Goal: Information Seeking & Learning: Learn about a topic

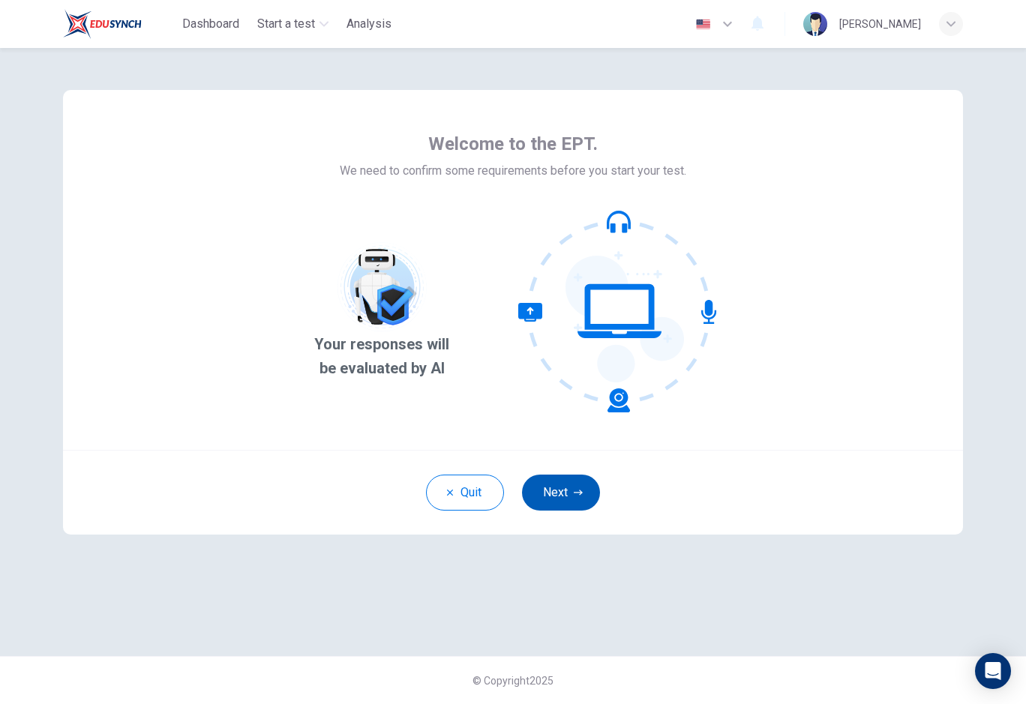
click at [578, 504] on button "Next" at bounding box center [561, 493] width 78 height 36
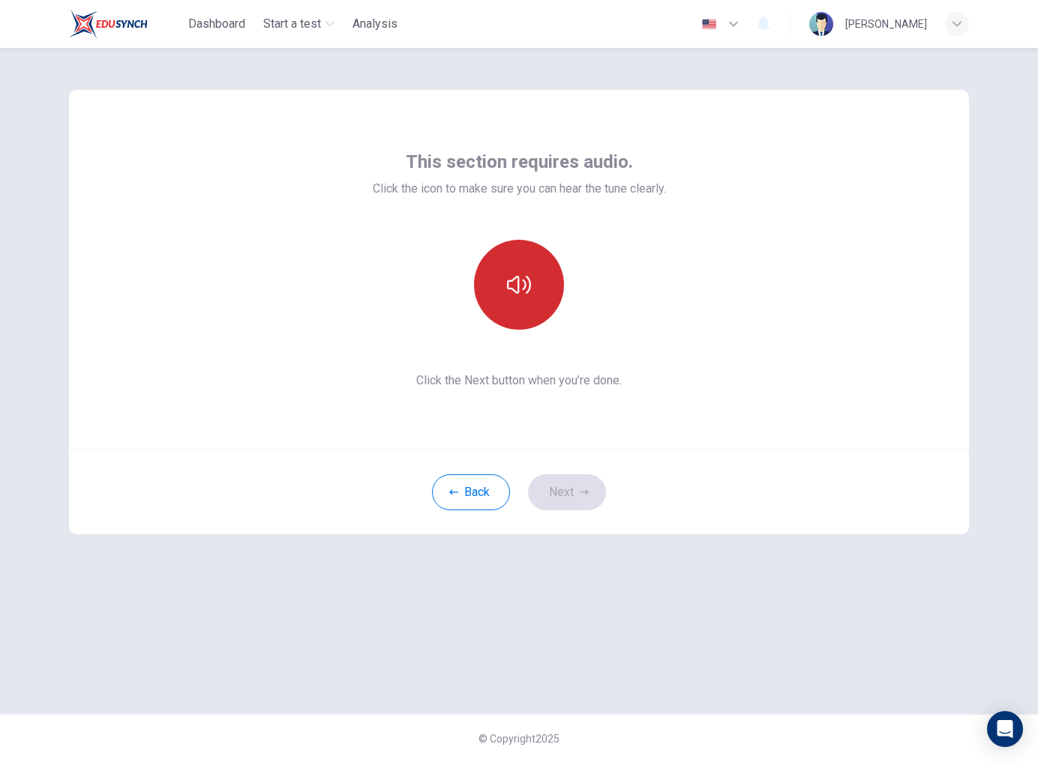
click at [541, 313] on button "button" at bounding box center [519, 285] width 90 height 90
click at [583, 494] on icon "button" at bounding box center [584, 492] width 9 height 9
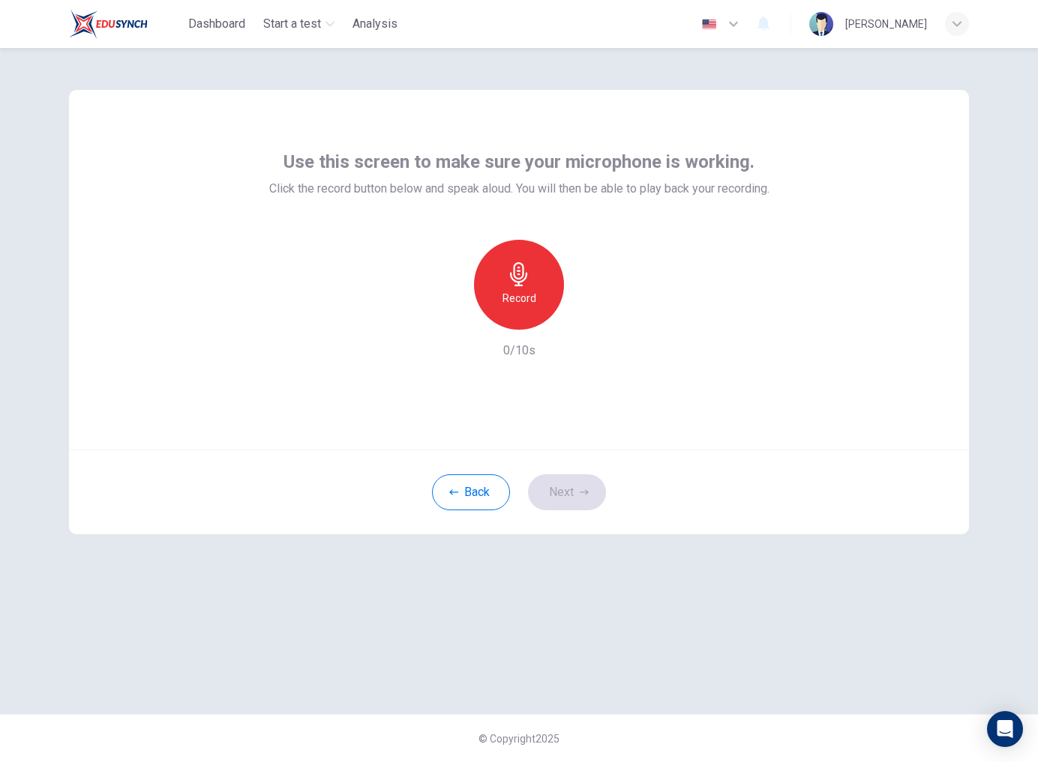
click at [526, 251] on div "Record" at bounding box center [519, 285] width 90 height 90
click at [526, 251] on div "Stop" at bounding box center [519, 285] width 90 height 90
click at [586, 311] on icon "button" at bounding box center [587, 317] width 15 height 15
click at [572, 478] on button "Next" at bounding box center [567, 493] width 78 height 36
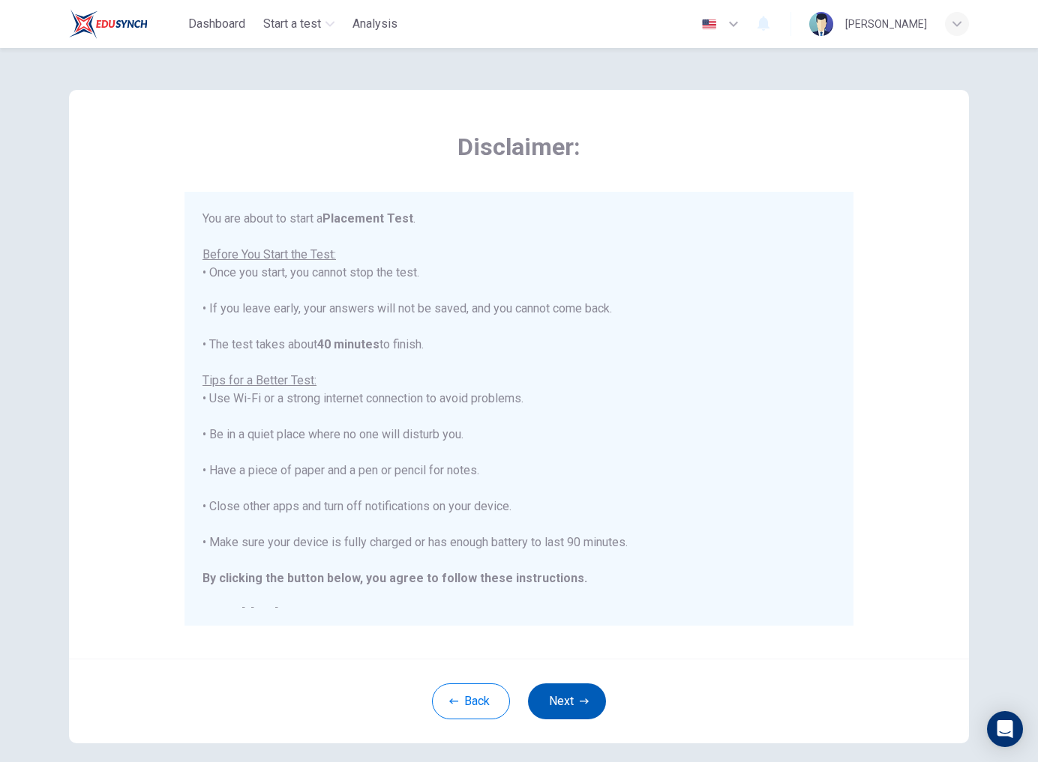
click at [573, 697] on button "Next" at bounding box center [567, 702] width 78 height 36
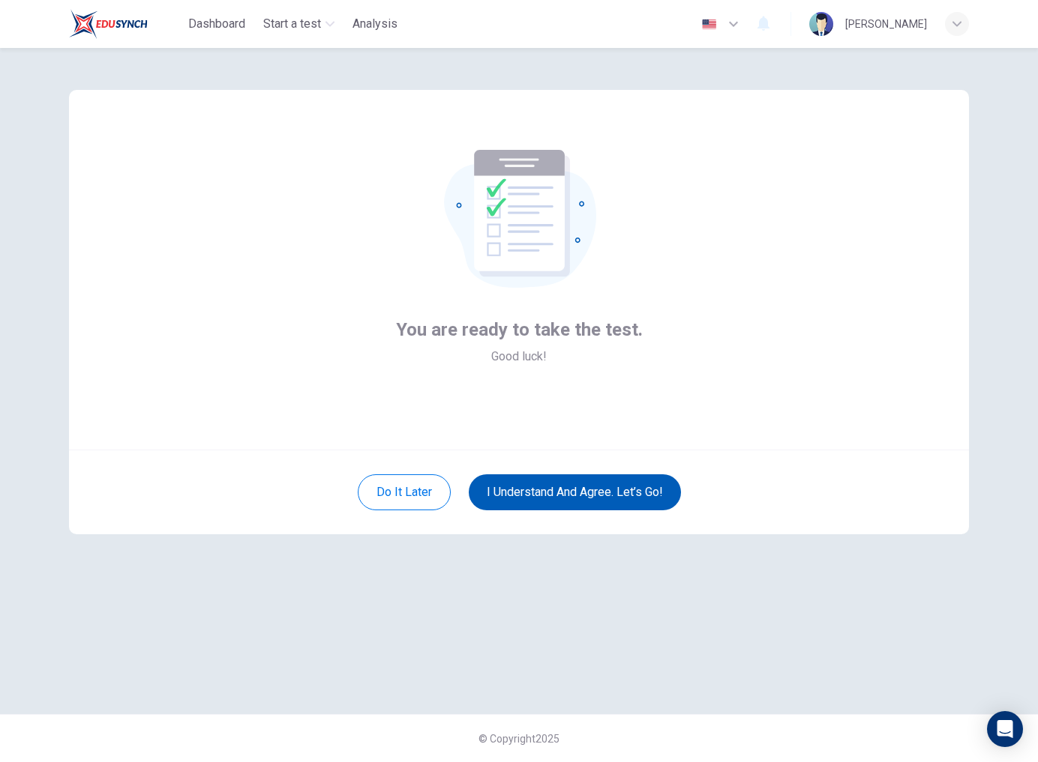
click at [596, 484] on button "I understand and agree. Let’s go!" at bounding box center [575, 493] width 212 height 36
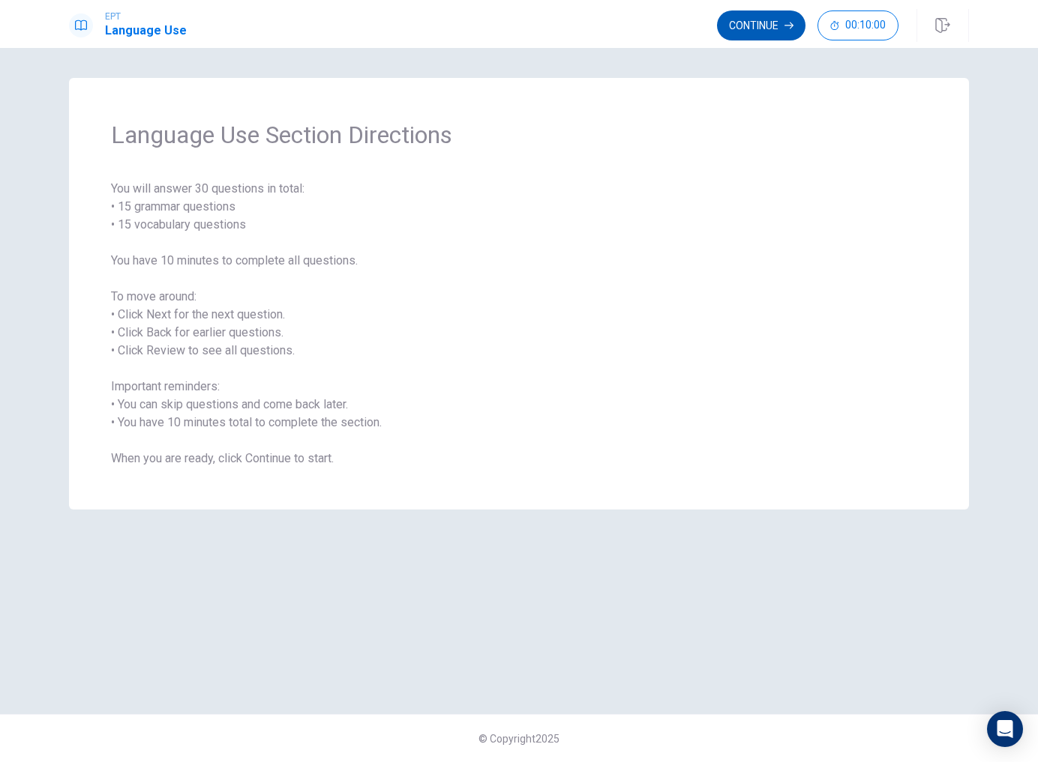
click at [789, 32] on button "Continue" at bounding box center [761, 25] width 88 height 30
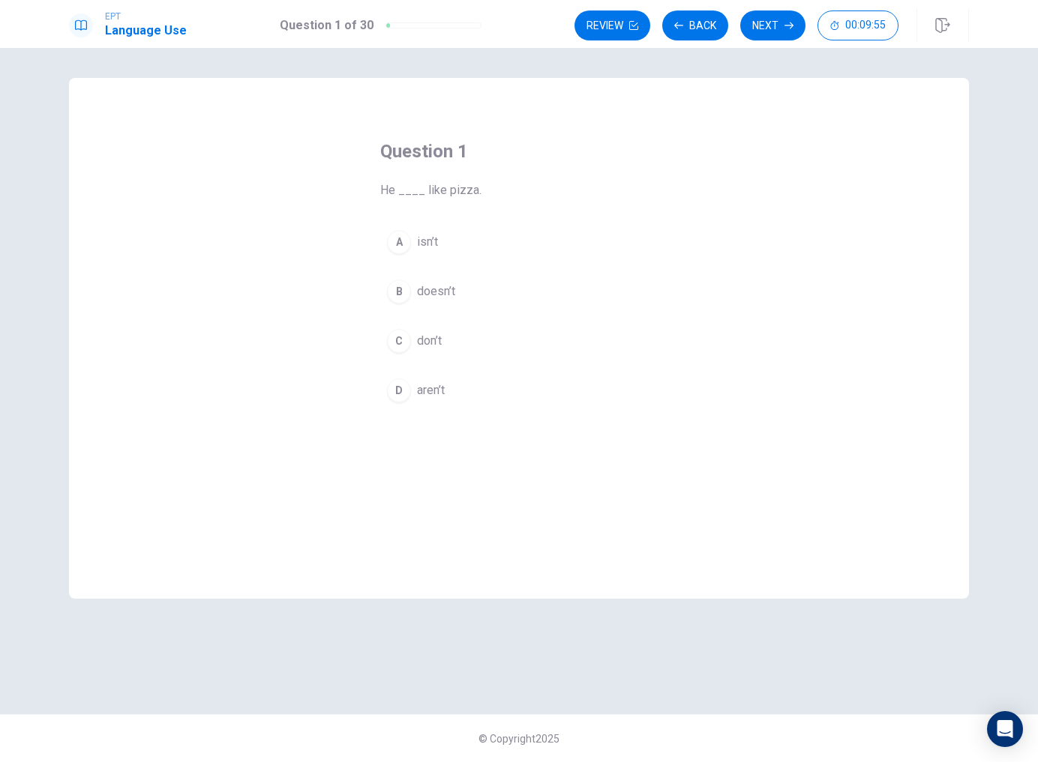
click at [457, 292] on button "B doesn’t" at bounding box center [518, 291] width 277 height 37
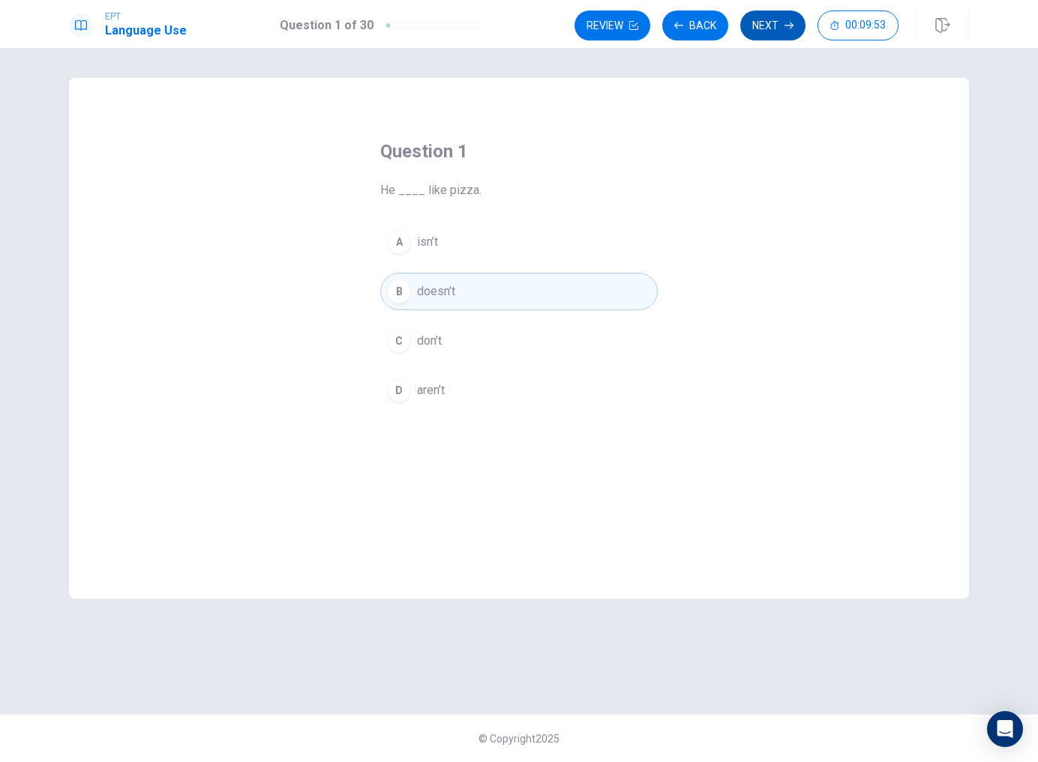
click at [783, 16] on button "Next" at bounding box center [772, 25] width 65 height 30
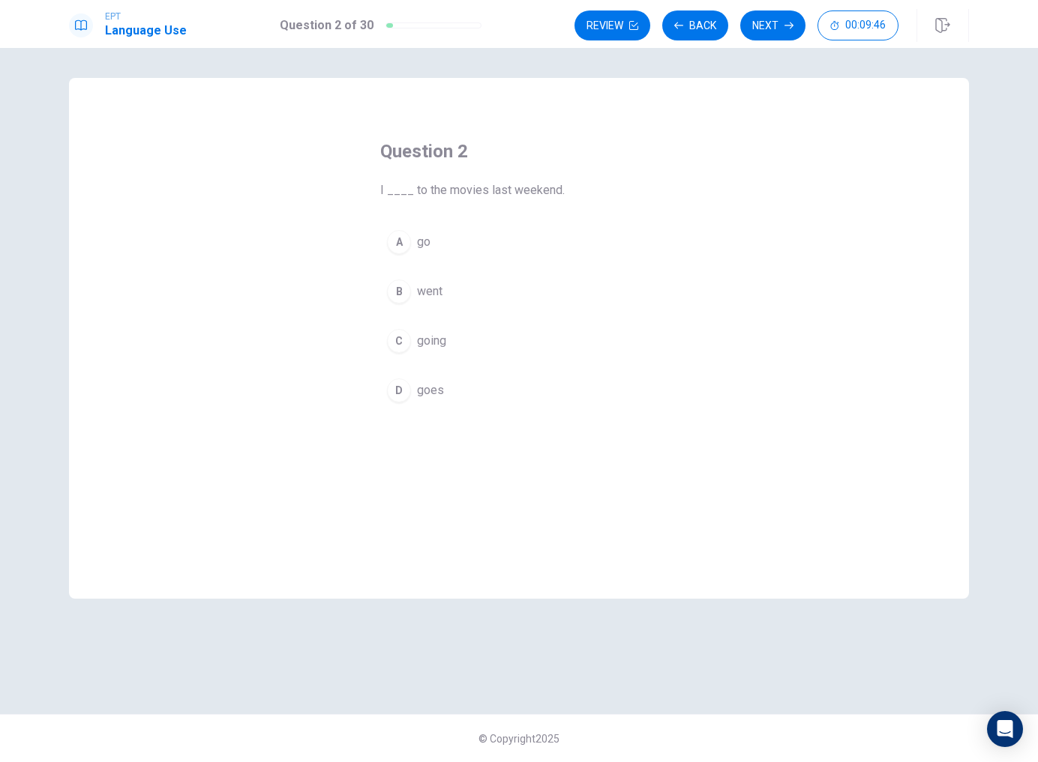
click at [454, 305] on button "B went" at bounding box center [518, 291] width 277 height 37
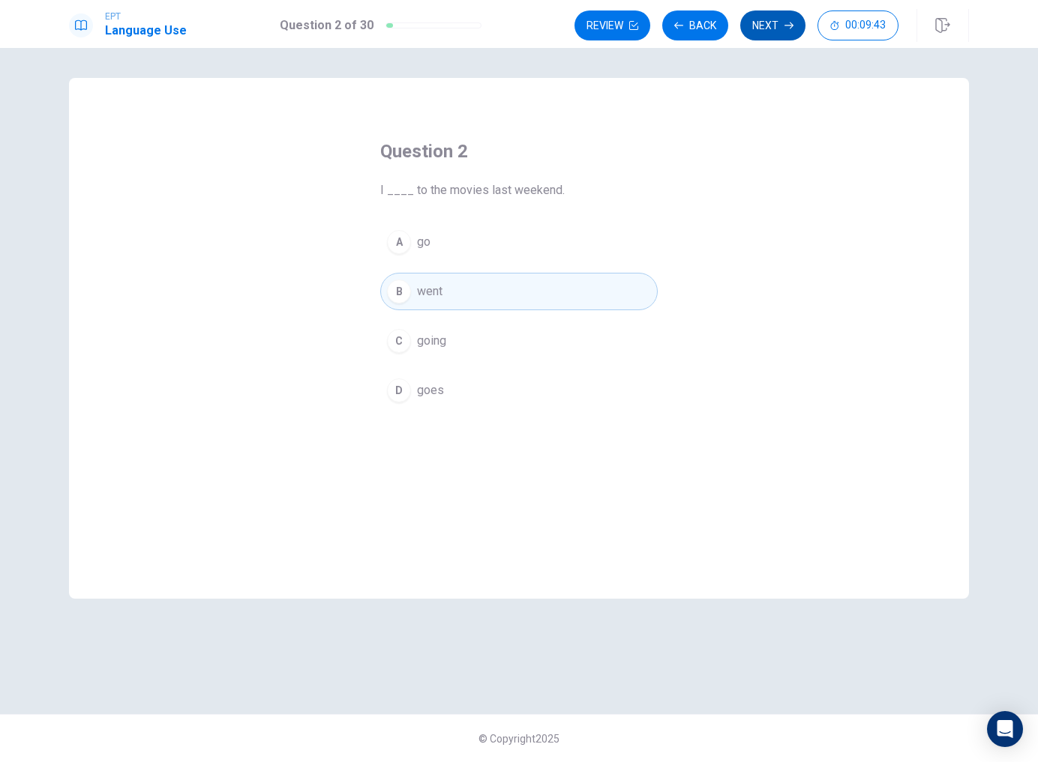
click at [789, 37] on button "Next" at bounding box center [772, 25] width 65 height 30
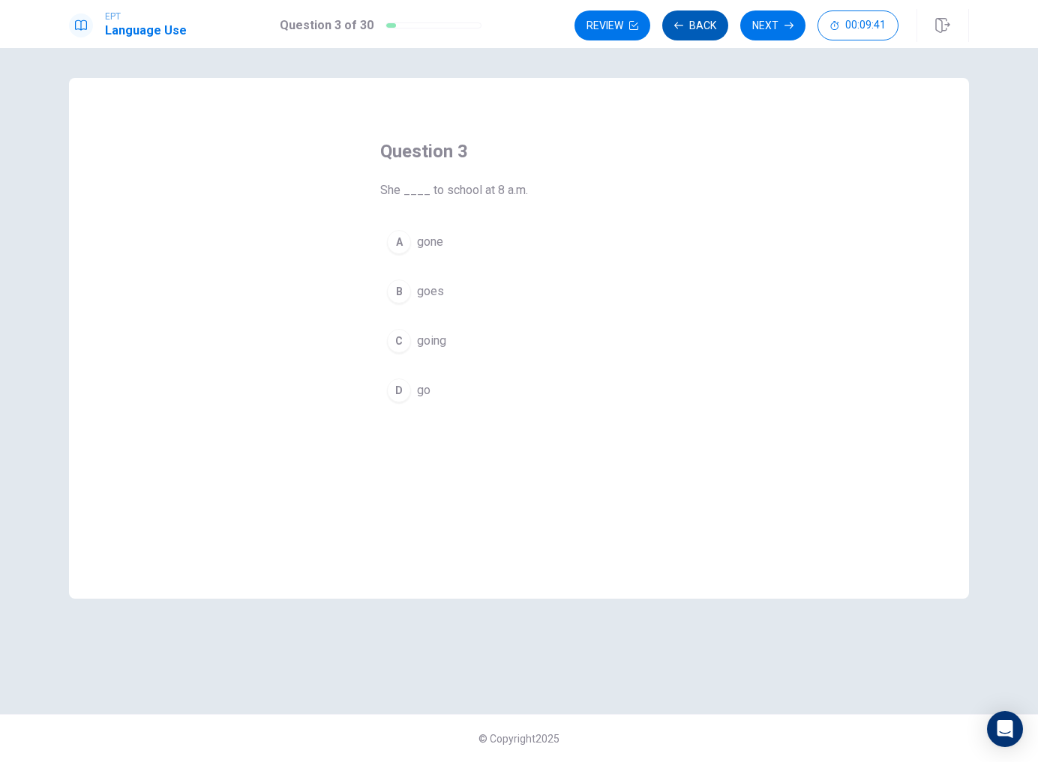
click at [679, 28] on icon "button" at bounding box center [678, 25] width 9 height 9
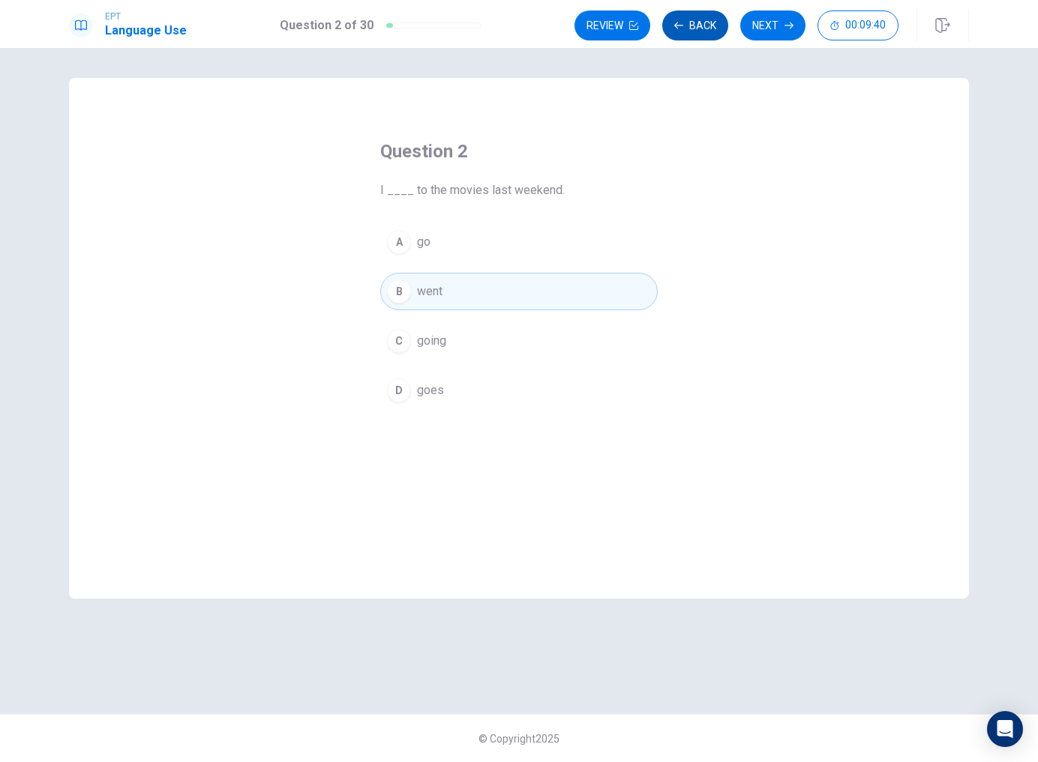
click at [679, 28] on icon "button" at bounding box center [678, 25] width 9 height 9
click at [756, 33] on button "Next" at bounding box center [772, 25] width 65 height 30
click at [756, 33] on div "Review Back Next 00:09:38" at bounding box center [736, 25] width 324 height 30
click at [757, 33] on button "Next" at bounding box center [772, 25] width 65 height 30
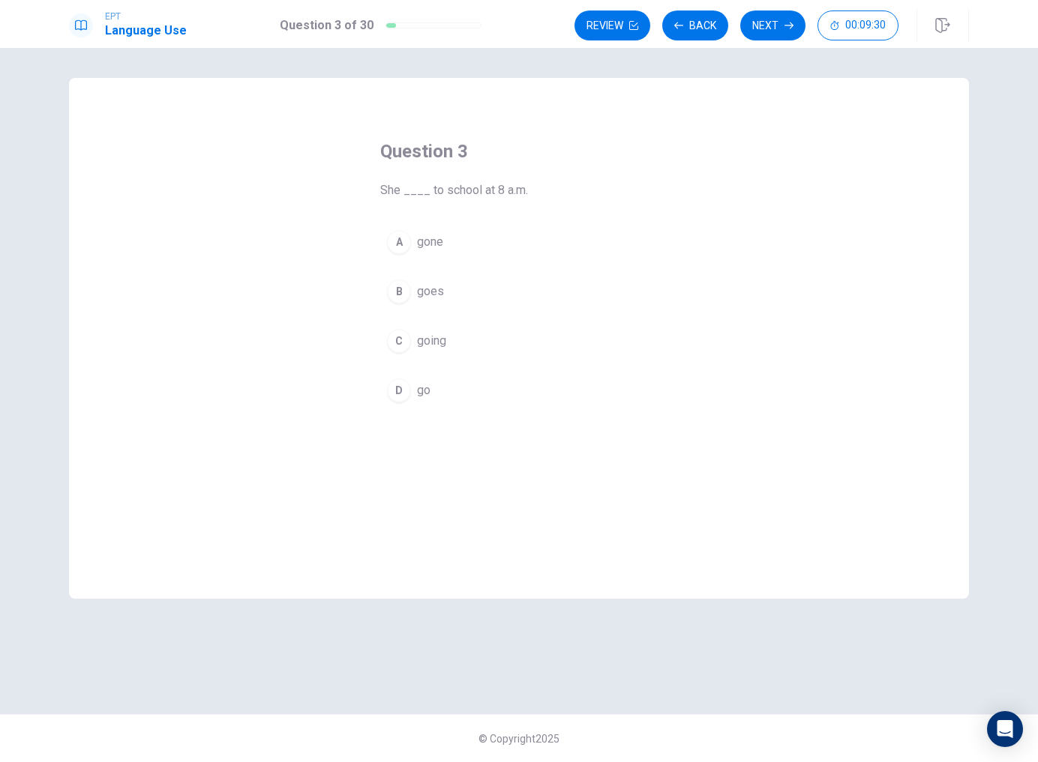
click at [426, 289] on span "goes" at bounding box center [430, 292] width 27 height 18
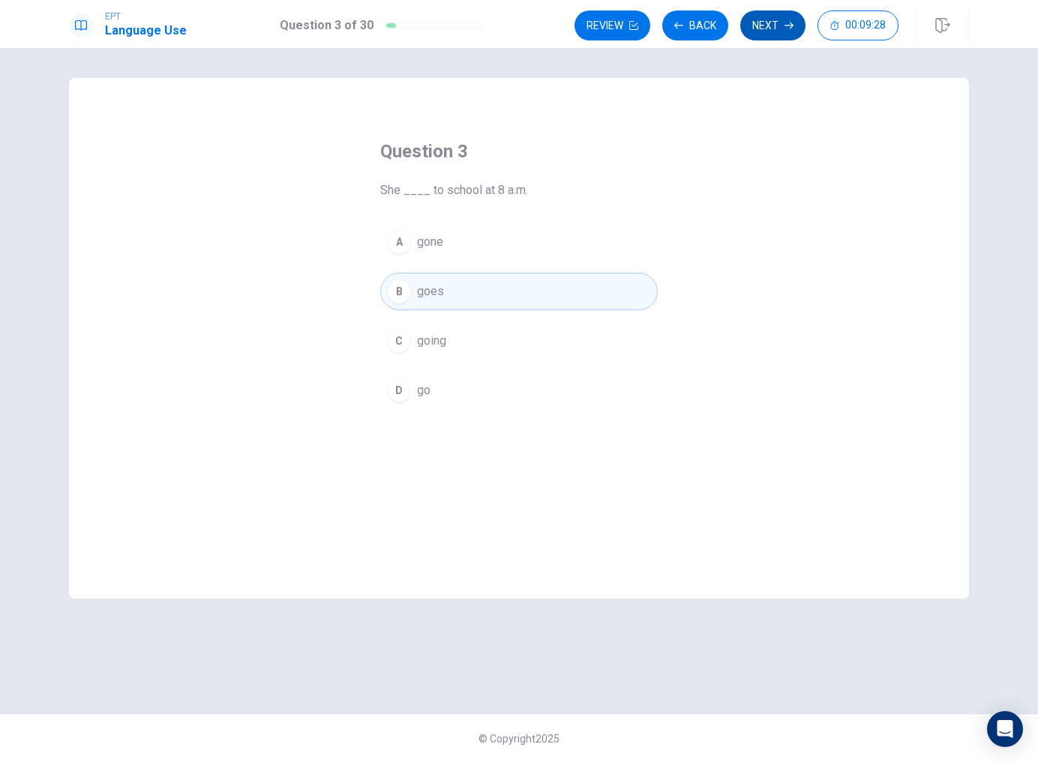
click at [752, 34] on button "Next" at bounding box center [772, 25] width 65 height 30
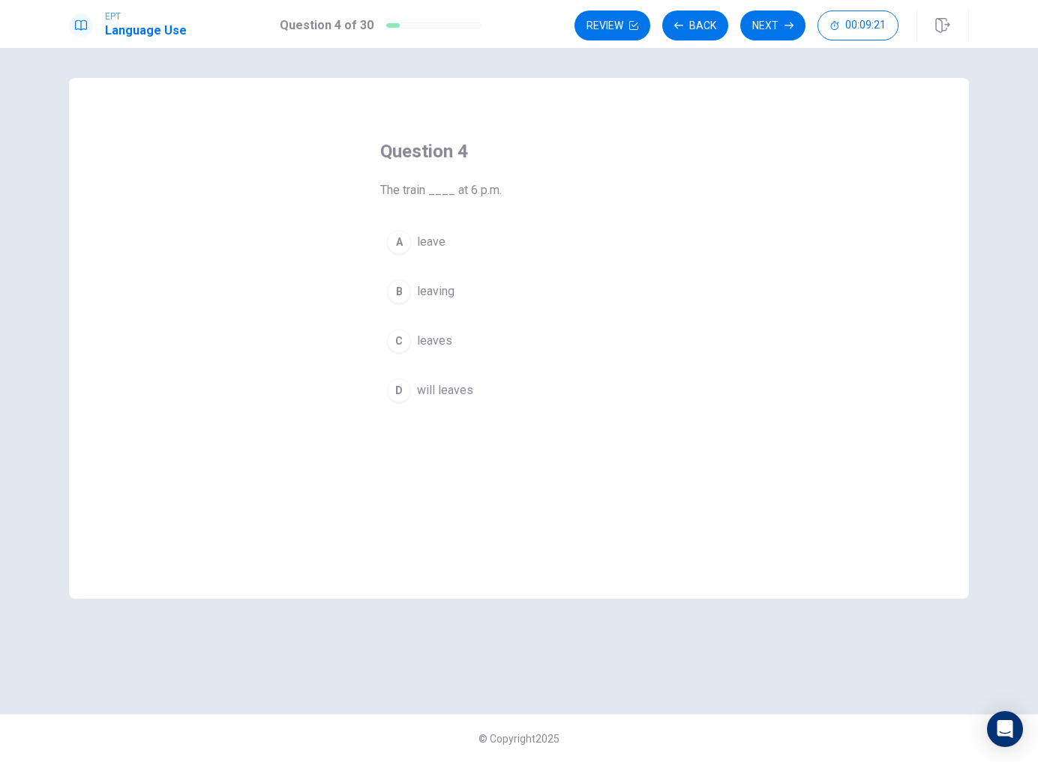
click at [432, 393] on span "will leaves" at bounding box center [445, 391] width 56 height 18
click at [460, 342] on button "C leaves" at bounding box center [518, 340] width 277 height 37
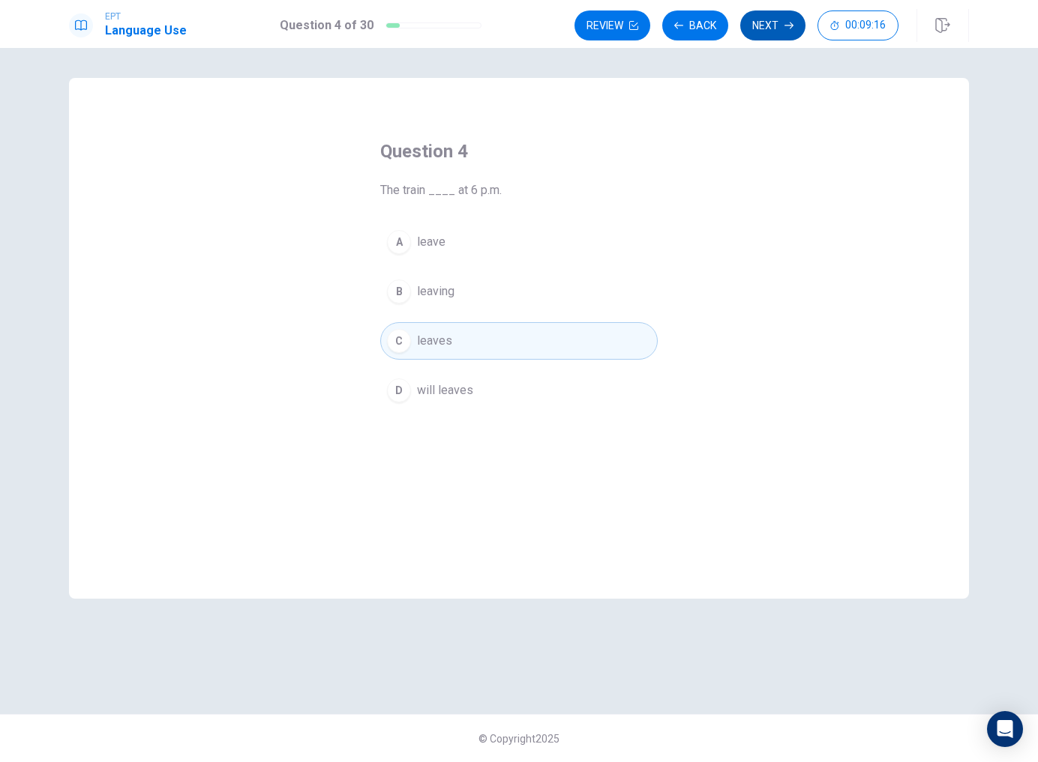
click at [763, 36] on button "Next" at bounding box center [772, 25] width 65 height 30
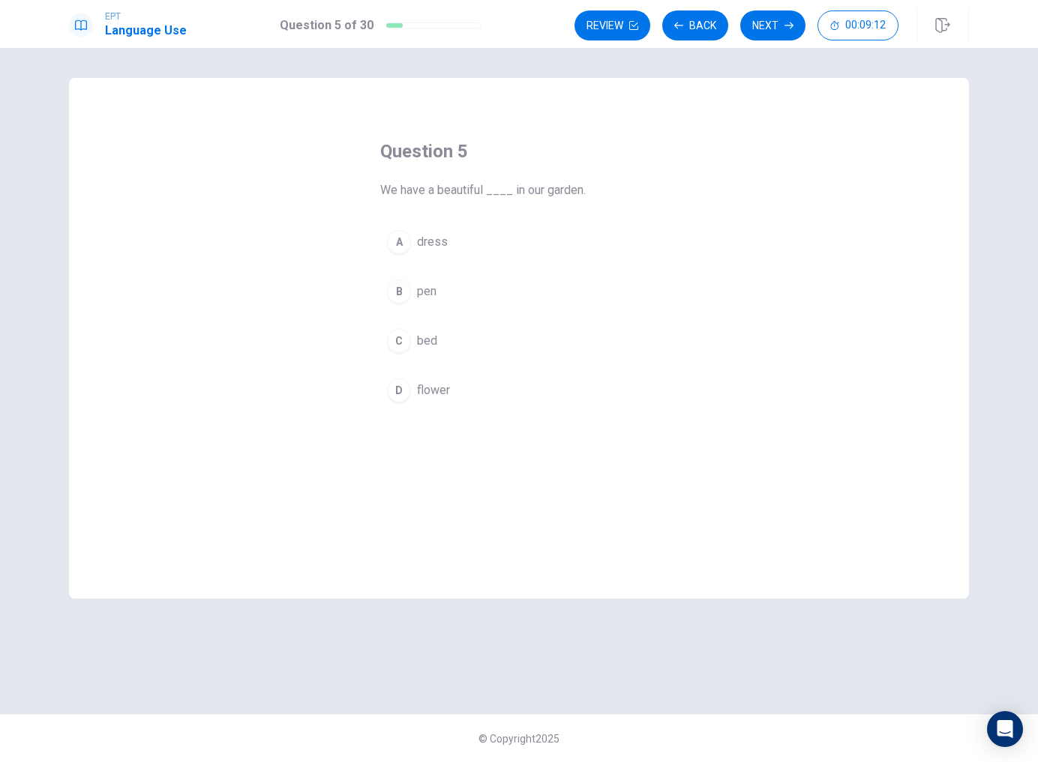
click at [433, 388] on span "flower" at bounding box center [433, 391] width 33 height 18
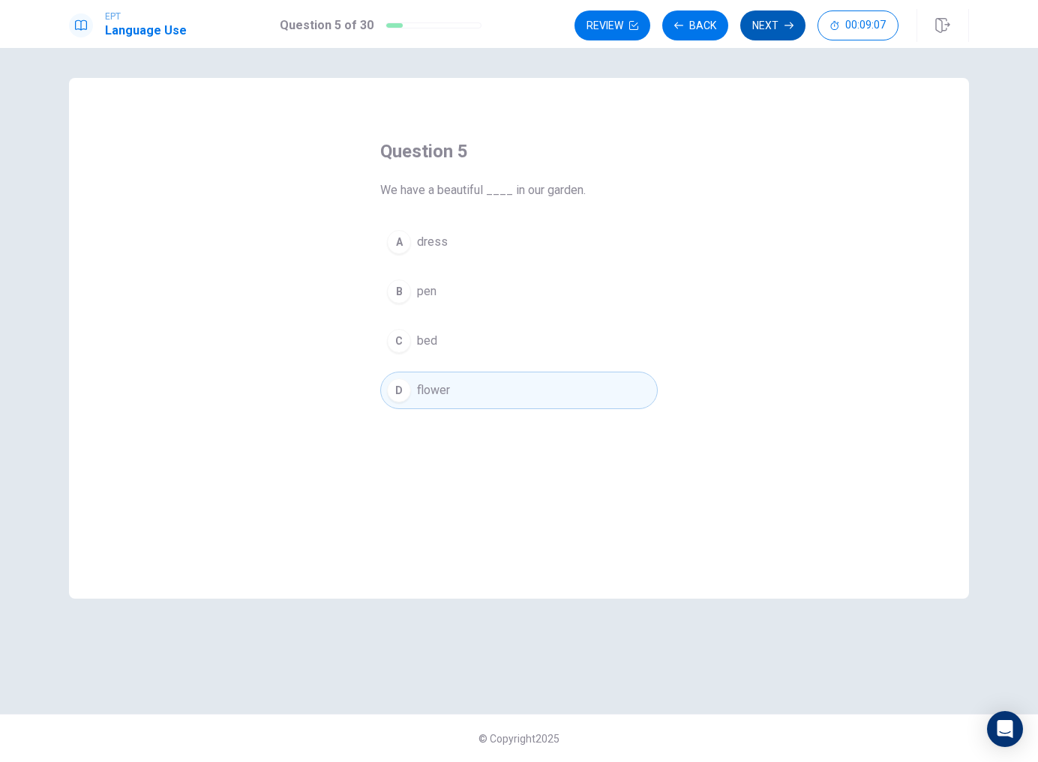
click at [779, 33] on button "Next" at bounding box center [772, 25] width 65 height 30
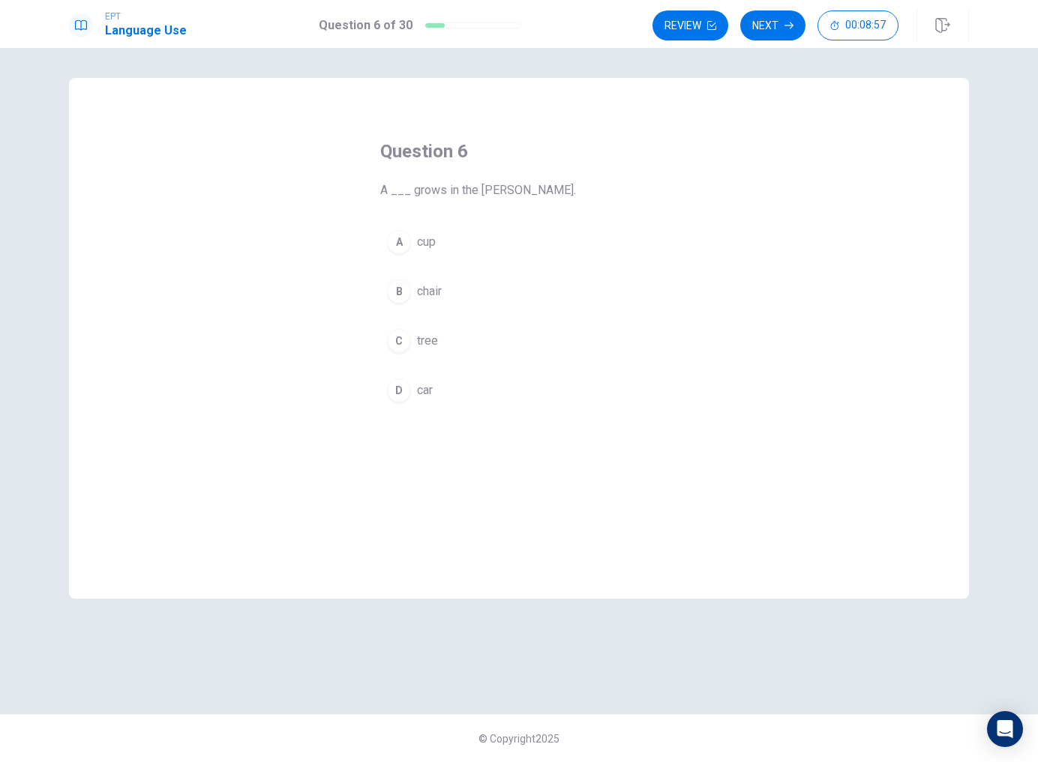
click at [452, 333] on button "C tree" at bounding box center [518, 340] width 277 height 37
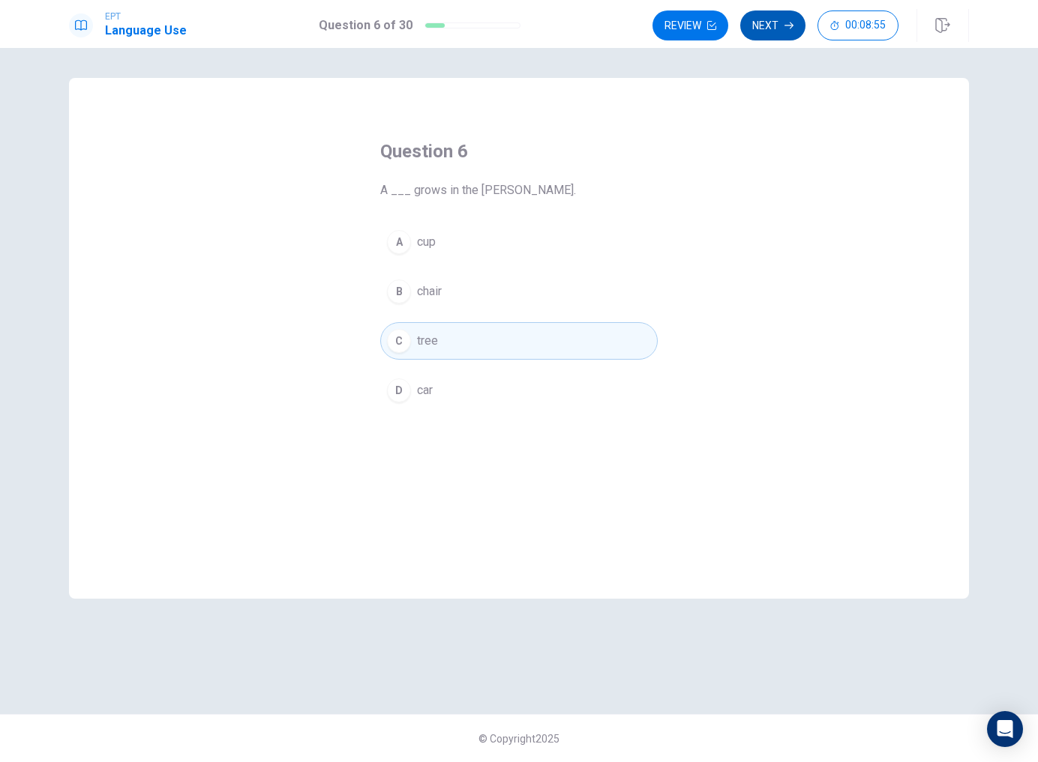
click at [787, 39] on button "Next" at bounding box center [772, 25] width 65 height 30
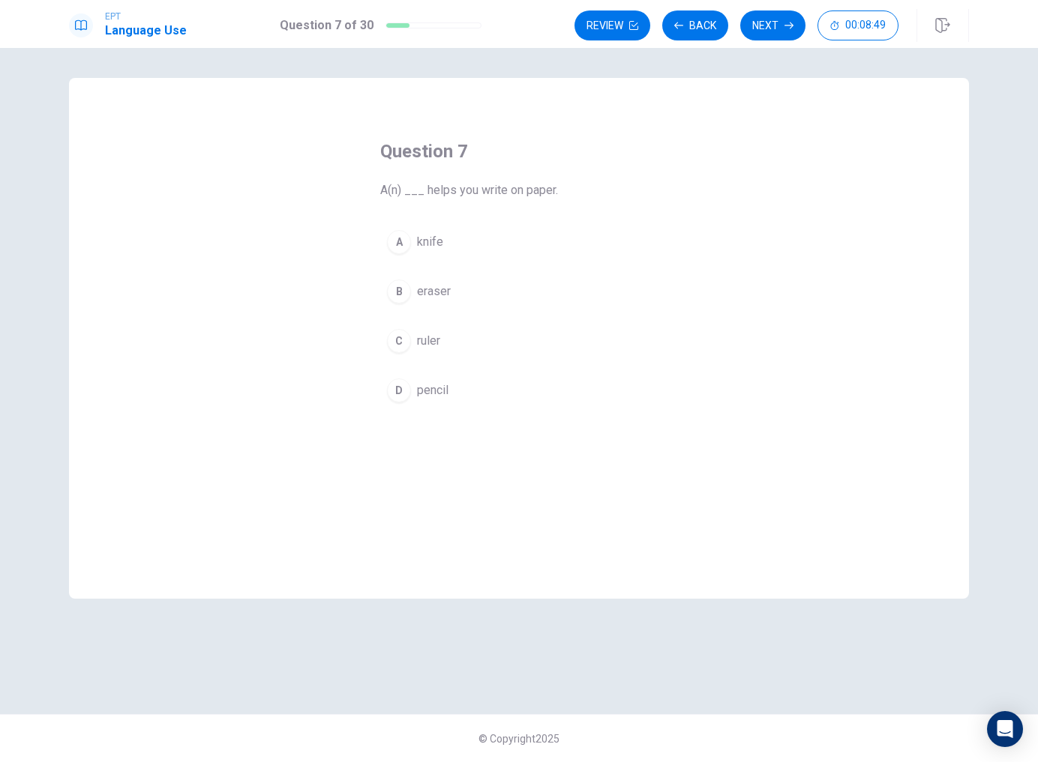
click at [445, 395] on span "pencil" at bounding box center [432, 391] width 31 height 18
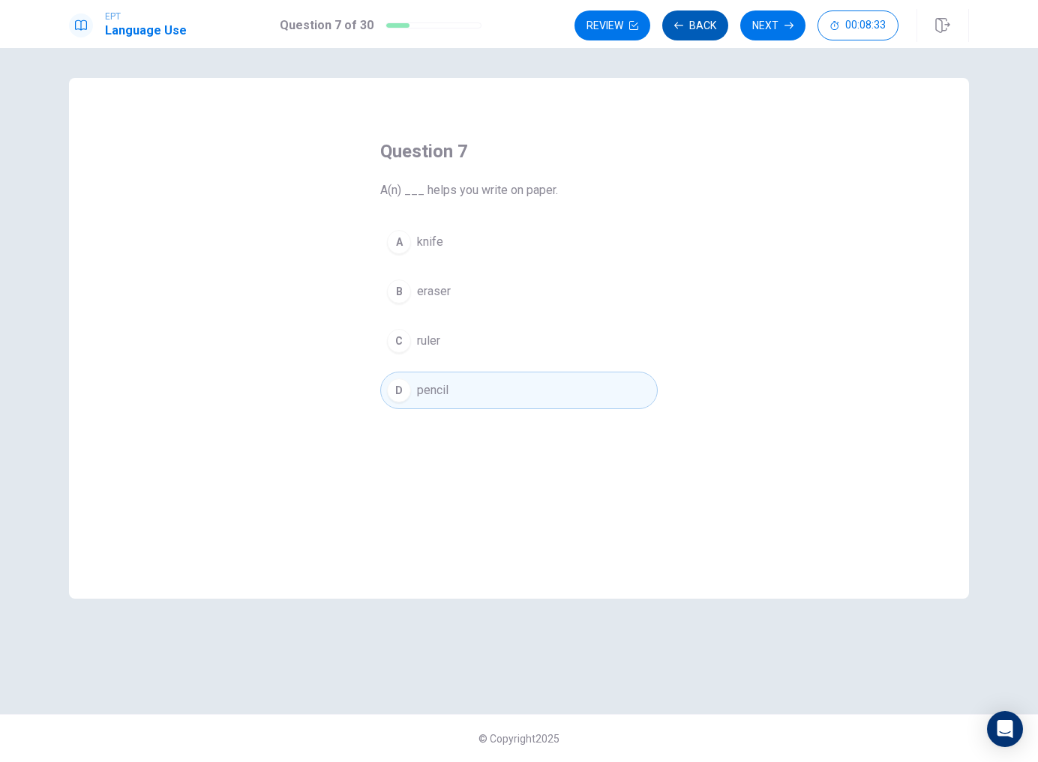
click at [709, 37] on button "Back" at bounding box center [695, 25] width 66 height 30
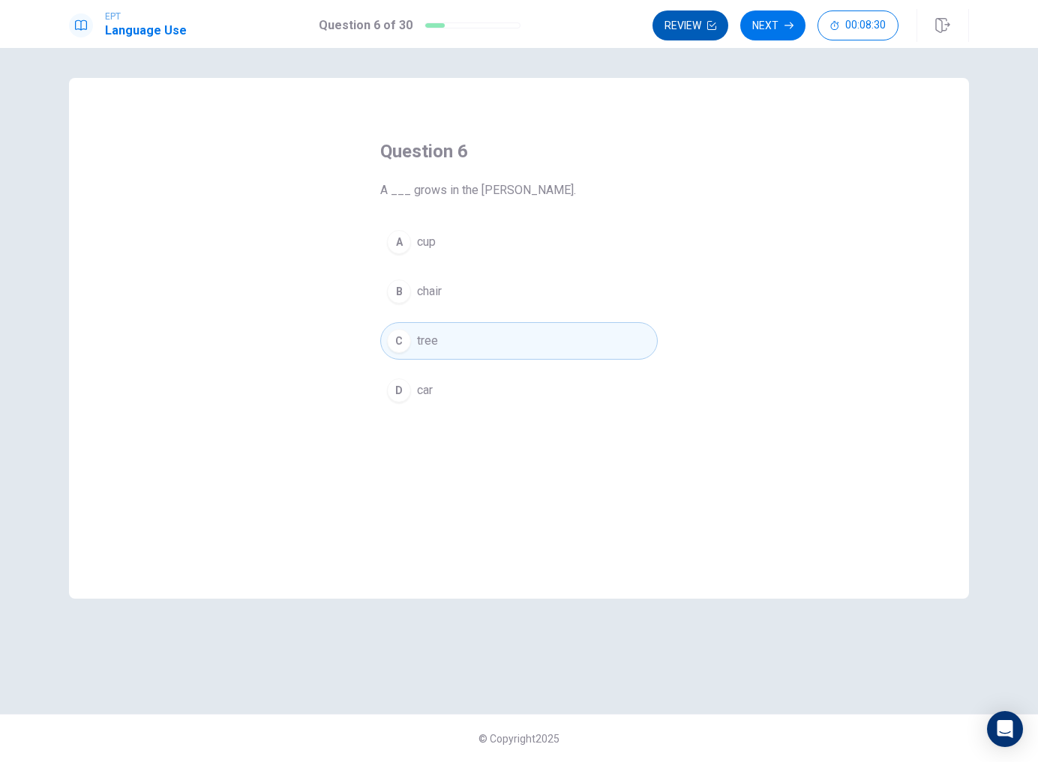
click at [710, 36] on button "Review" at bounding box center [690, 25] width 76 height 30
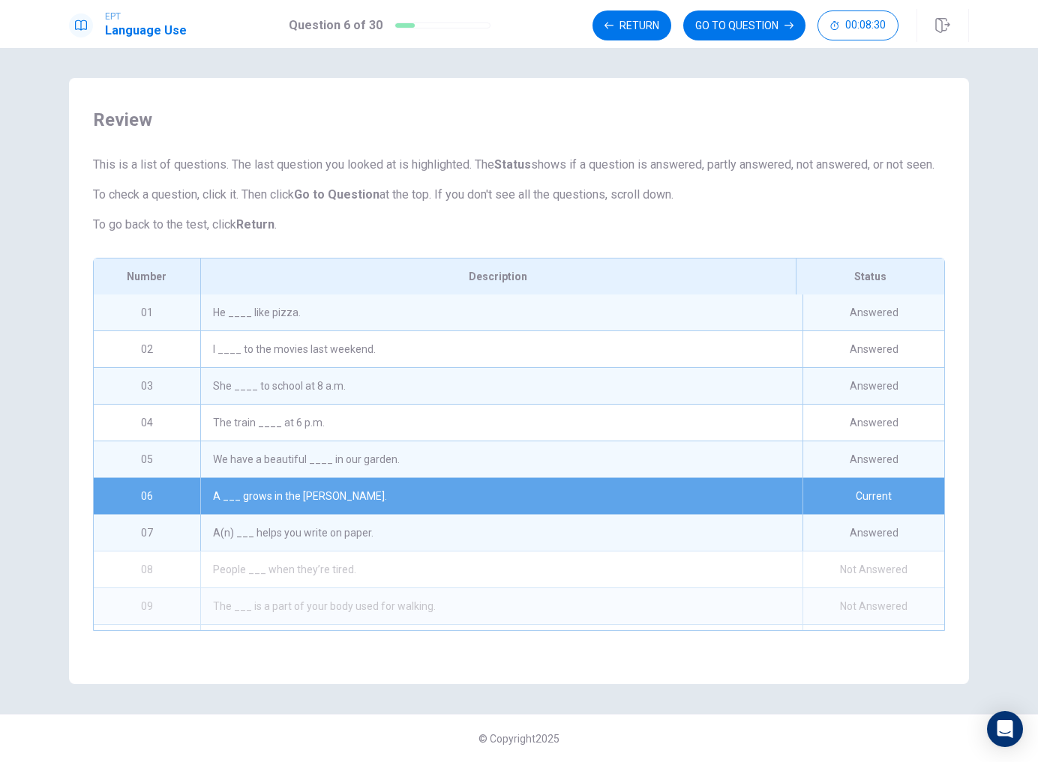
scroll to position [31, 0]
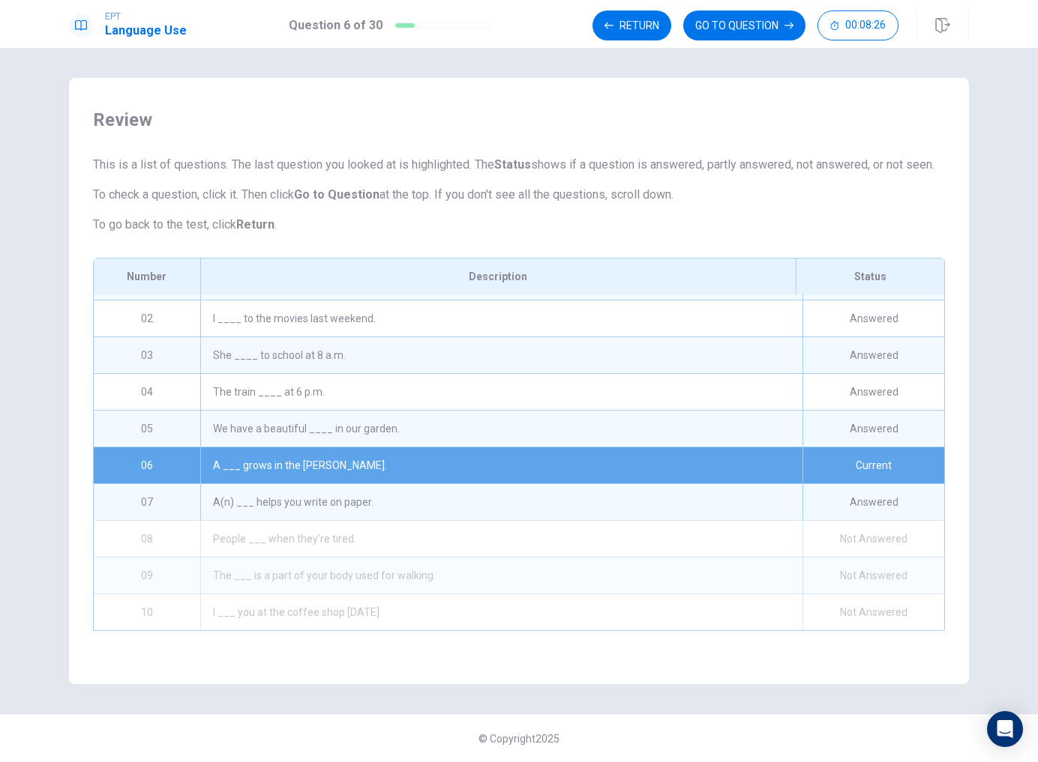
click at [367, 410] on div "The train ____ at 6 p.m." at bounding box center [501, 392] width 602 height 36
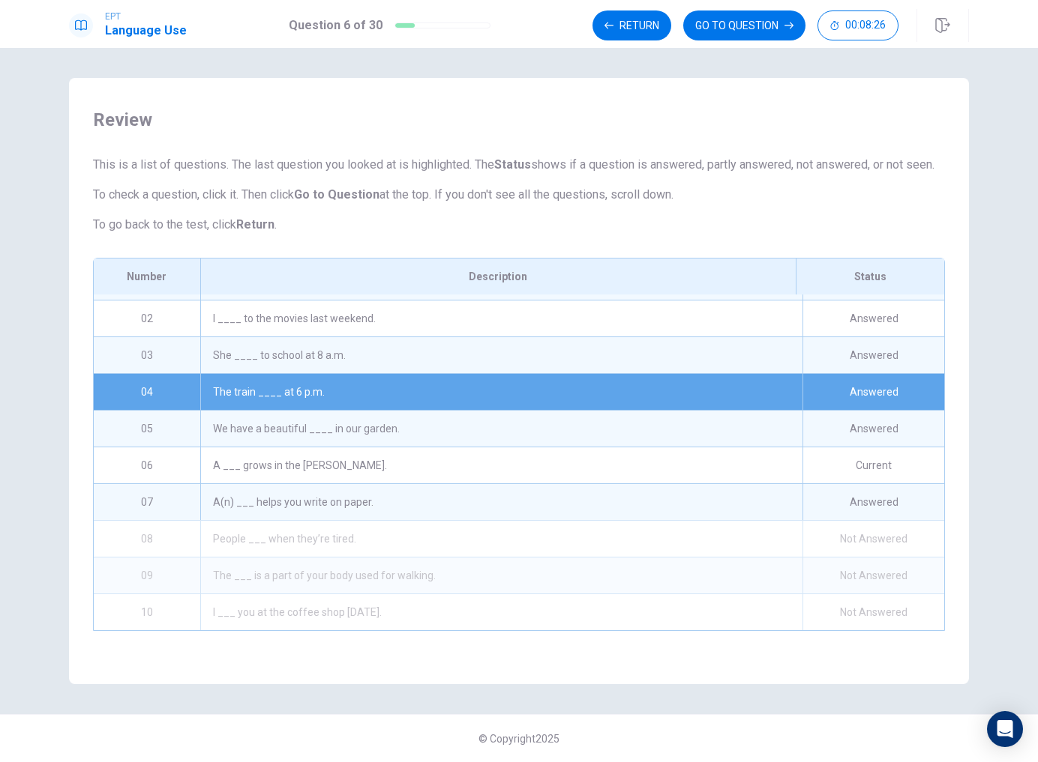
click at [367, 410] on div "The train ____ at 6 p.m." at bounding box center [501, 392] width 602 height 36
click at [757, 20] on button "GO TO QUESTION" at bounding box center [744, 25] width 122 height 30
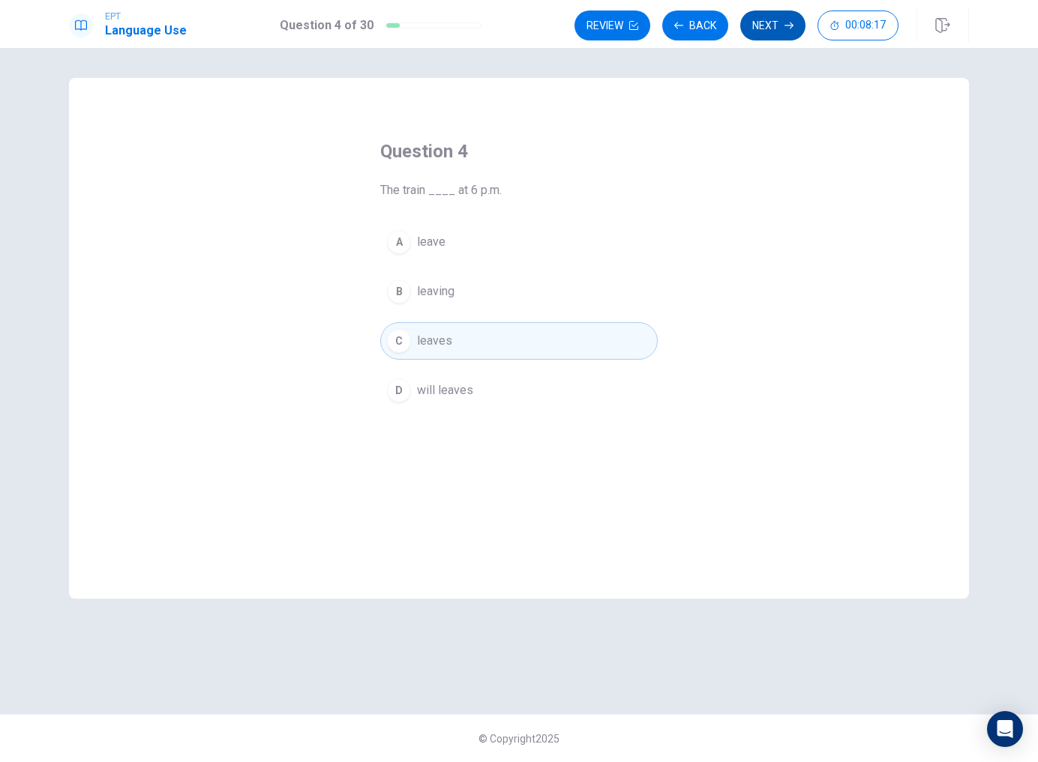
click at [795, 16] on button "Next" at bounding box center [772, 25] width 65 height 30
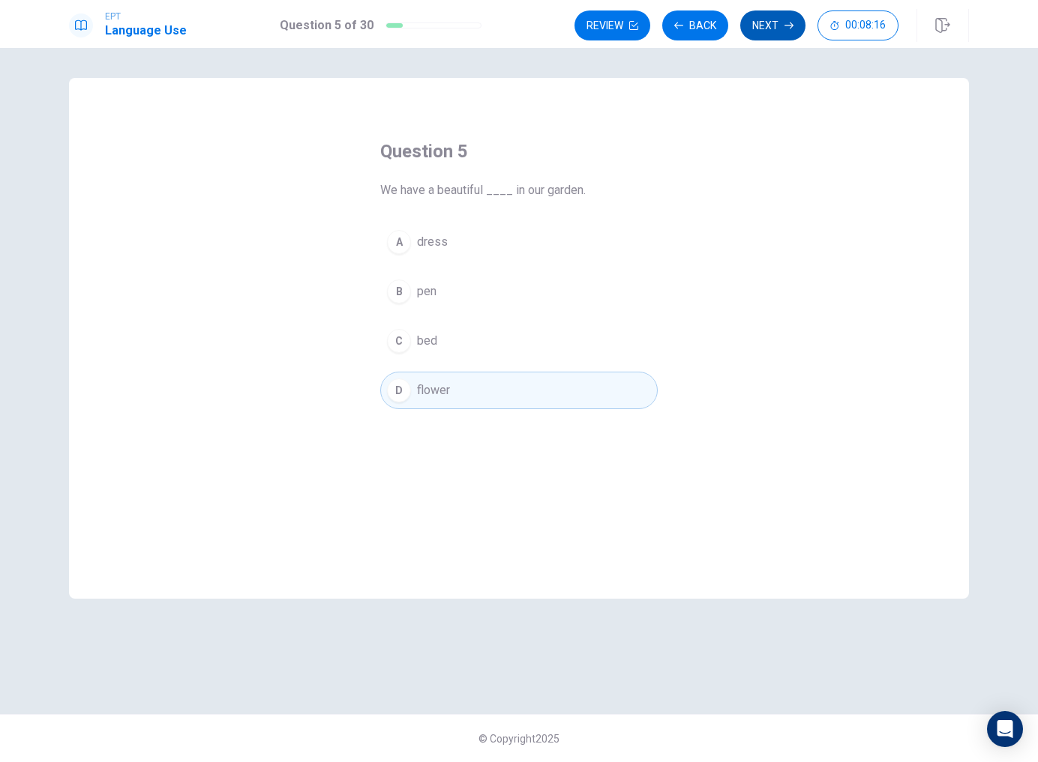
click at [792, 19] on button "Next" at bounding box center [772, 25] width 65 height 30
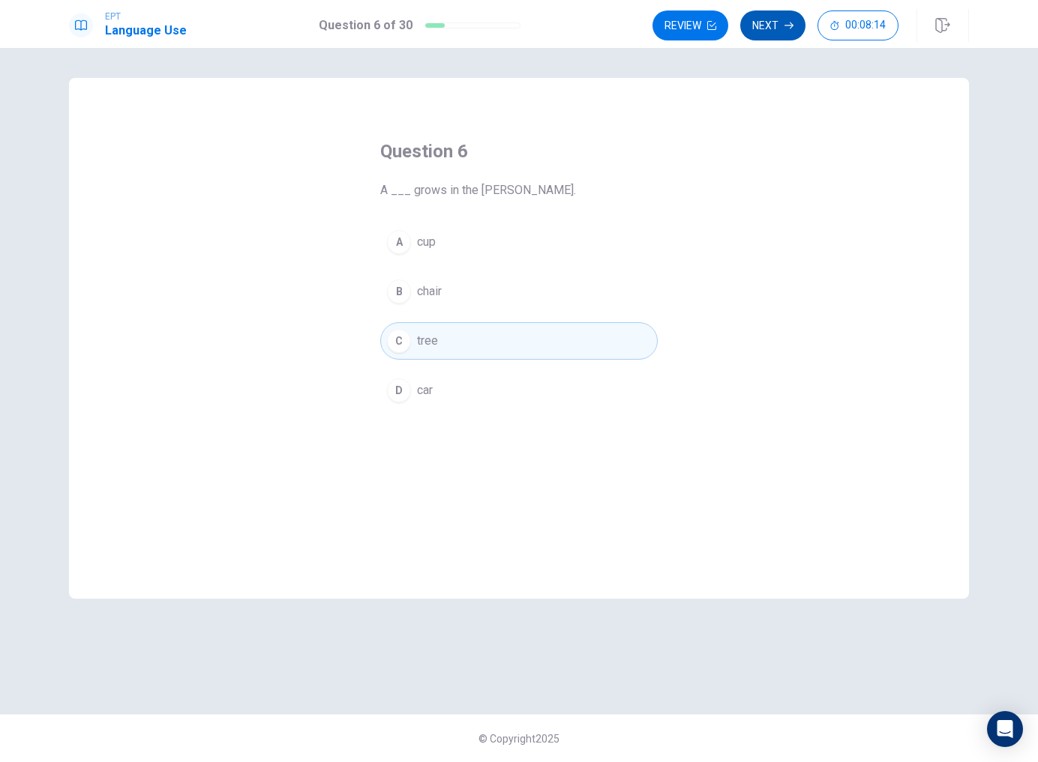
click at [792, 19] on button "Next" at bounding box center [772, 25] width 65 height 30
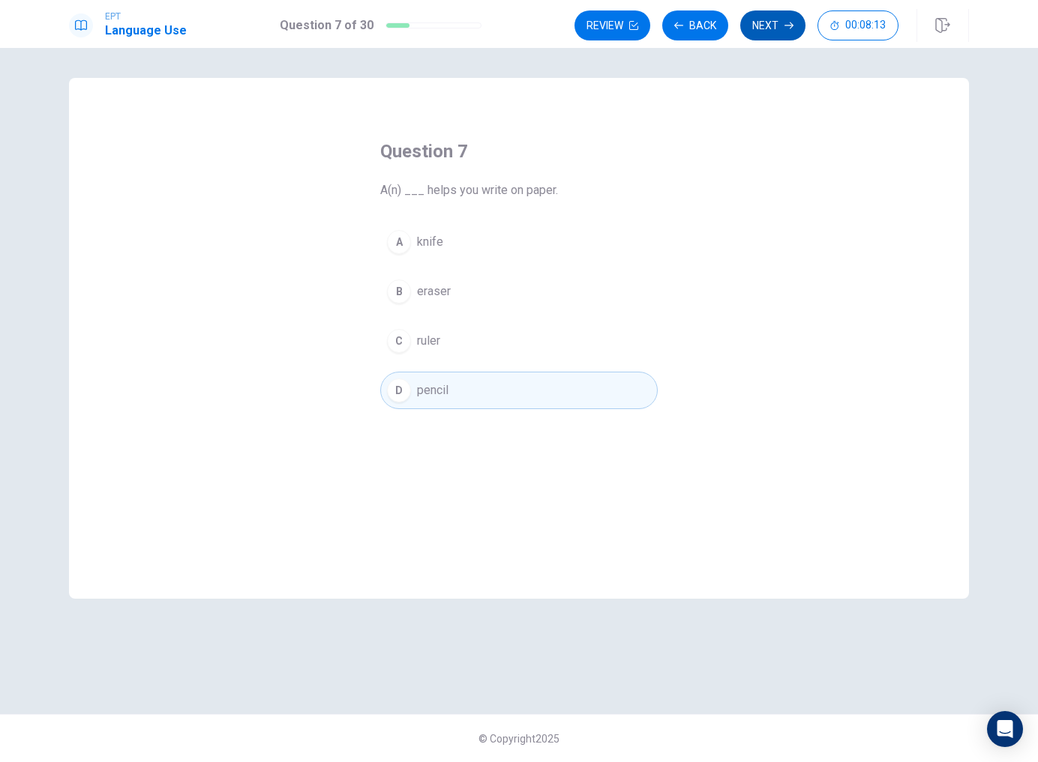
click at [792, 19] on button "Next" at bounding box center [772, 25] width 65 height 30
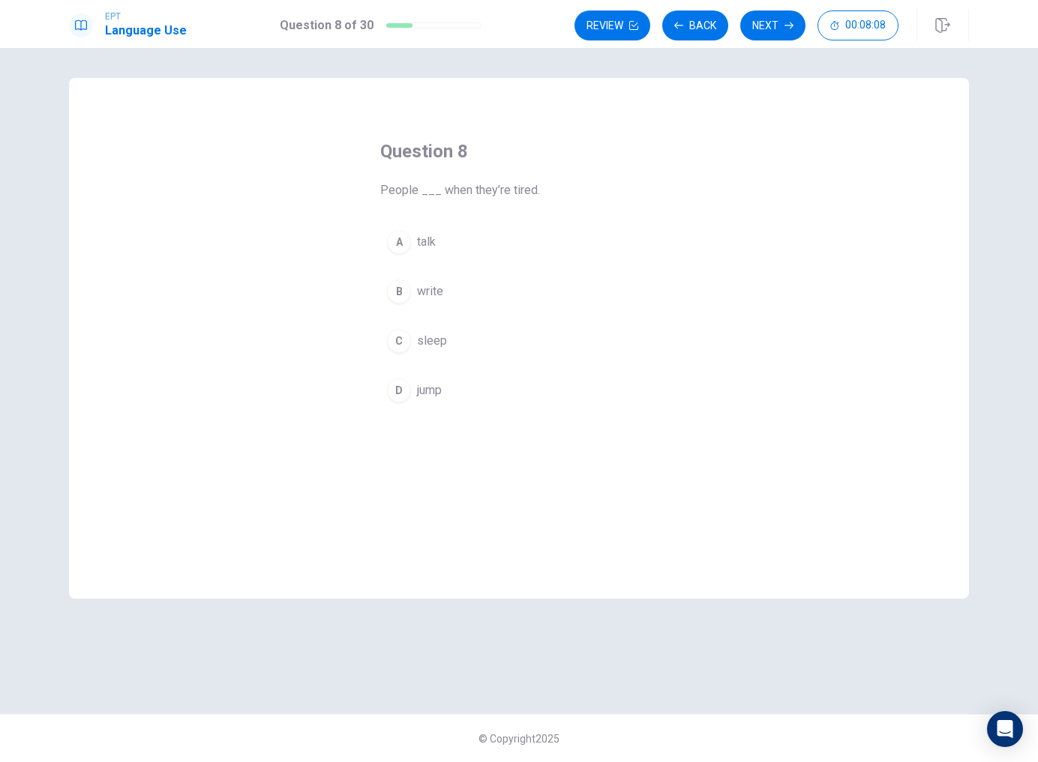
click at [451, 344] on button "C sleep" at bounding box center [518, 340] width 277 height 37
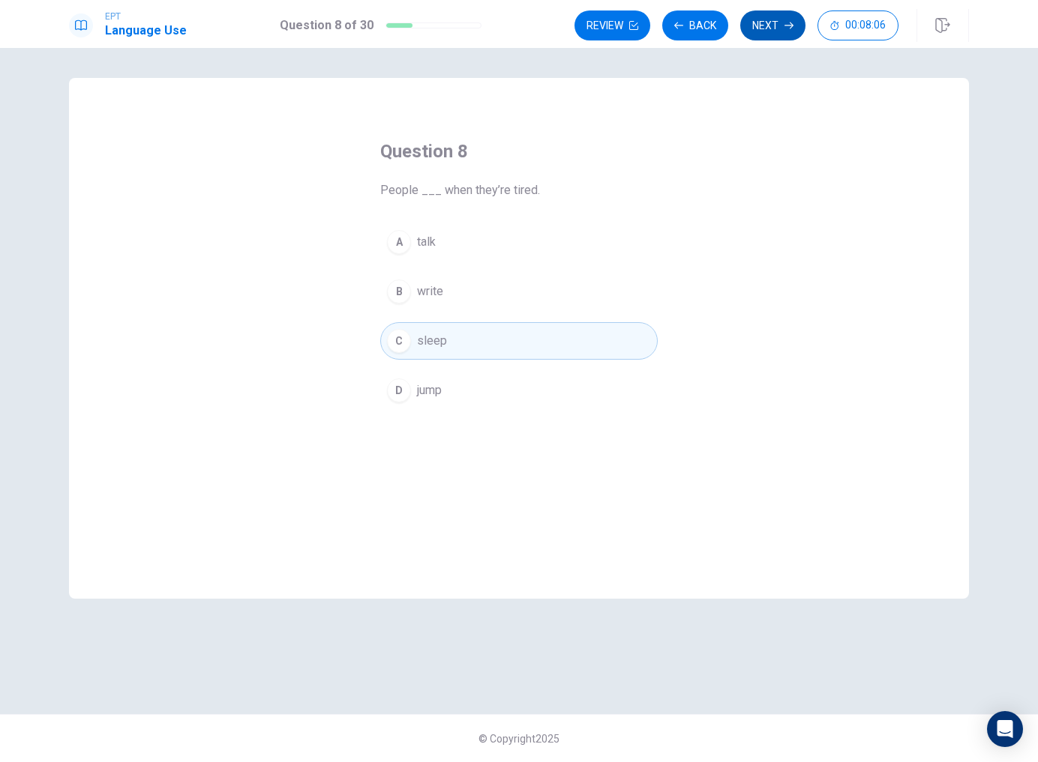
click at [789, 39] on button "Next" at bounding box center [772, 25] width 65 height 30
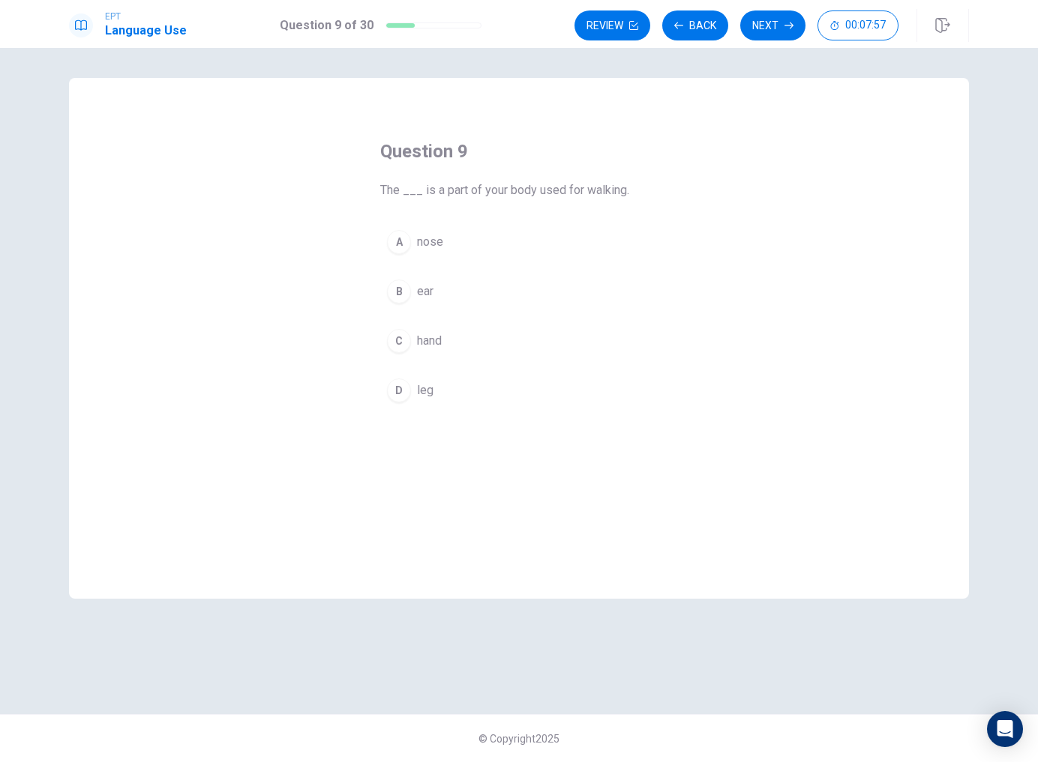
click at [415, 386] on button "D leg" at bounding box center [518, 390] width 277 height 37
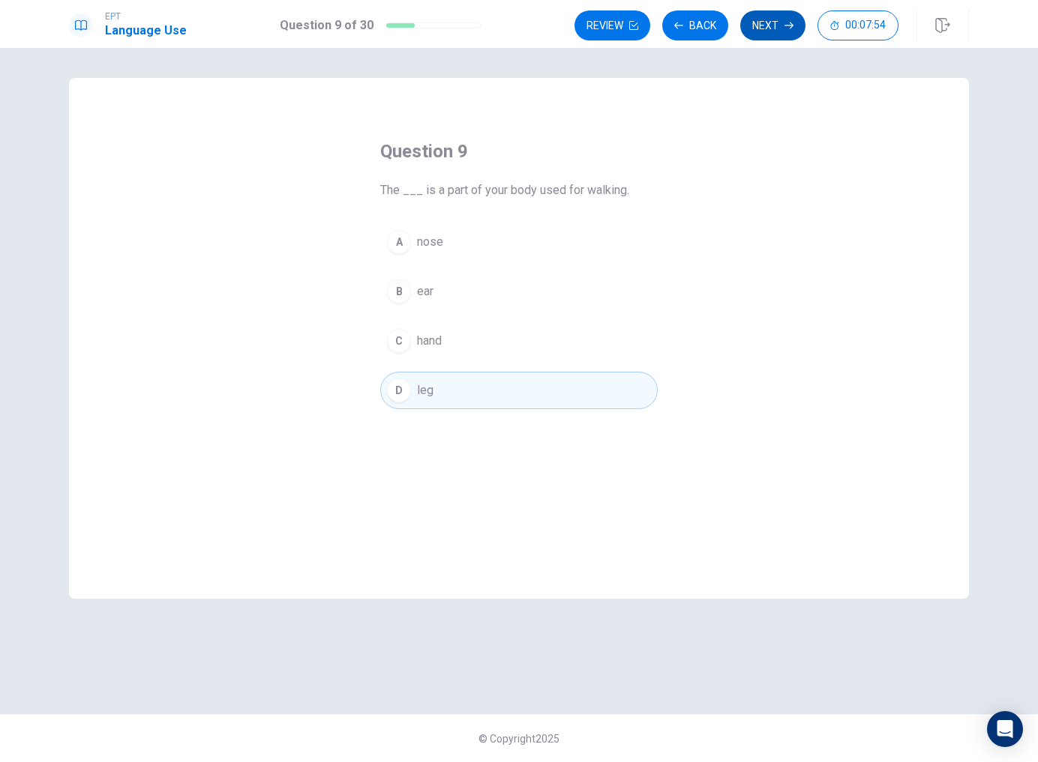
click at [774, 36] on button "Next" at bounding box center [772, 25] width 65 height 30
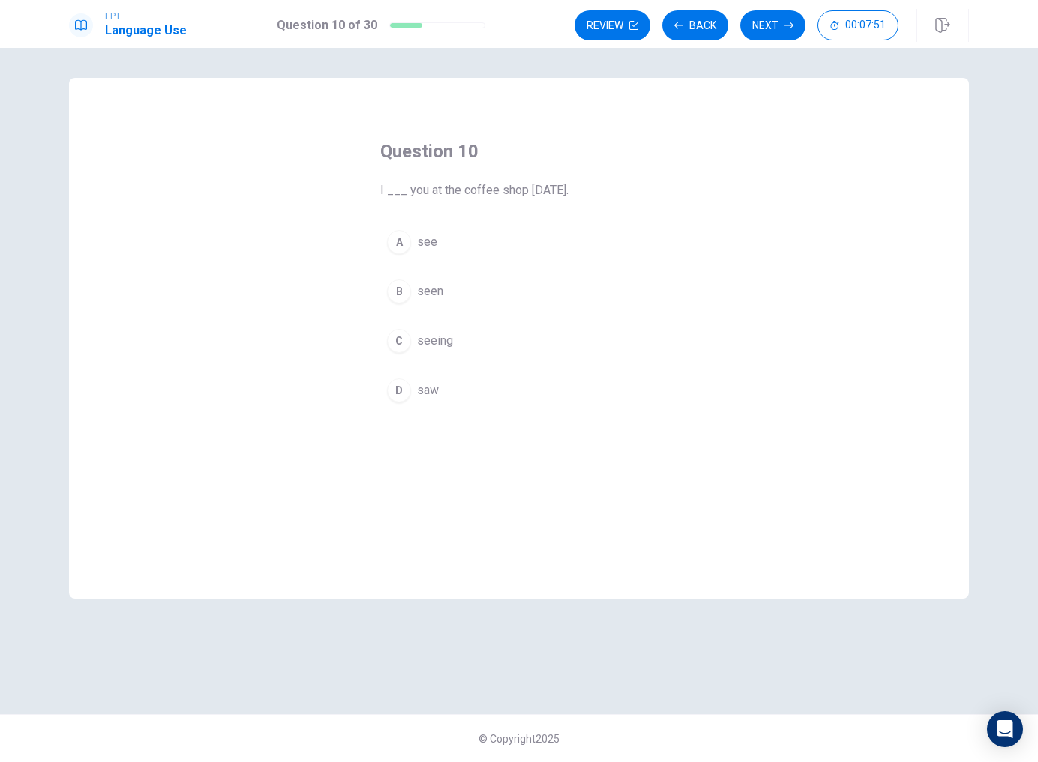
click at [428, 378] on button "D saw" at bounding box center [518, 390] width 277 height 37
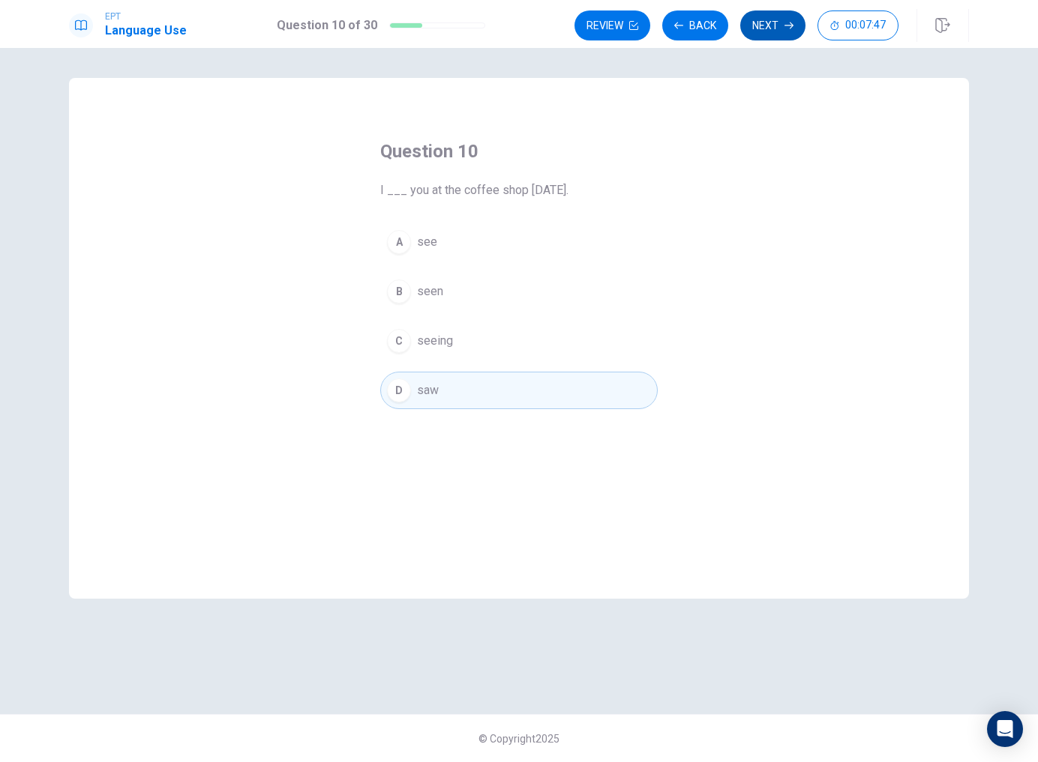
click at [786, 24] on icon "button" at bounding box center [788, 25] width 9 height 9
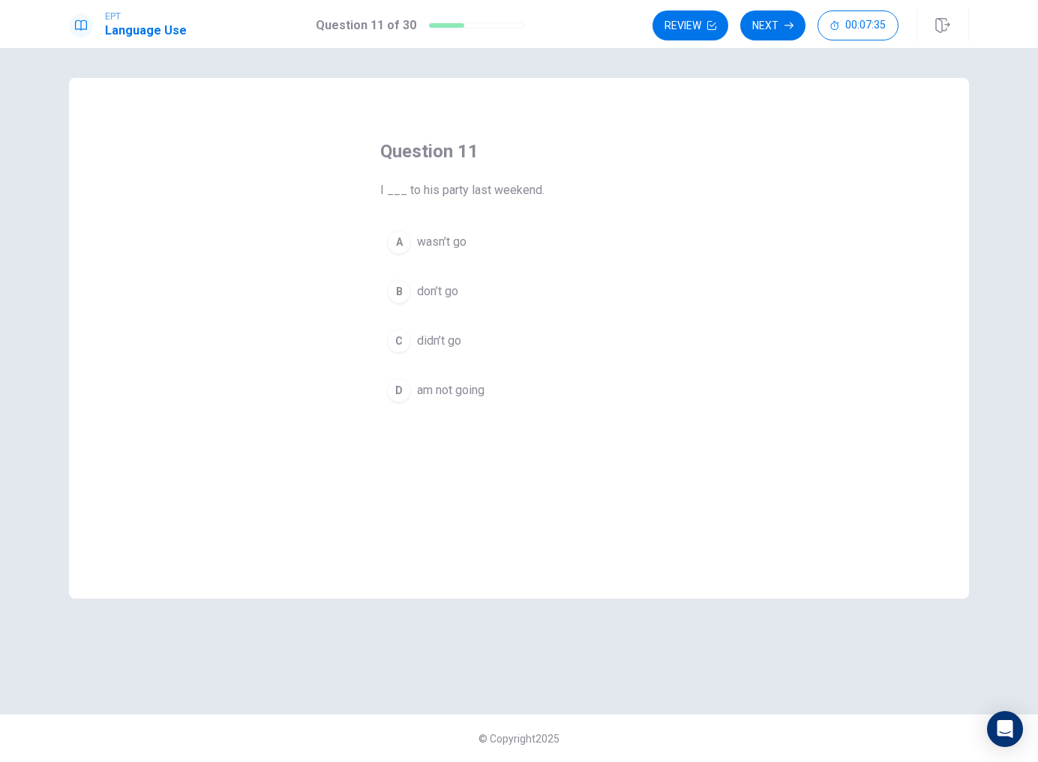
click at [437, 340] on span "didn’t go" at bounding box center [439, 341] width 44 height 18
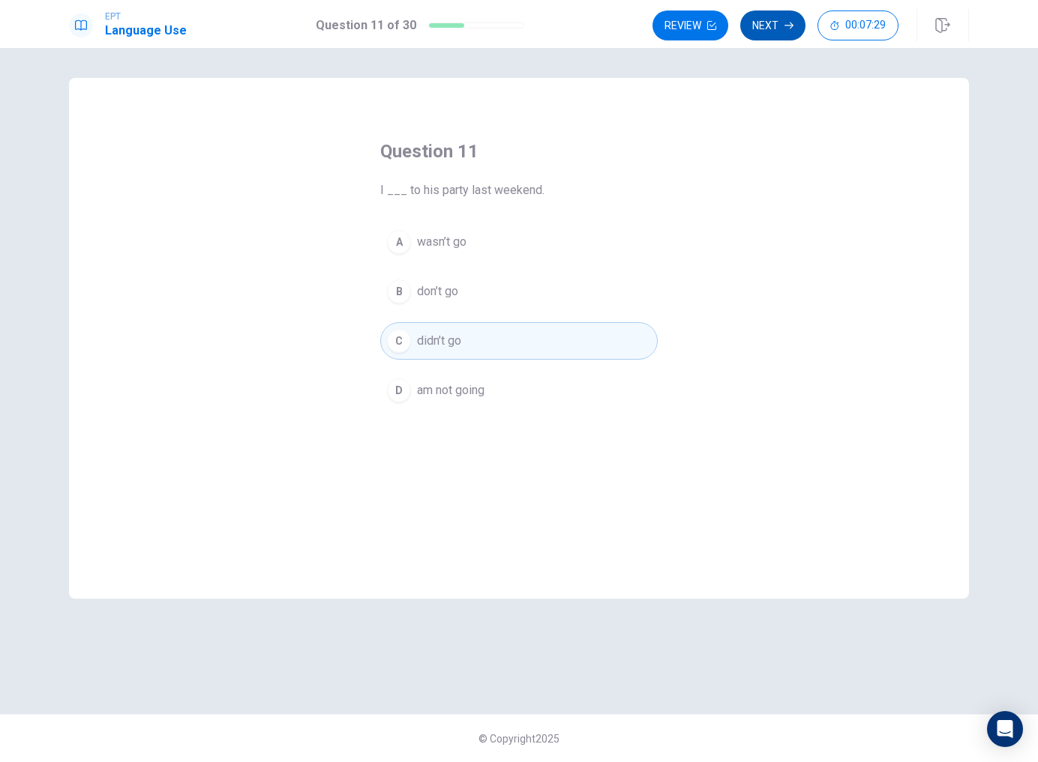
click at [778, 35] on button "Next" at bounding box center [772, 25] width 65 height 30
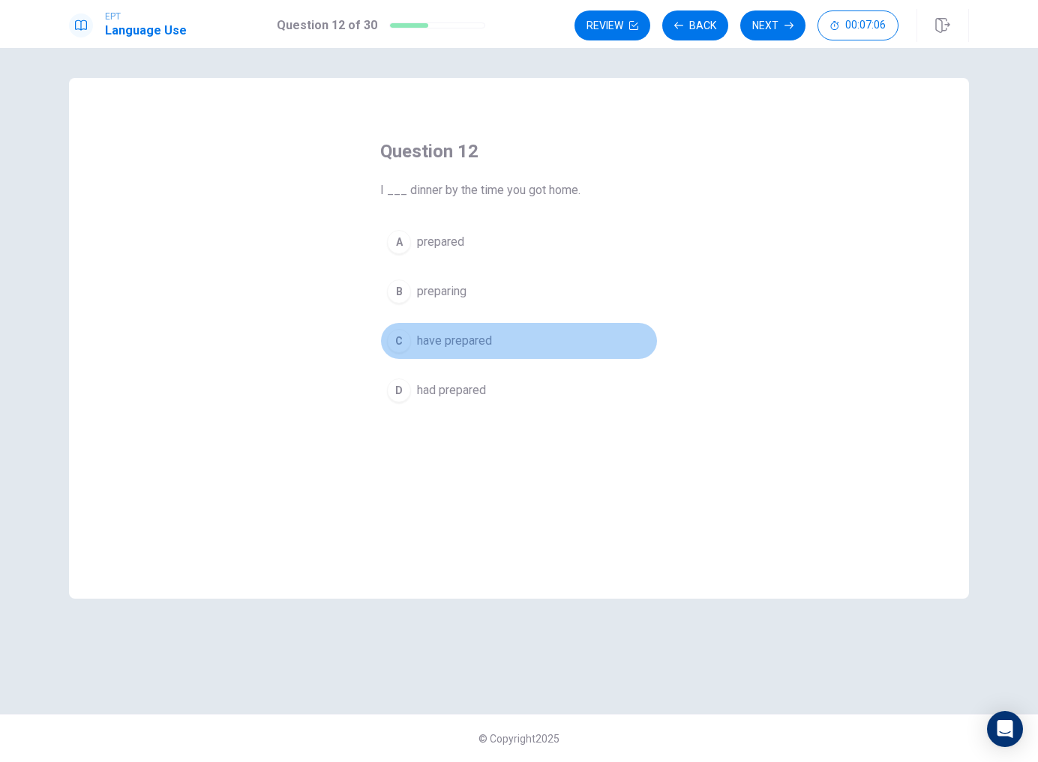
click at [483, 349] on span "have prepared" at bounding box center [454, 341] width 75 height 18
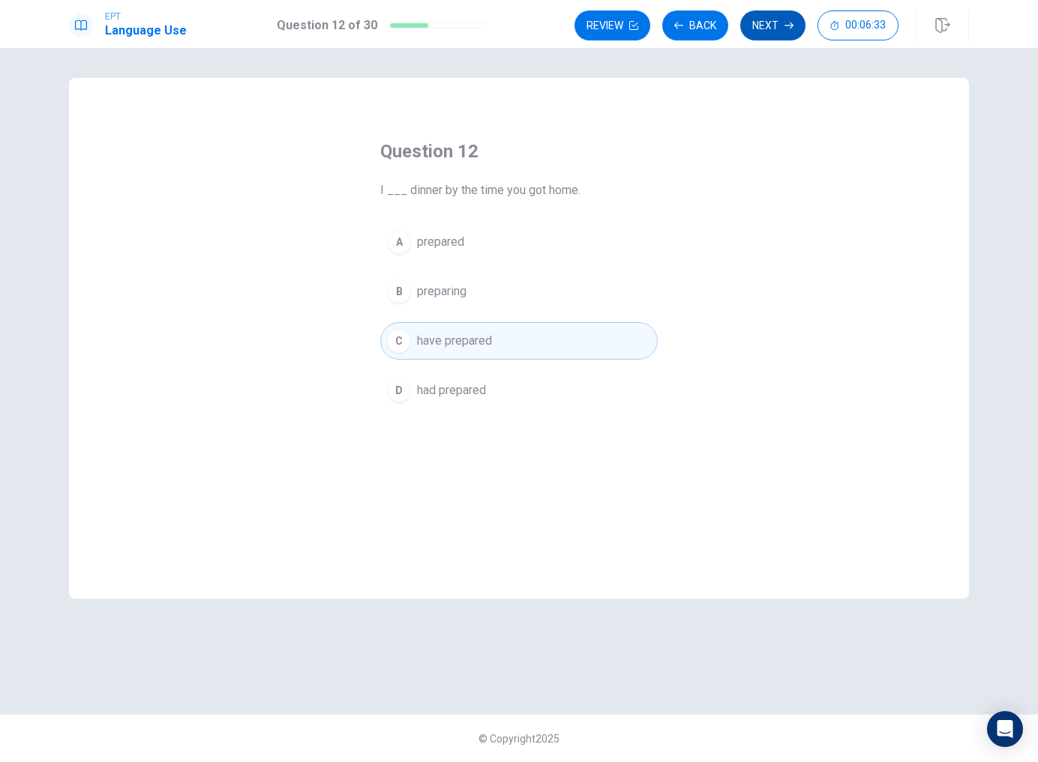
click at [776, 21] on button "Next" at bounding box center [772, 25] width 65 height 30
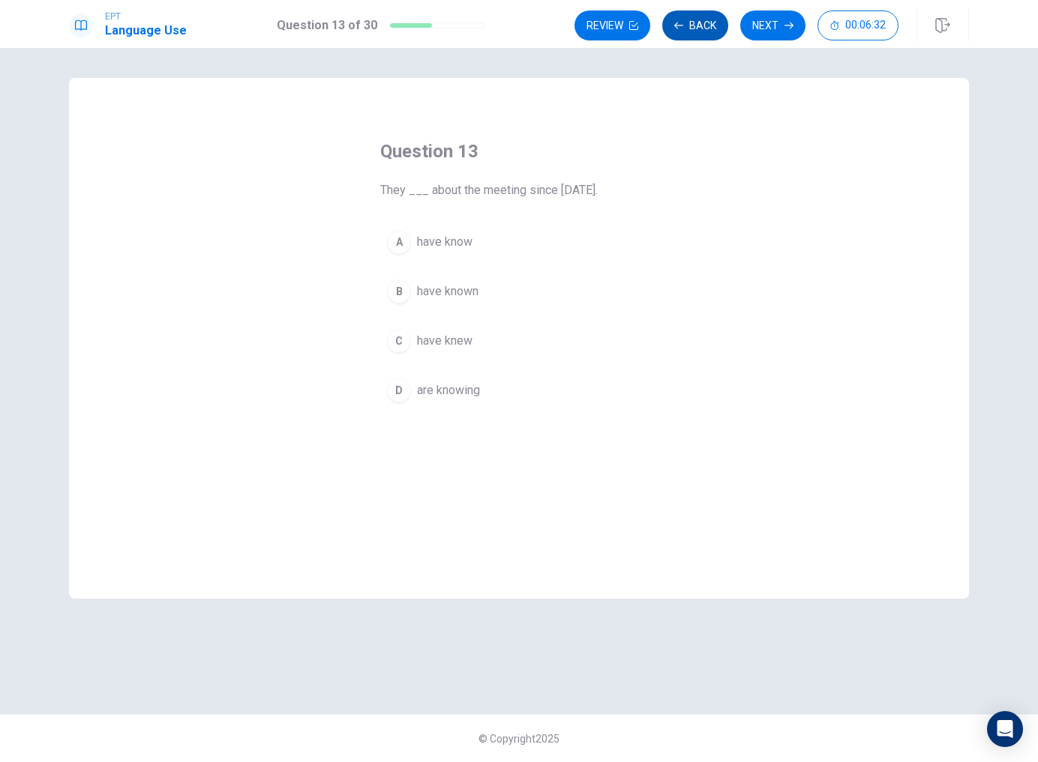
click at [722, 28] on button "Back" at bounding box center [695, 25] width 66 height 30
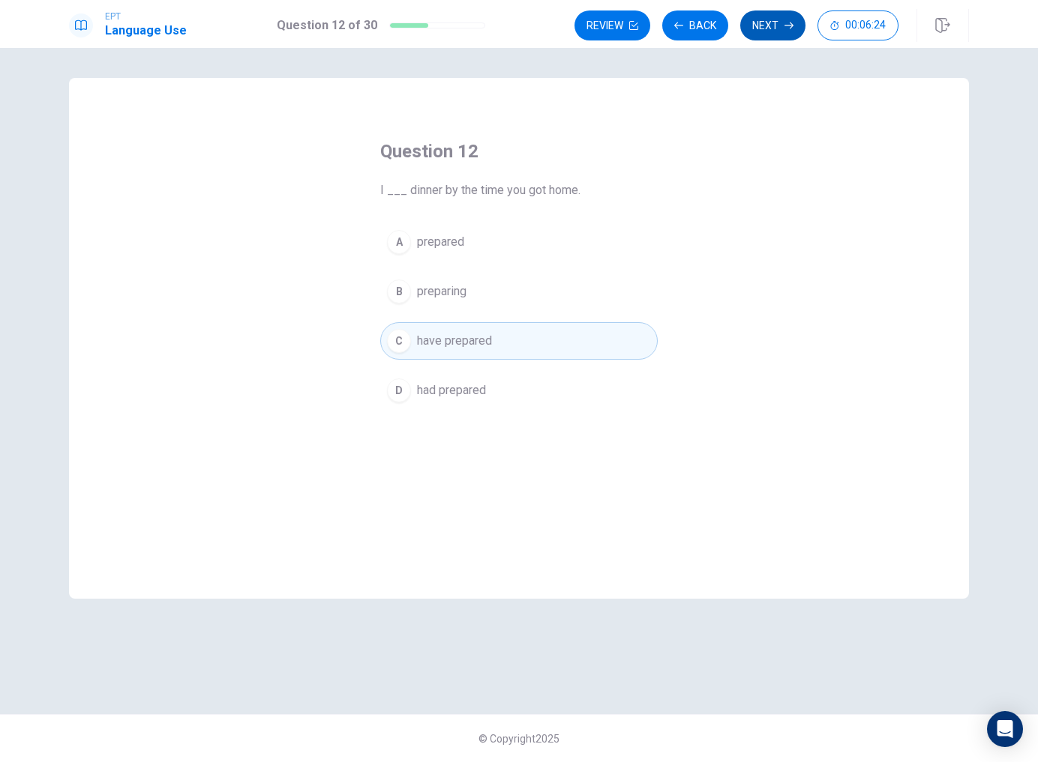
click at [786, 22] on icon "button" at bounding box center [788, 25] width 9 height 9
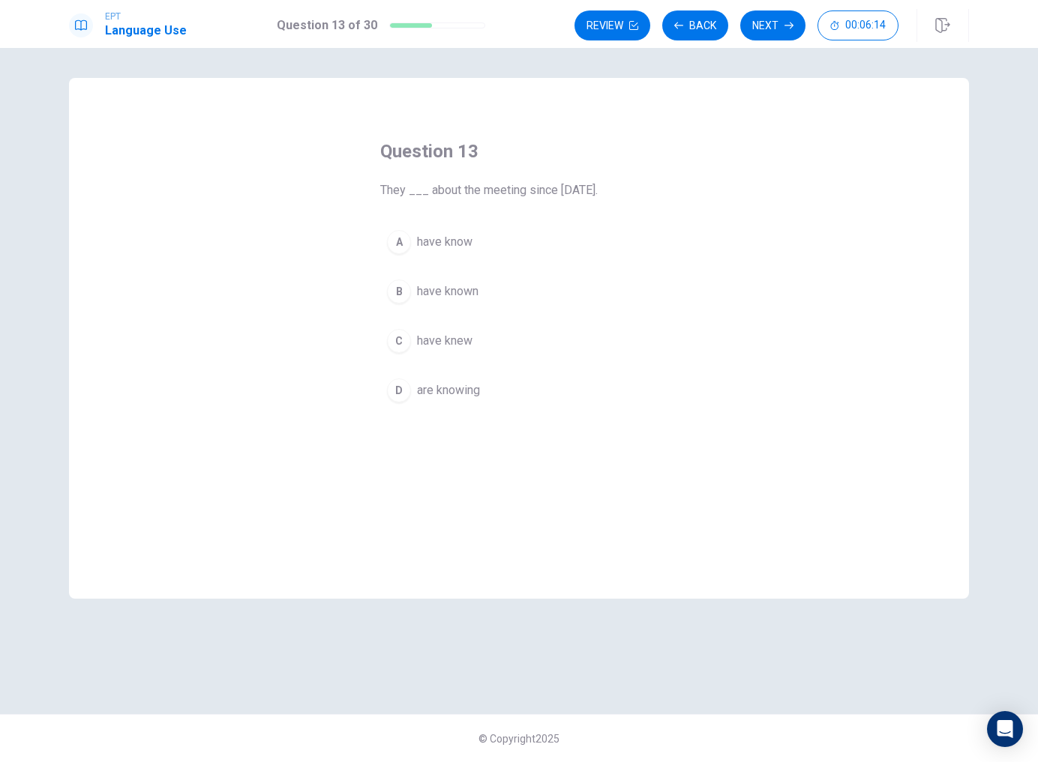
click at [470, 295] on span "have known" at bounding box center [447, 292] width 61 height 18
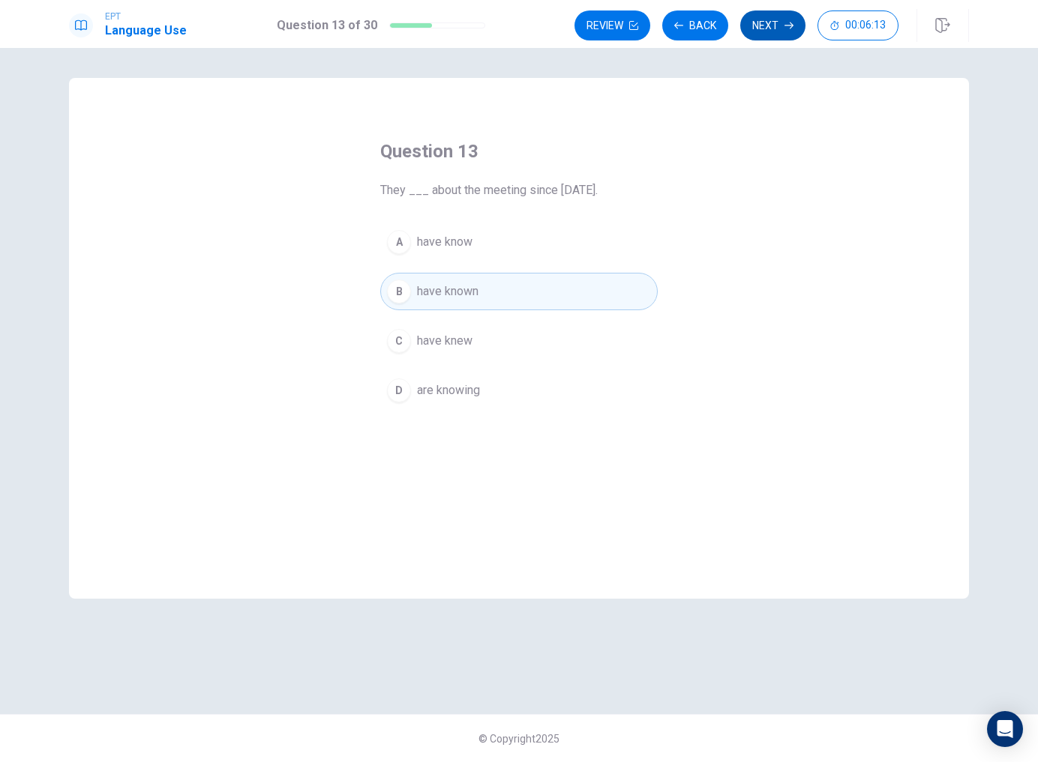
click at [789, 28] on icon "button" at bounding box center [788, 25] width 9 height 9
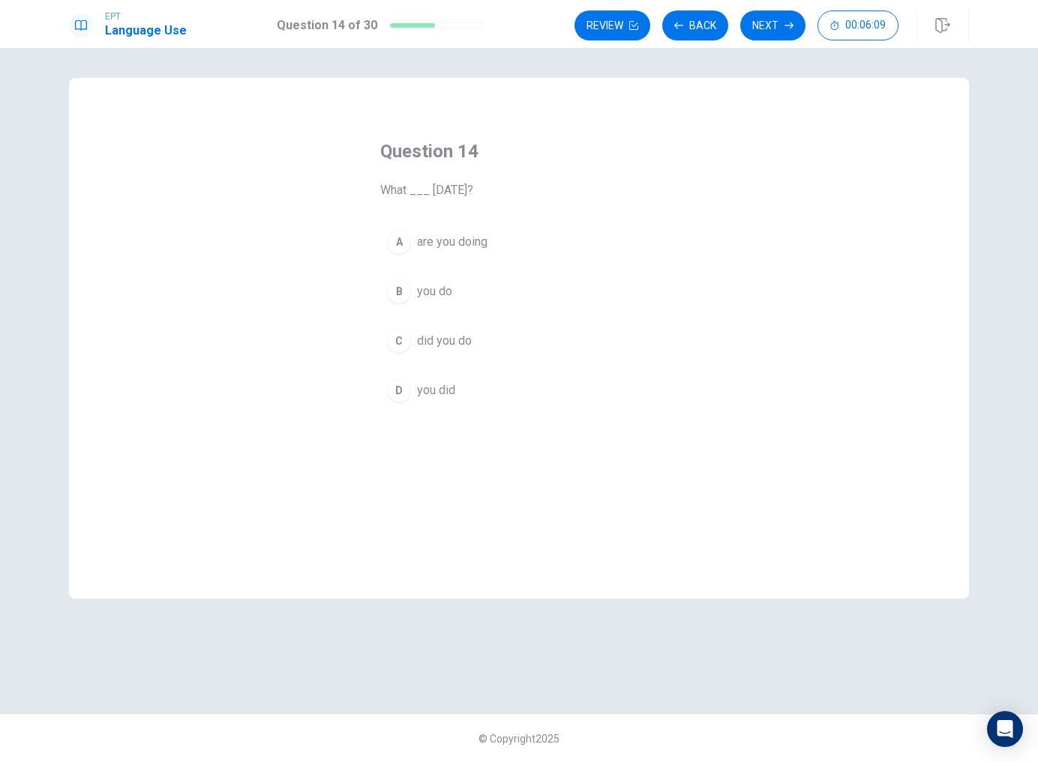
click at [449, 344] on span "did you do" at bounding box center [444, 341] width 55 height 18
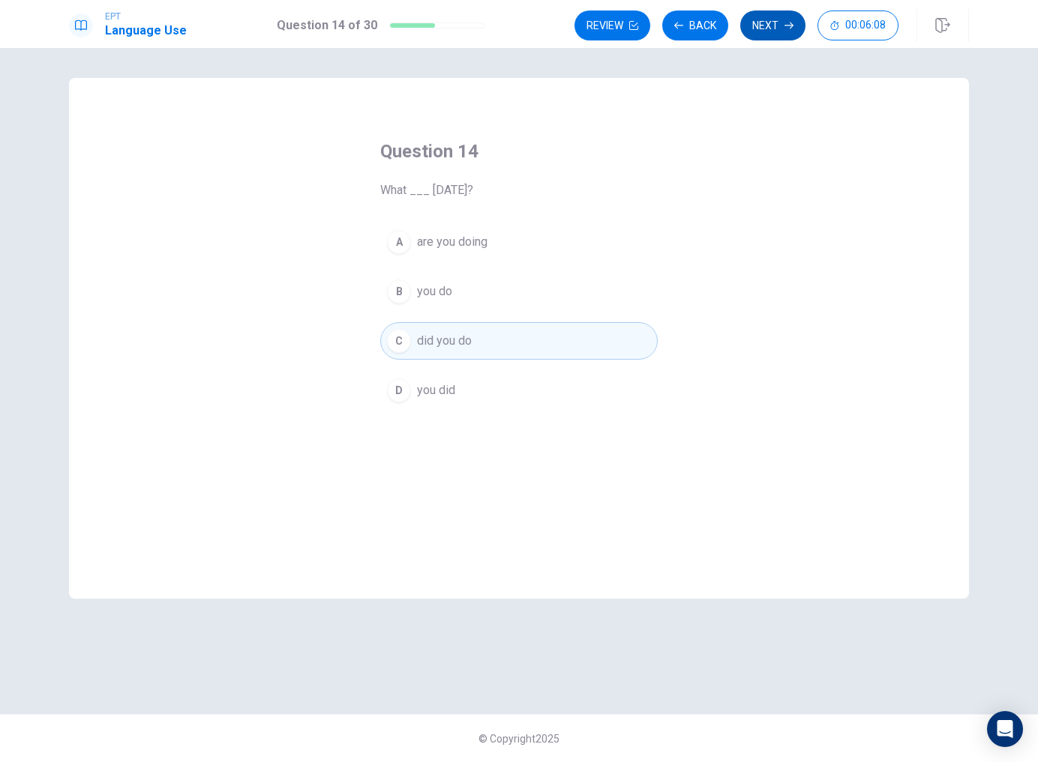
click at [793, 31] on button "Next" at bounding box center [772, 25] width 65 height 30
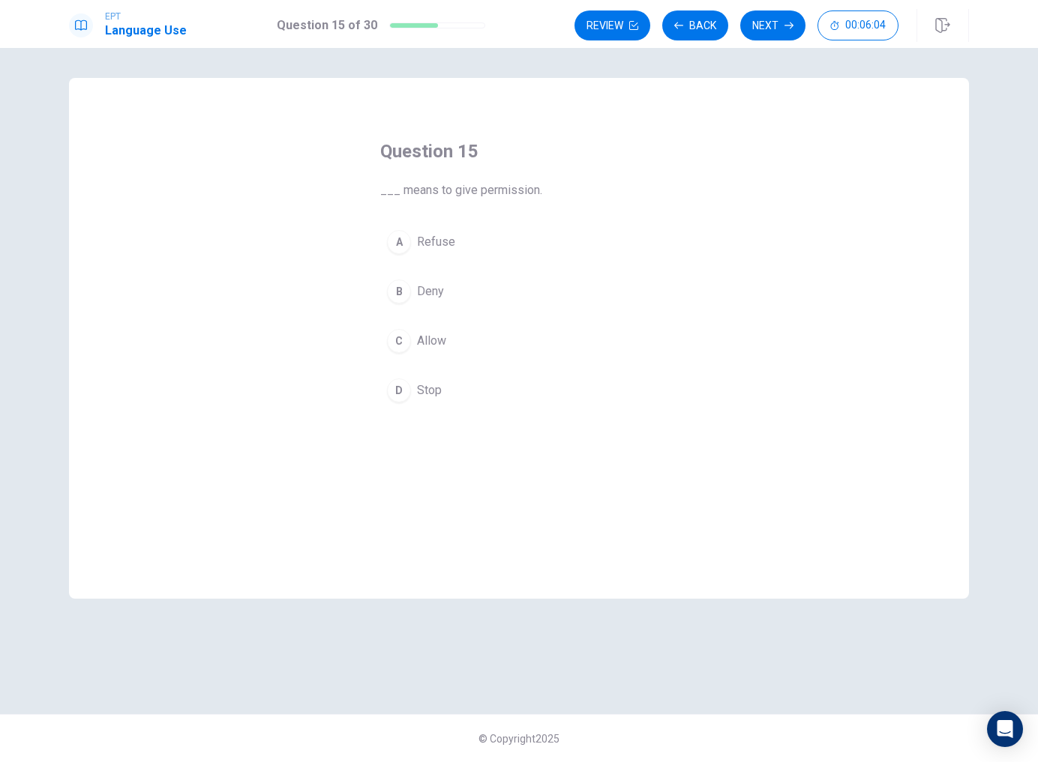
click at [414, 355] on button "C Allow" at bounding box center [518, 340] width 277 height 37
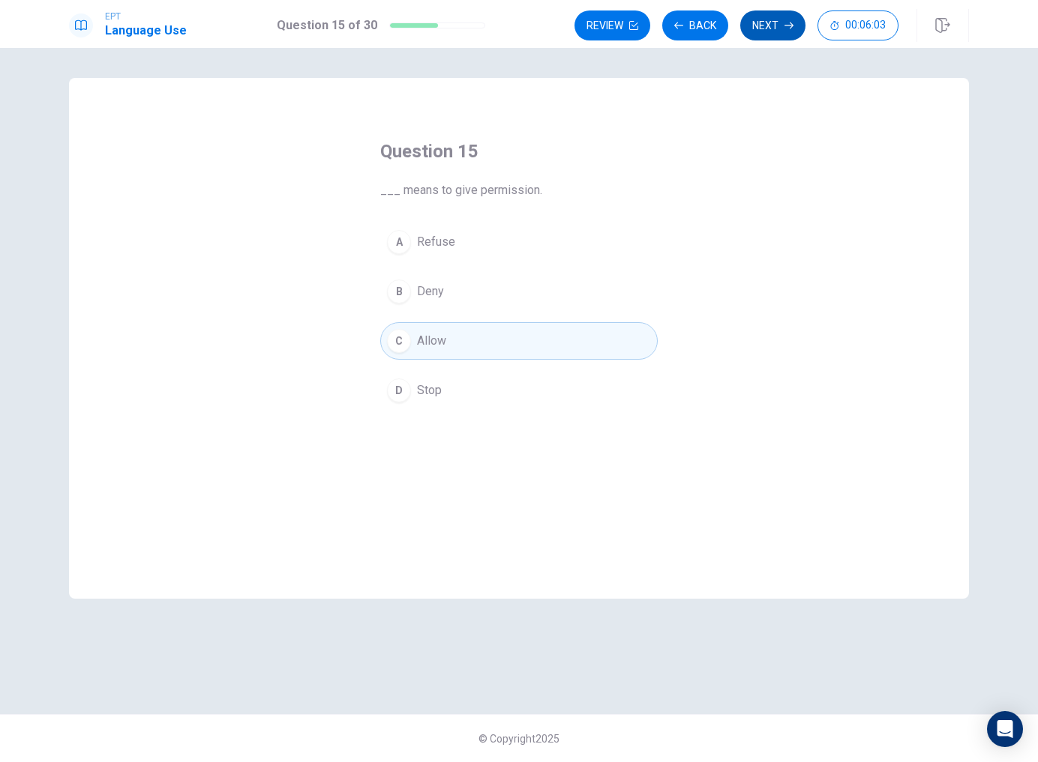
click at [760, 37] on button "Next" at bounding box center [772, 25] width 65 height 30
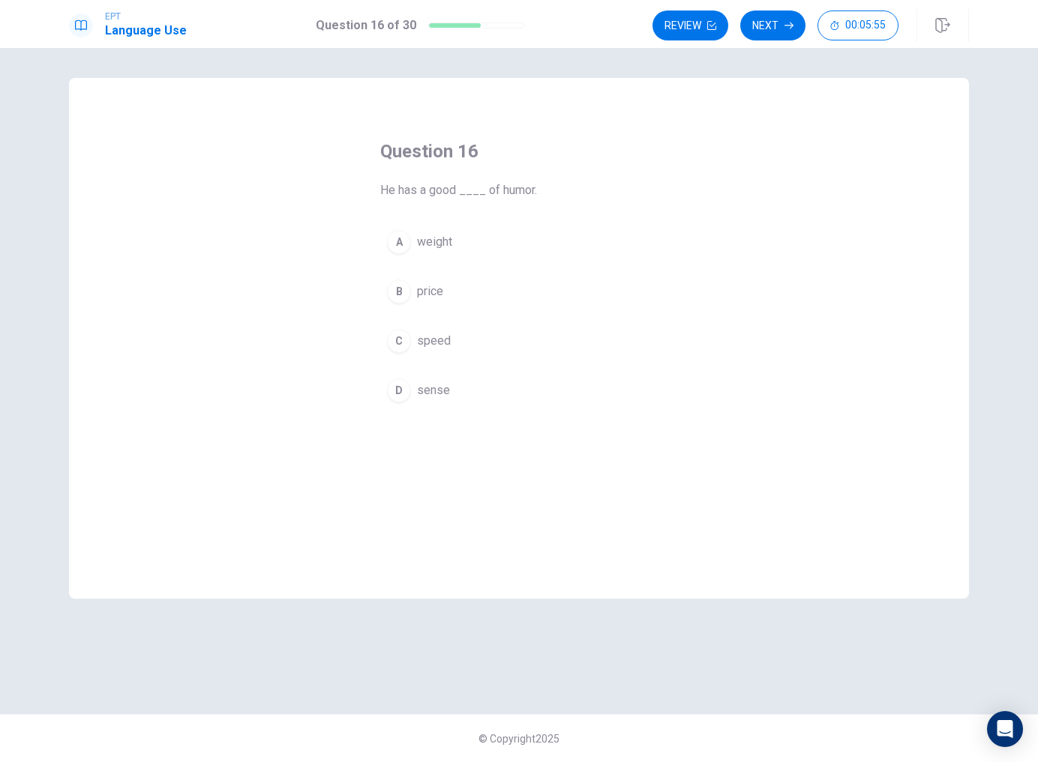
click at [446, 407] on button "D sense" at bounding box center [518, 390] width 277 height 37
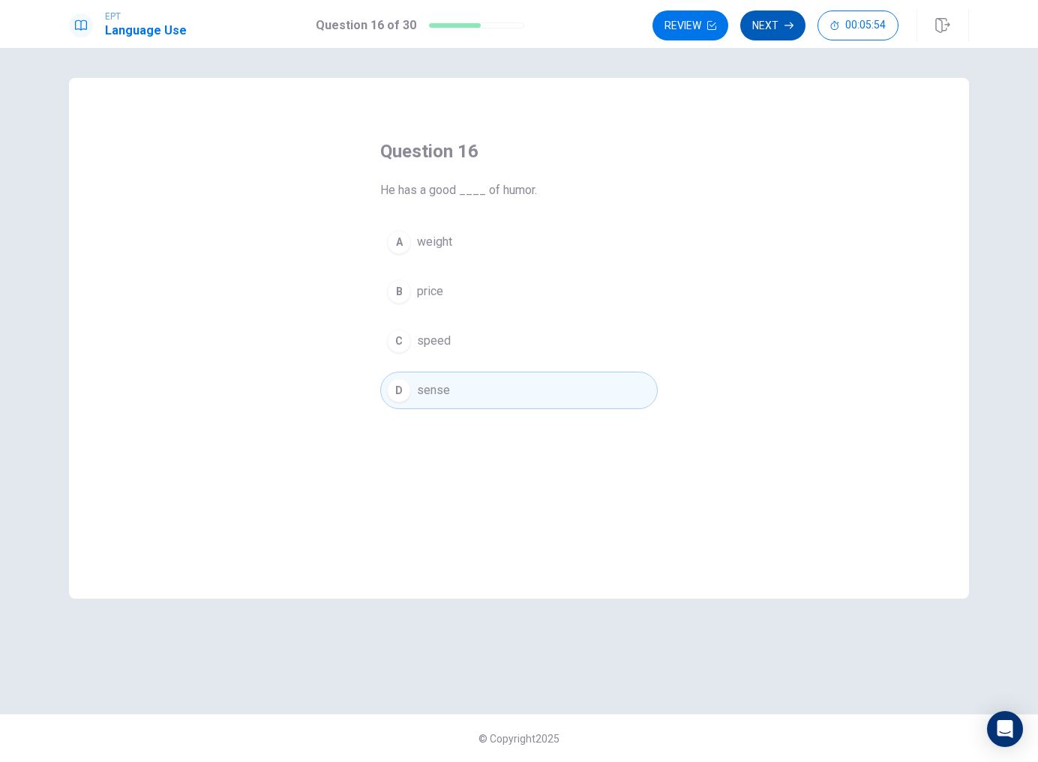
click at [759, 22] on button "Next" at bounding box center [772, 25] width 65 height 30
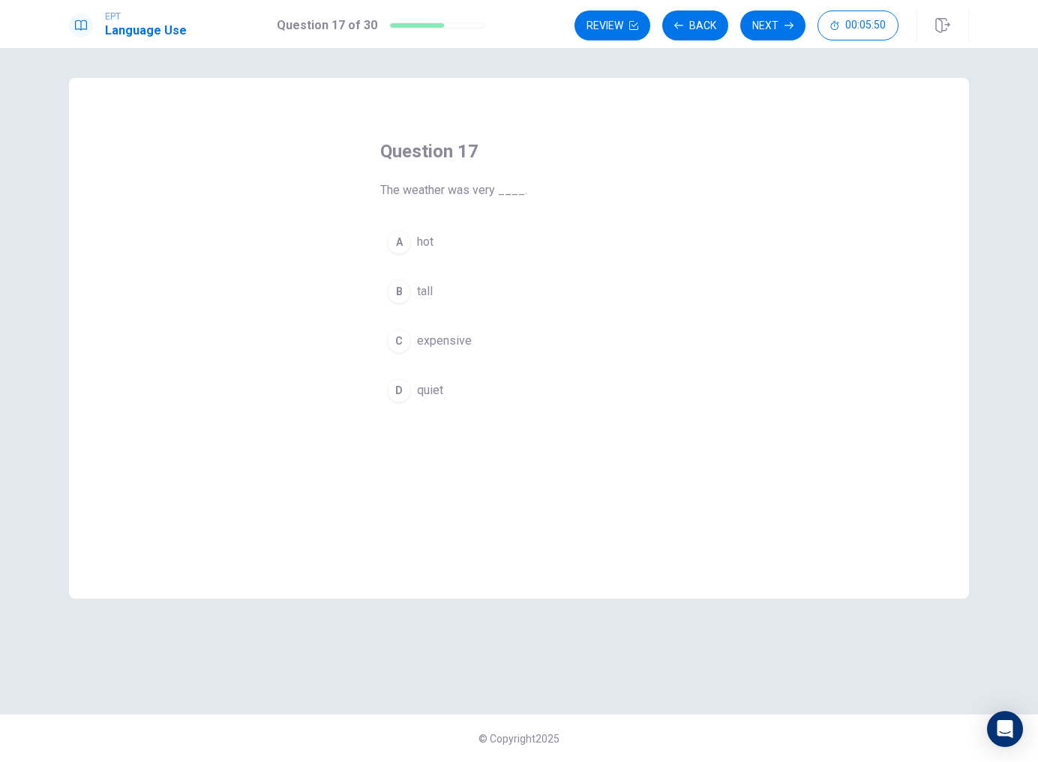
click at [454, 241] on button "A hot" at bounding box center [518, 241] width 277 height 37
click at [786, 36] on button "Next" at bounding box center [772, 25] width 65 height 30
click at [464, 382] on span "temperature" at bounding box center [449, 391] width 64 height 18
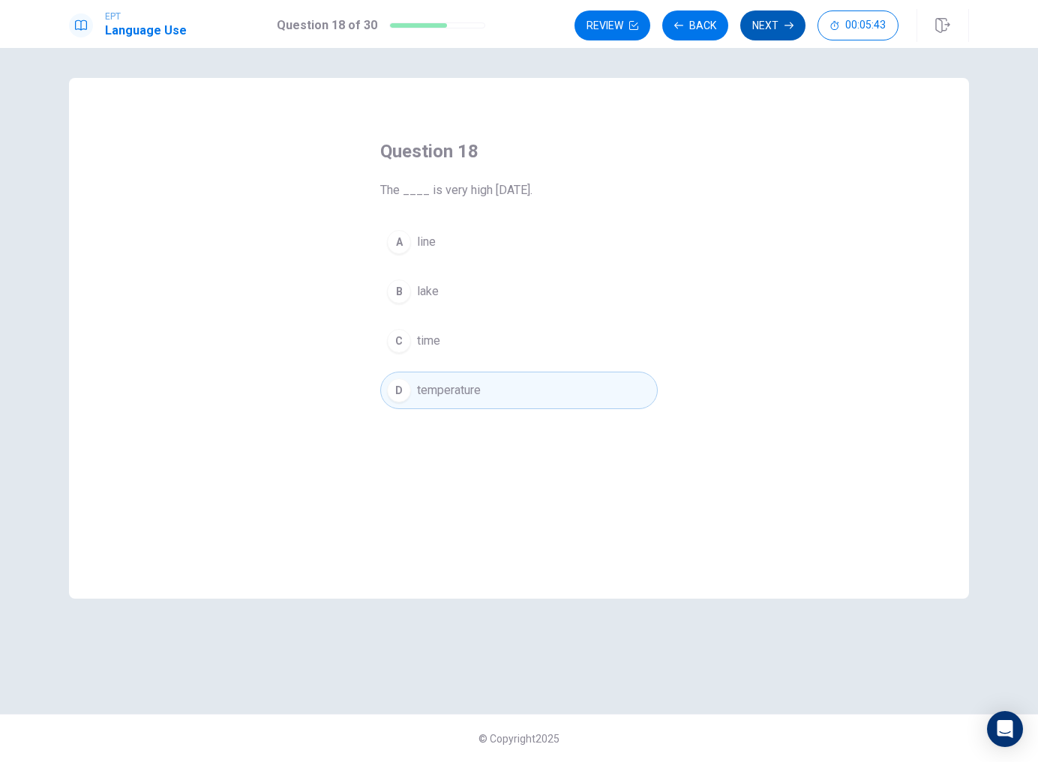
click at [778, 34] on button "Next" at bounding box center [772, 25] width 65 height 30
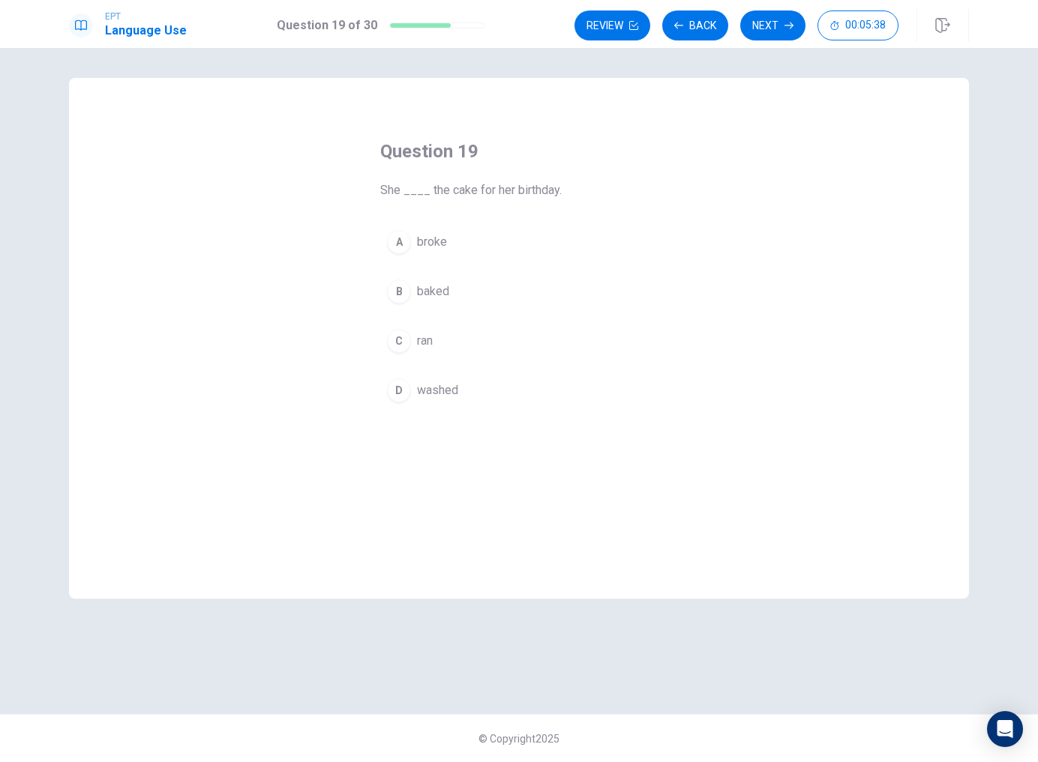
click at [463, 285] on button "B baked" at bounding box center [518, 291] width 277 height 37
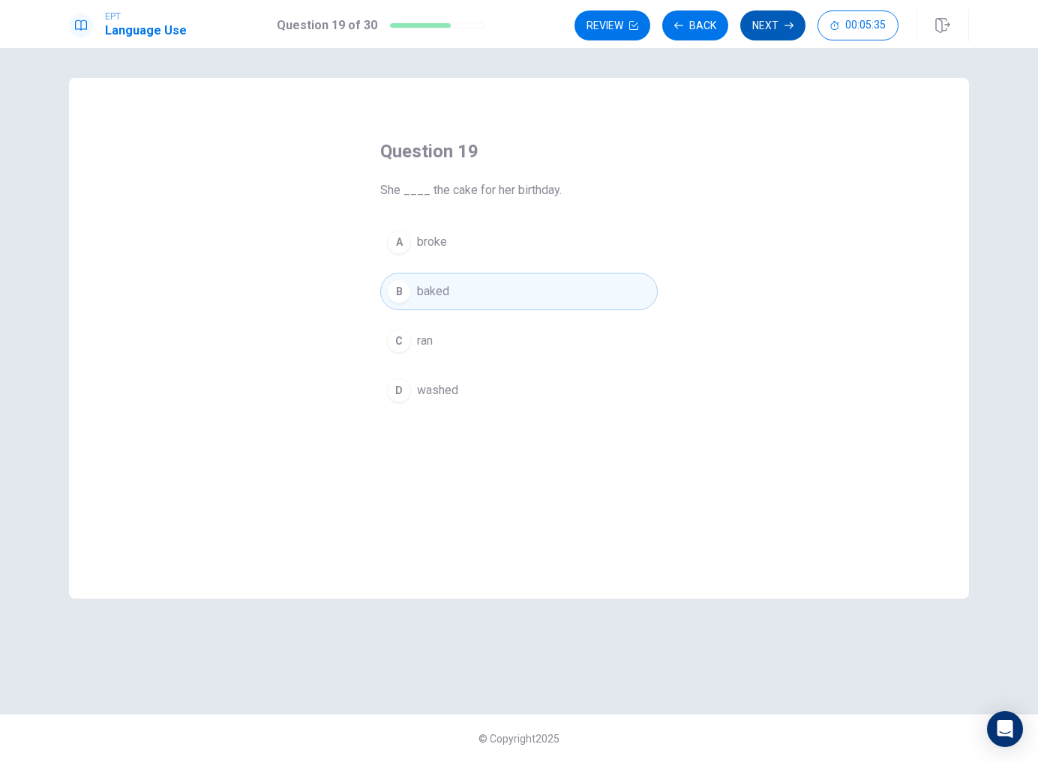
click at [792, 34] on button "Next" at bounding box center [772, 25] width 65 height 30
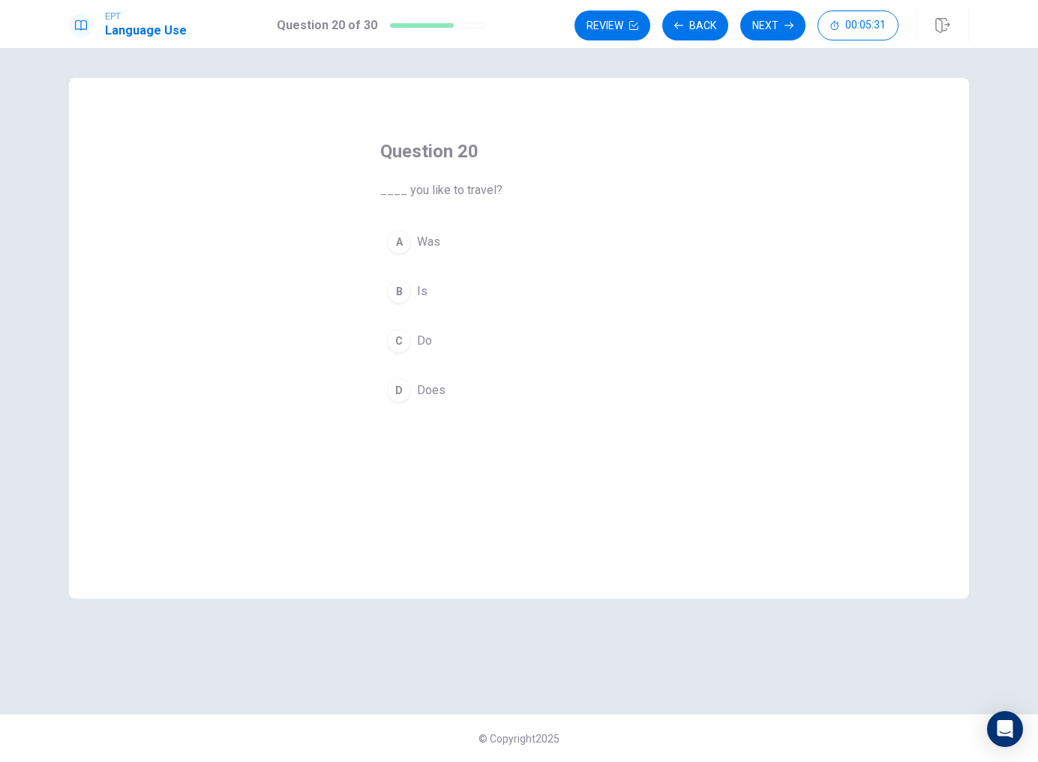
click at [436, 344] on button "C Do" at bounding box center [518, 340] width 277 height 37
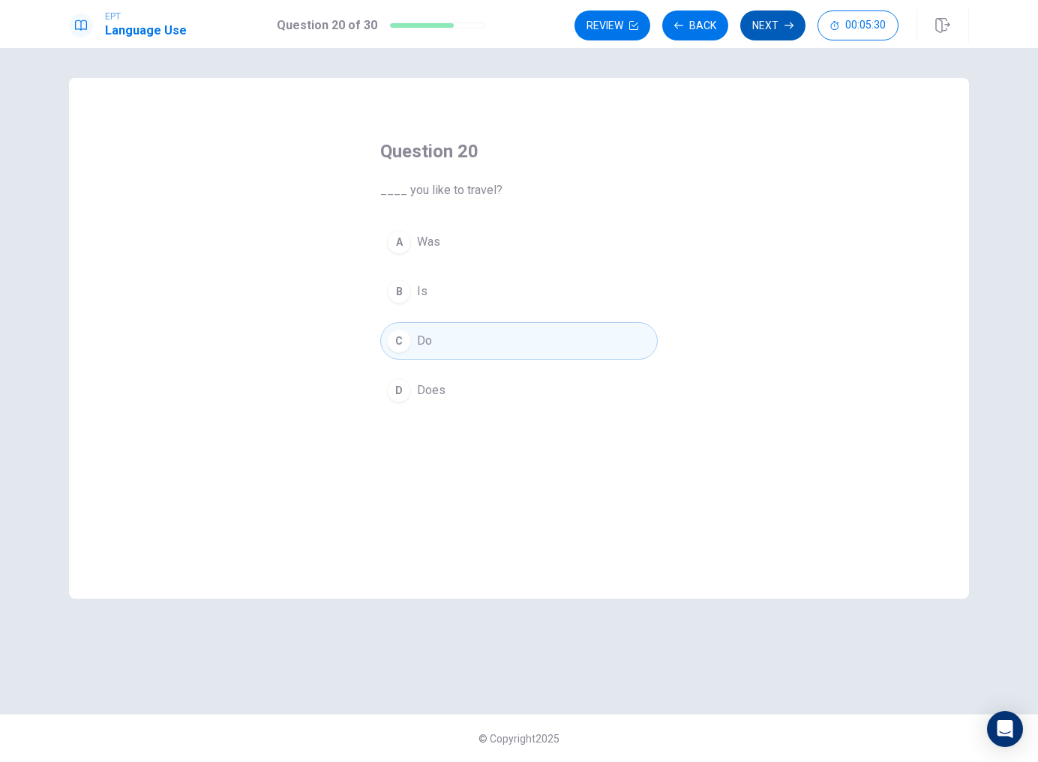
click at [773, 28] on button "Next" at bounding box center [772, 25] width 65 height 30
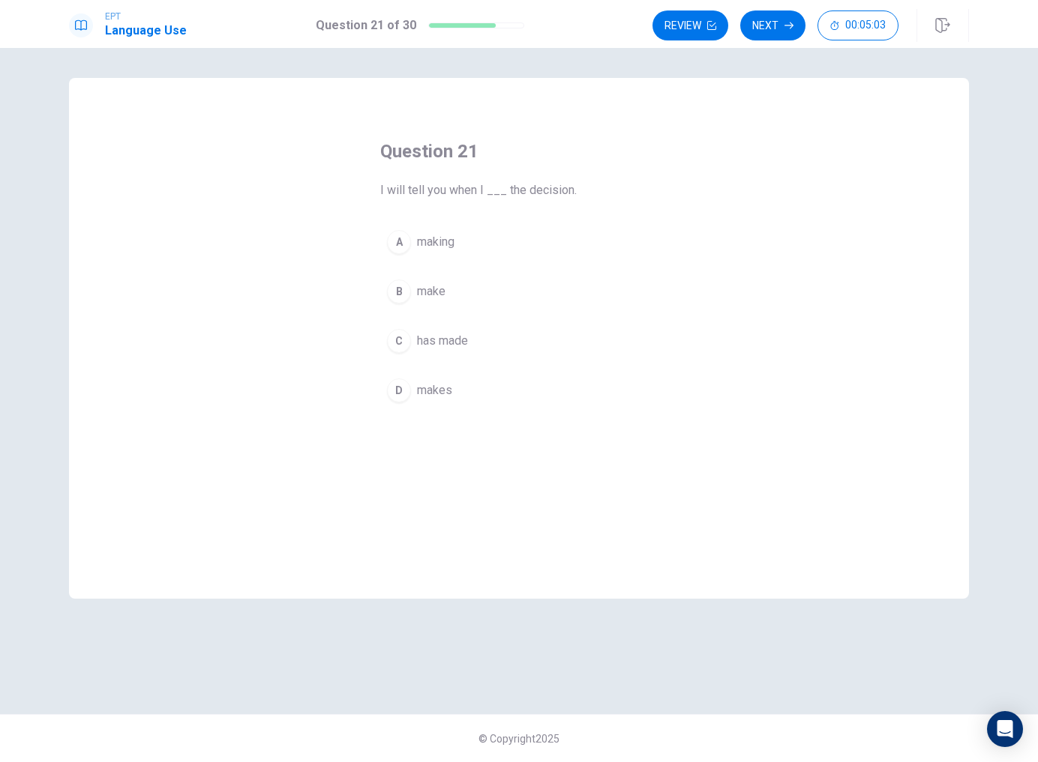
click at [455, 292] on button "B make" at bounding box center [518, 291] width 277 height 37
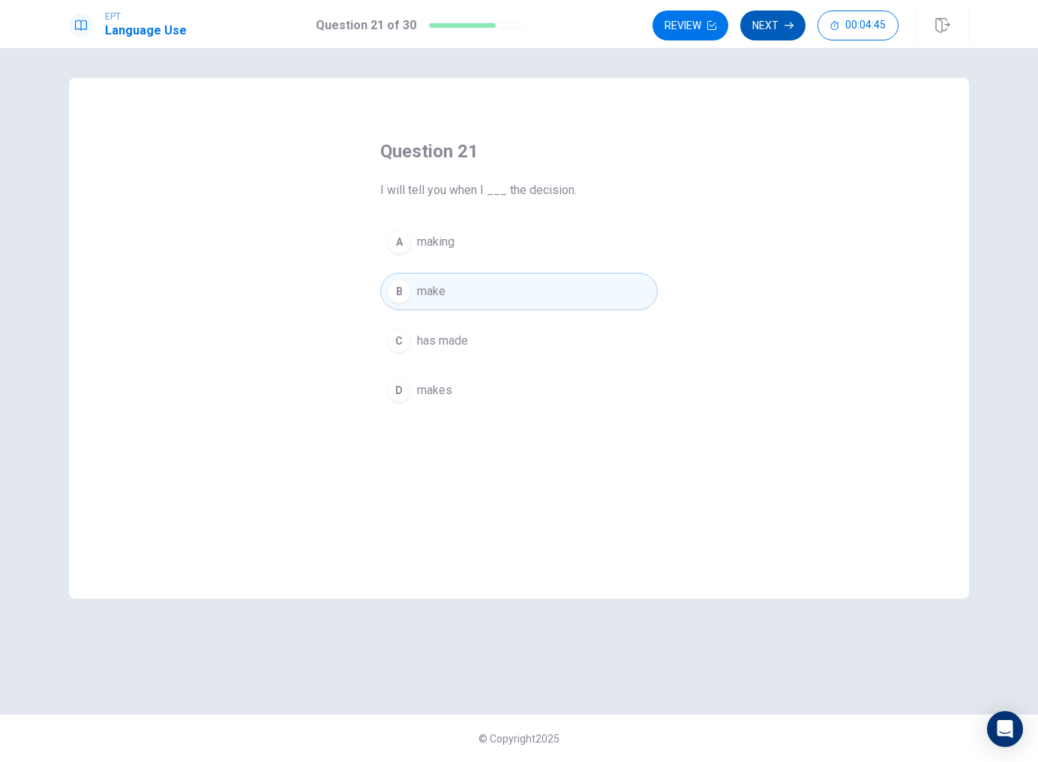
click at [772, 39] on button "Next" at bounding box center [772, 25] width 65 height 30
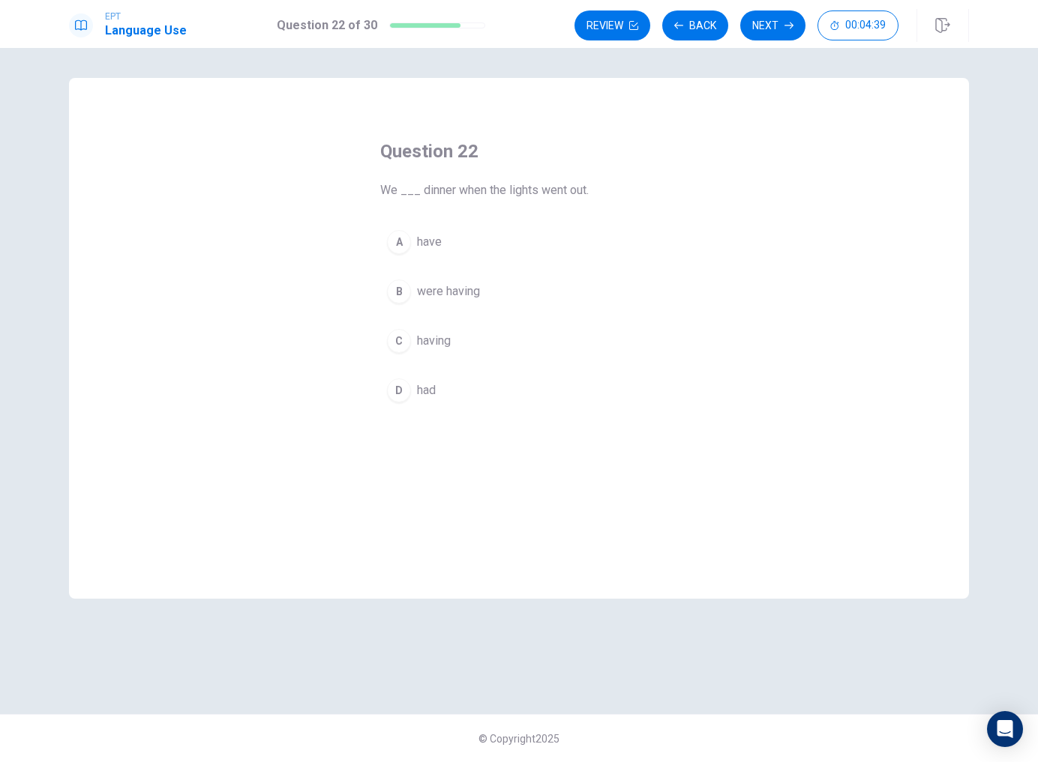
click at [491, 238] on button "A have" at bounding box center [518, 241] width 277 height 37
click at [774, 38] on button "Next" at bounding box center [772, 25] width 65 height 30
click at [500, 234] on span "where is she living" at bounding box center [466, 242] width 98 height 18
click at [511, 391] on span "where does she live" at bounding box center [470, 391] width 106 height 18
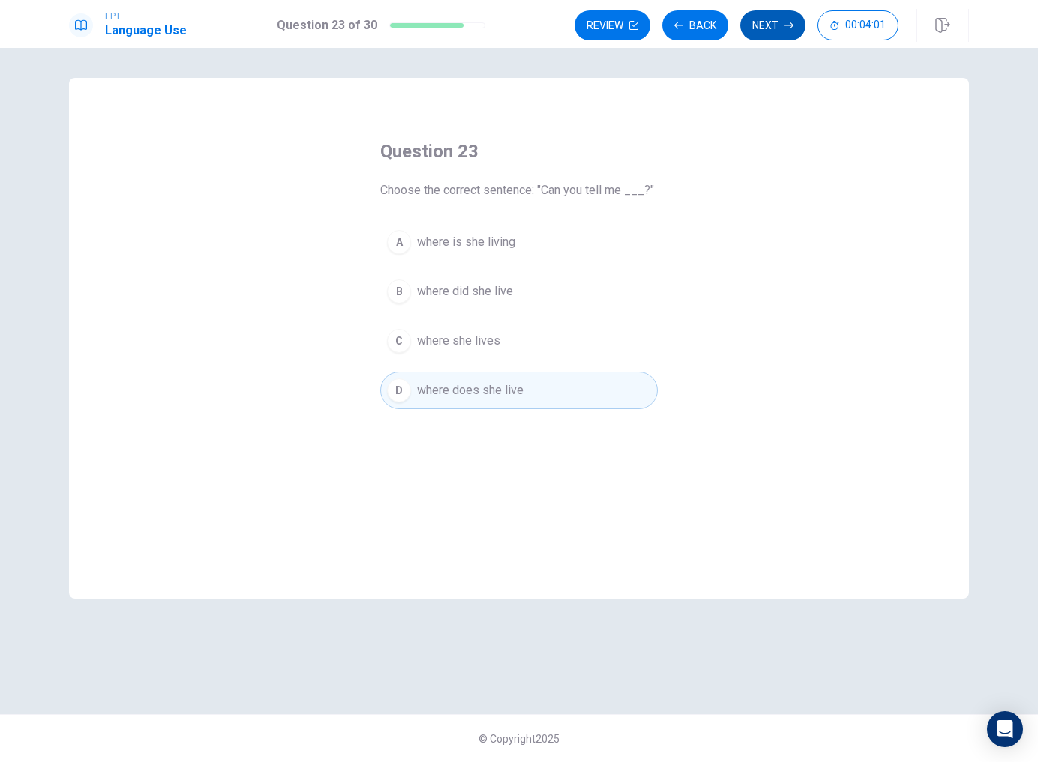
click at [768, 24] on button "Next" at bounding box center [772, 25] width 65 height 30
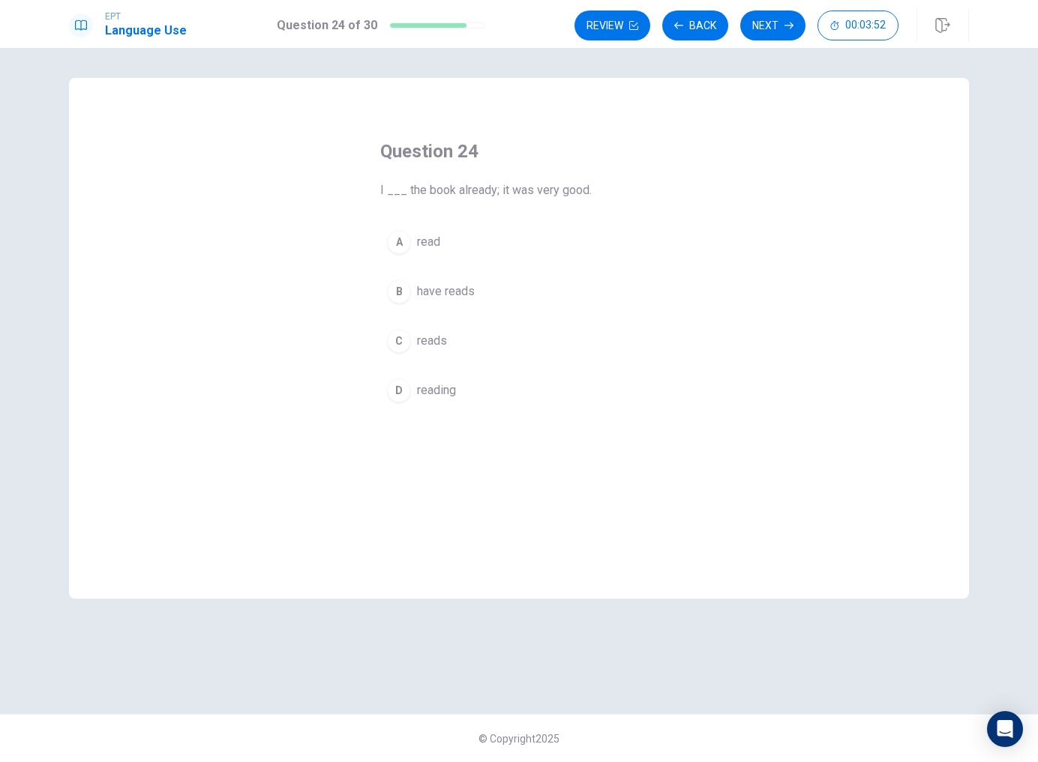
click at [475, 253] on button "A read" at bounding box center [518, 241] width 277 height 37
click at [780, 39] on button "Next" at bounding box center [772, 25] width 65 height 30
click at [430, 388] on span "kind" at bounding box center [428, 391] width 22 height 18
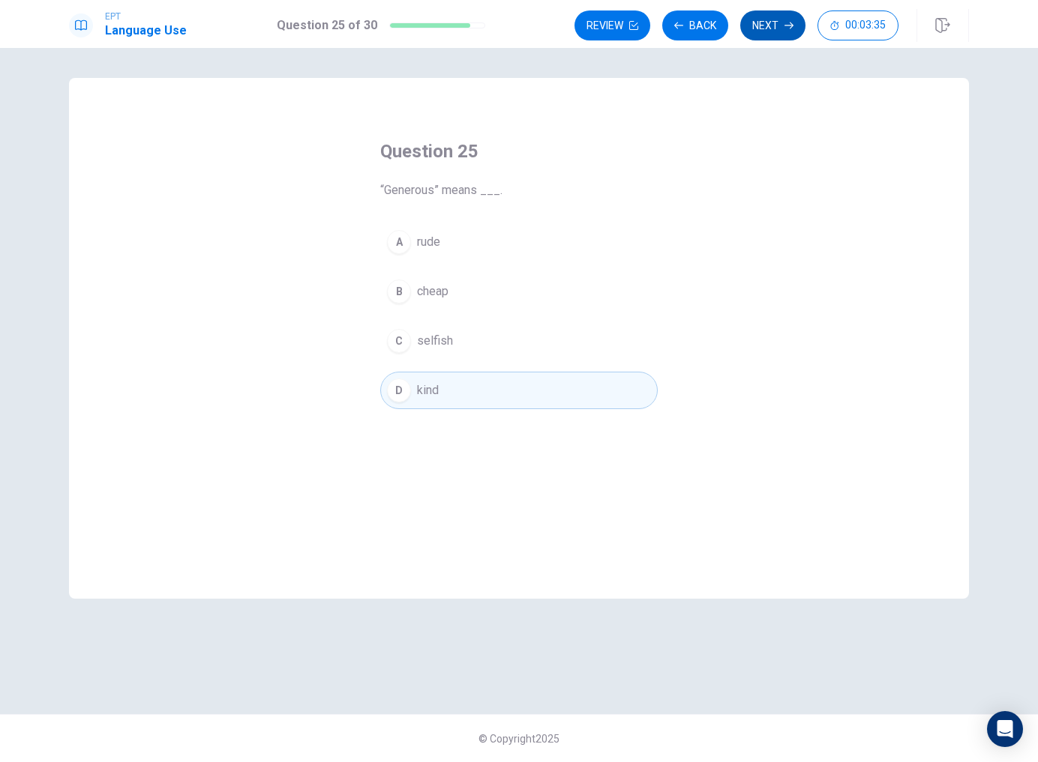
click at [780, 37] on button "Next" at bounding box center [772, 25] width 65 height 30
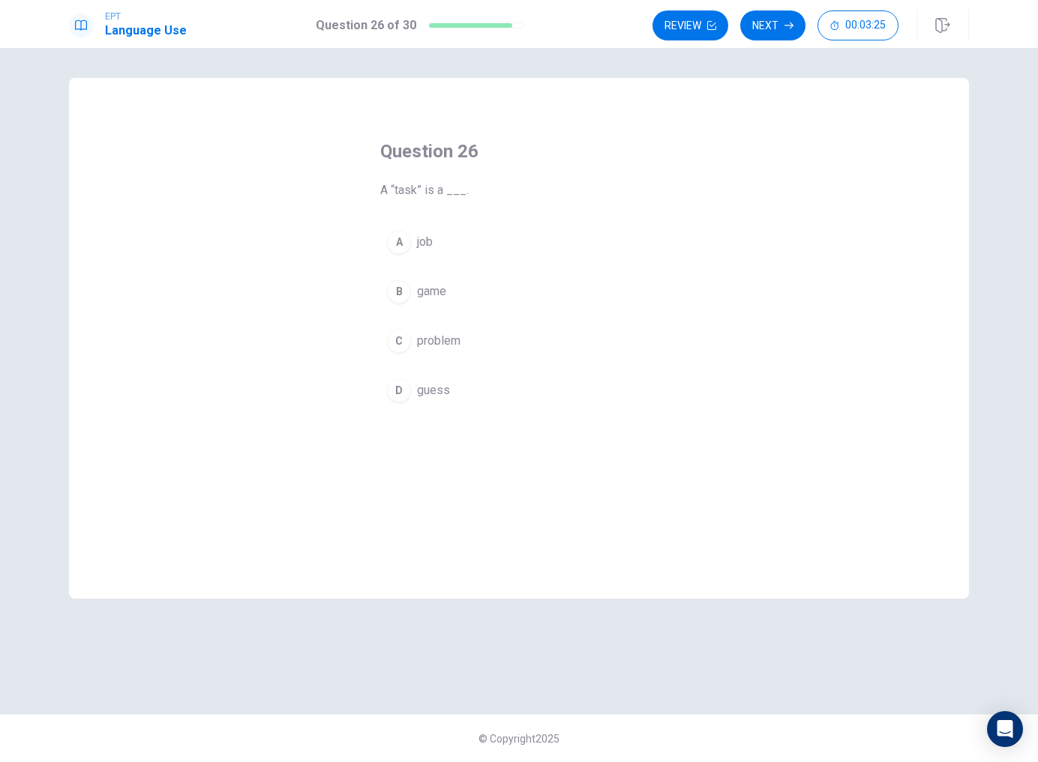
click at [430, 242] on span "job" at bounding box center [425, 242] width 16 height 18
click at [781, 37] on button "Next" at bounding box center [772, 25] width 65 height 30
click at [491, 241] on button "A a set of steps" at bounding box center [518, 241] width 277 height 37
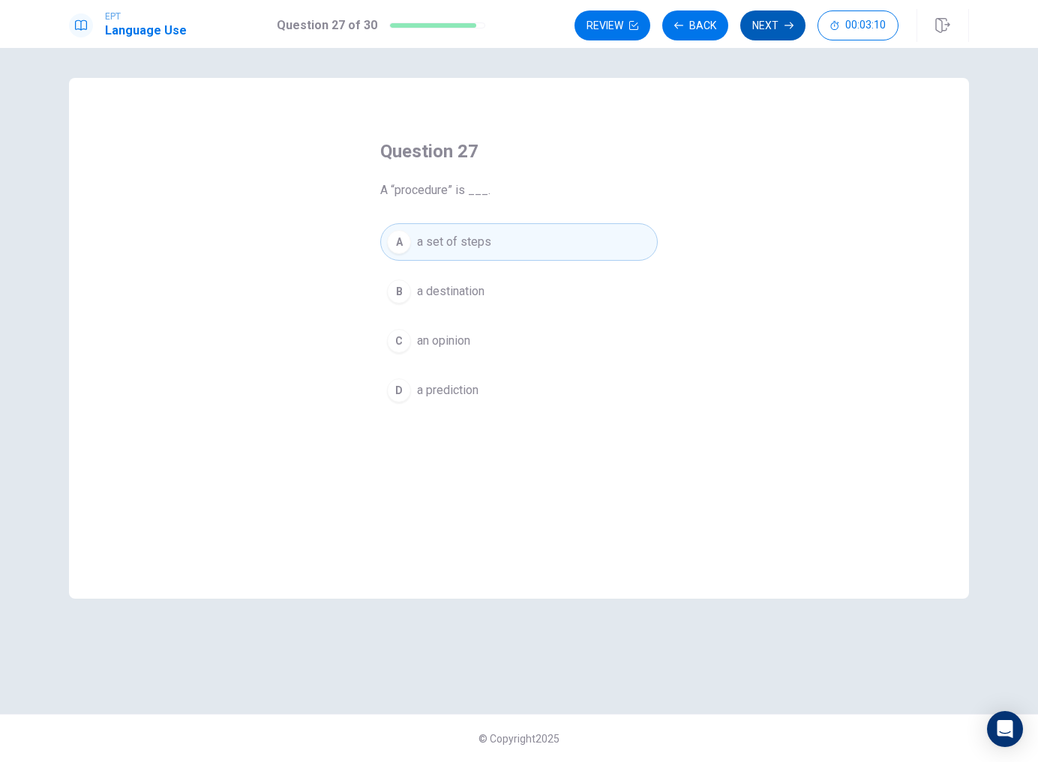
click at [783, 28] on button "Next" at bounding box center [772, 25] width 65 height 30
click at [463, 398] on span "strong and healthy" at bounding box center [465, 391] width 96 height 18
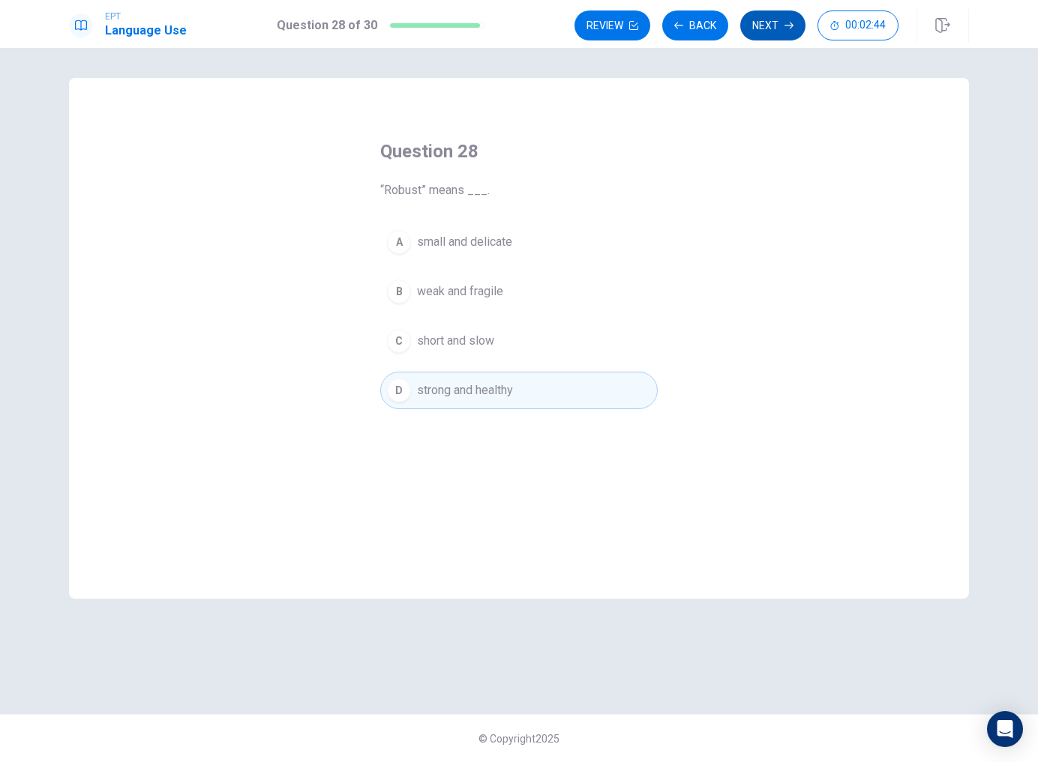
click at [774, 23] on button "Next" at bounding box center [772, 25] width 65 height 30
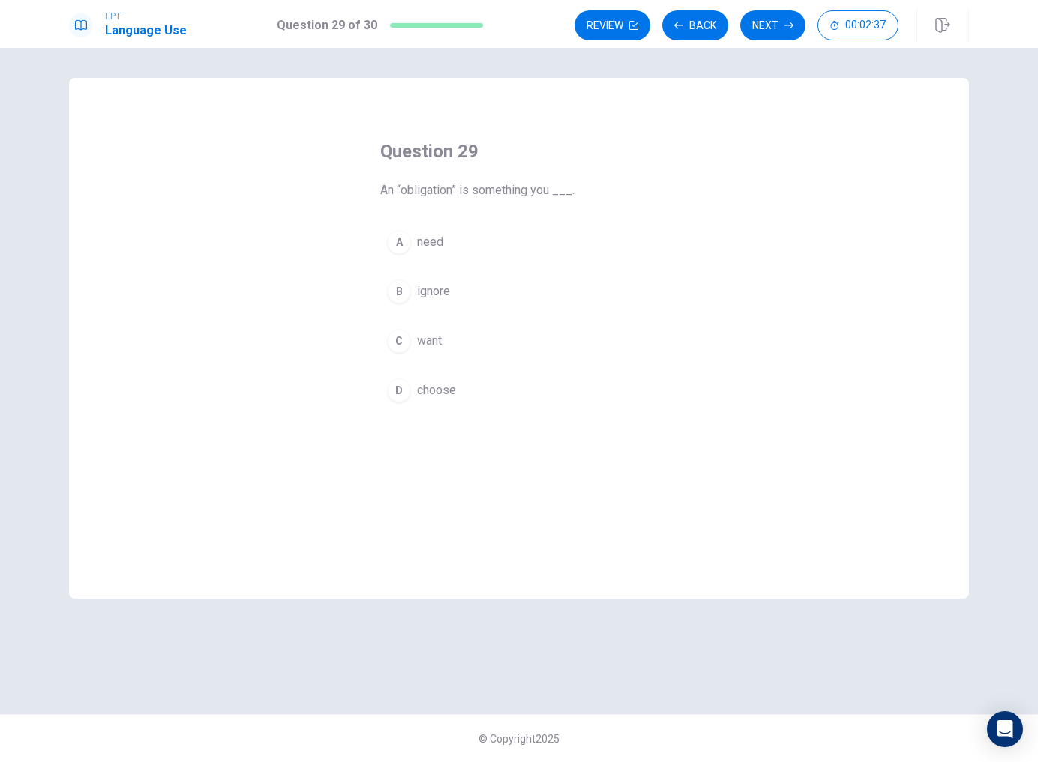
click at [431, 250] on span "need" at bounding box center [430, 242] width 26 height 18
click at [774, 34] on button "Next" at bounding box center [772, 25] width 65 height 30
click at [458, 238] on span "will cancel" at bounding box center [444, 242] width 55 height 18
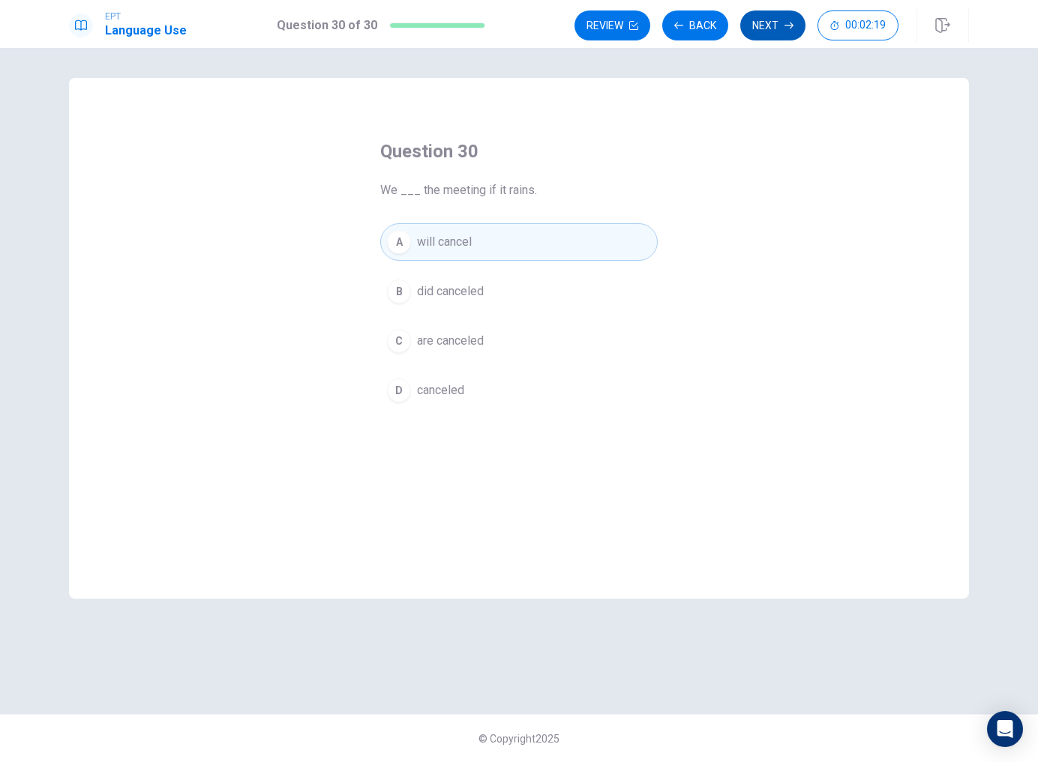
click at [778, 33] on button "Next" at bounding box center [772, 25] width 65 height 30
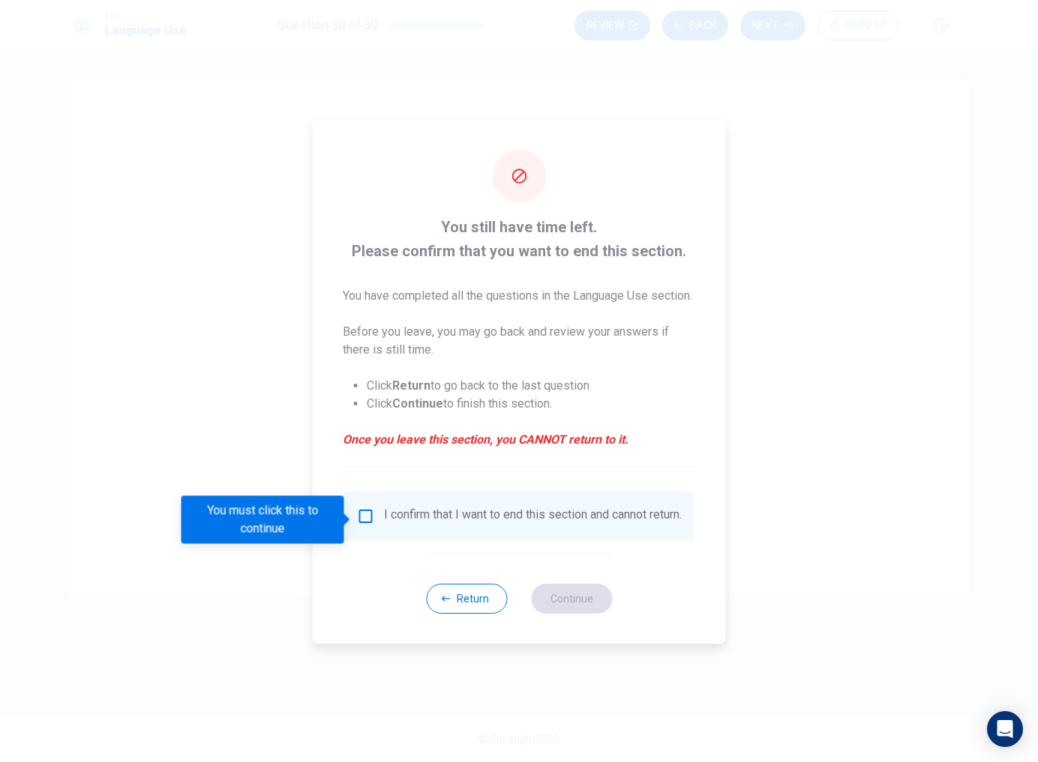
click at [365, 526] on input "You must click this to continue" at bounding box center [366, 517] width 18 height 18
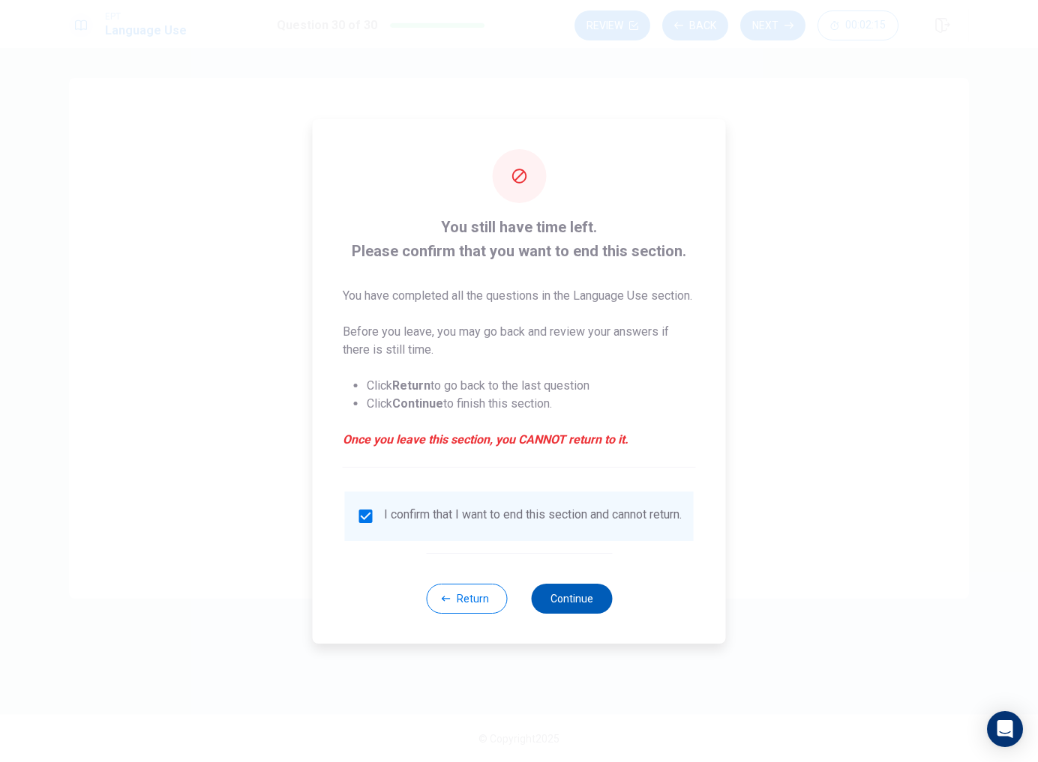
click at [591, 614] on button "Continue" at bounding box center [571, 599] width 81 height 30
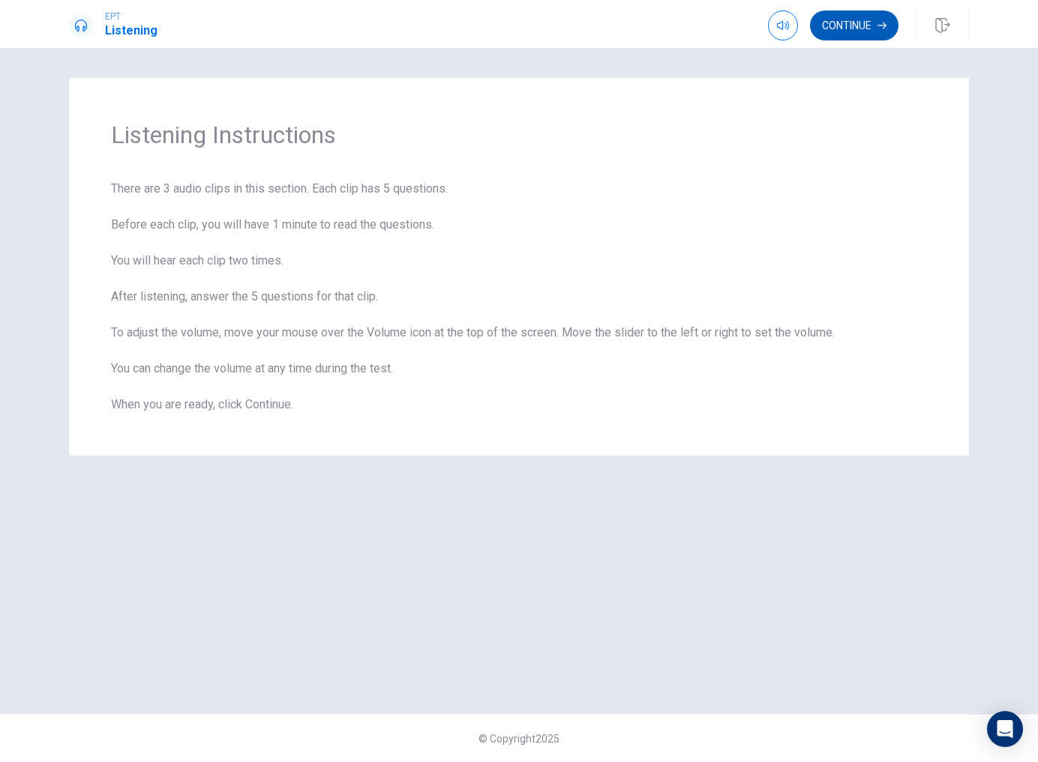
click at [871, 34] on button "Continue" at bounding box center [854, 25] width 88 height 30
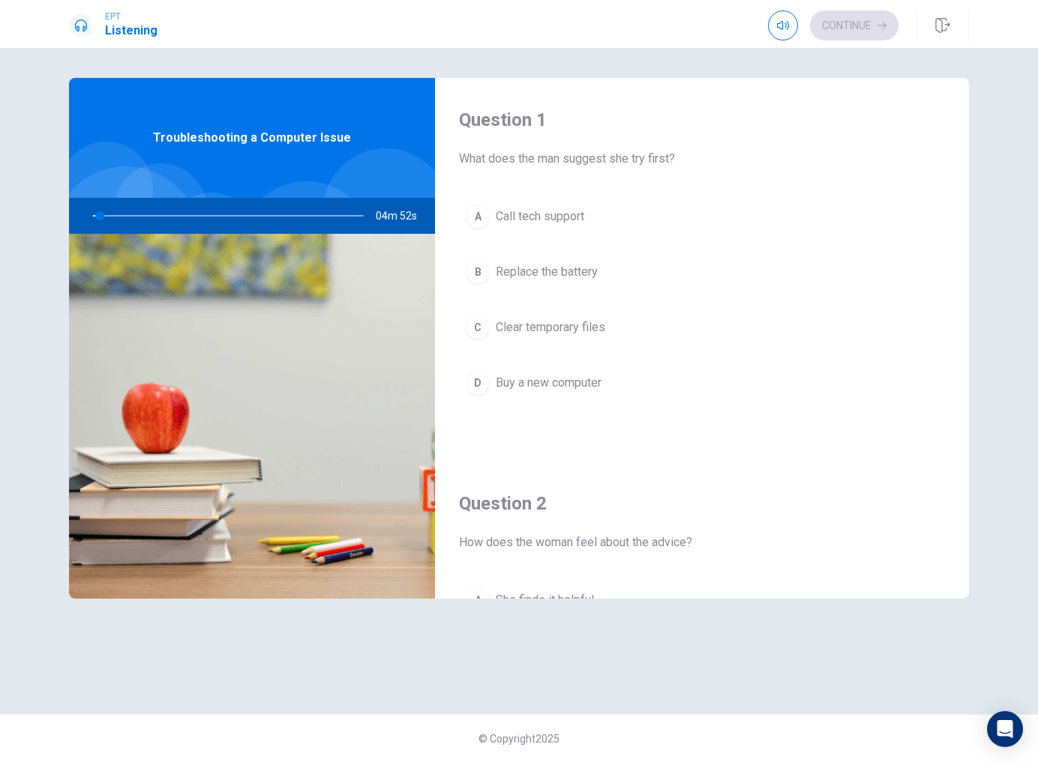
drag, startPoint x: 758, startPoint y: 437, endPoint x: 759, endPoint y: 405, distance: 32.3
click at [759, 405] on div "Question 1 What does the man suggest she try first? A Call tech support B Repla…" at bounding box center [702, 270] width 534 height 384
drag, startPoint x: 962, startPoint y: 208, endPoint x: 945, endPoint y: 263, distance: 57.4
click at [946, 268] on div "Question 1 What does the man suggest she try first? A Call tech support B Repla…" at bounding box center [702, 270] width 534 height 384
drag, startPoint x: 960, startPoint y: 283, endPoint x: 930, endPoint y: 460, distance: 179.5
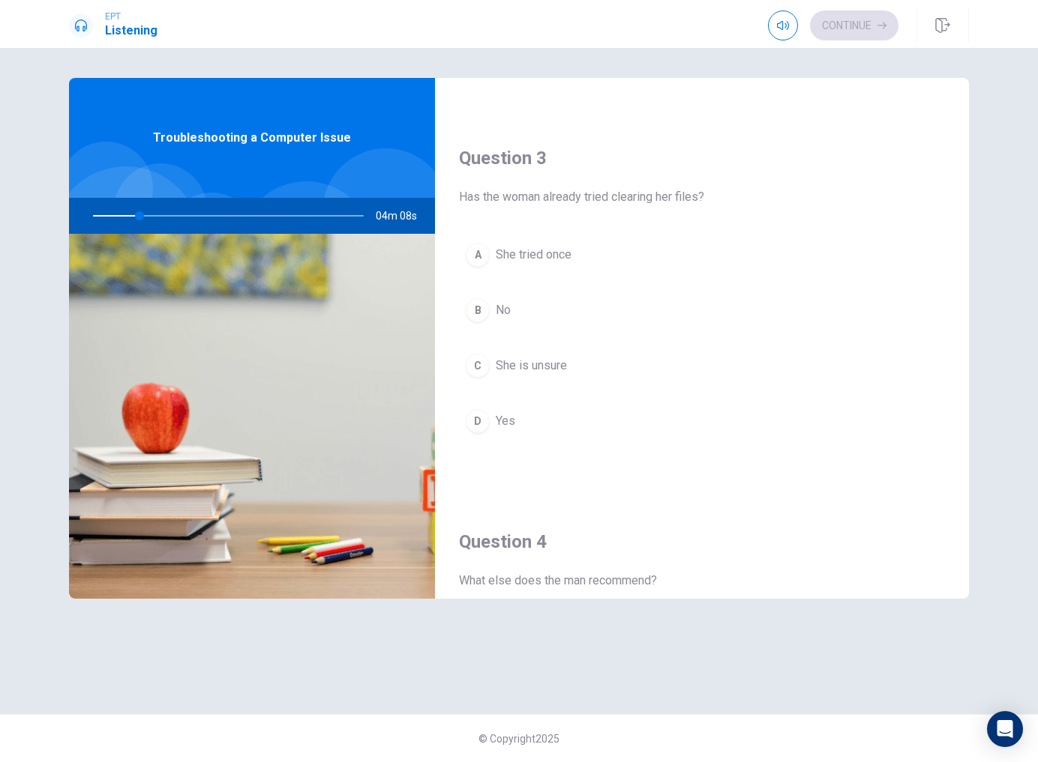
scroll to position [702, 0]
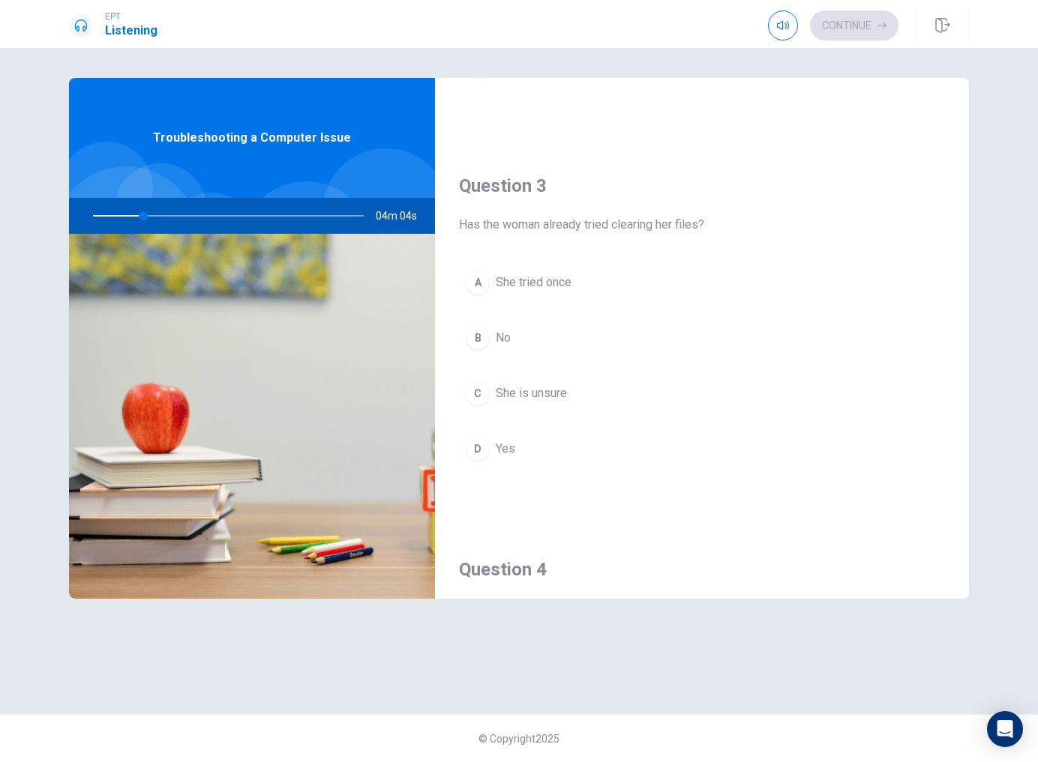
drag, startPoint x: 962, startPoint y: 292, endPoint x: 963, endPoint y: 263, distance: 29.3
click at [963, 263] on div "Question 3 Has the woman already tried clearing her files? A She tried once B N…" at bounding box center [702, 336] width 534 height 384
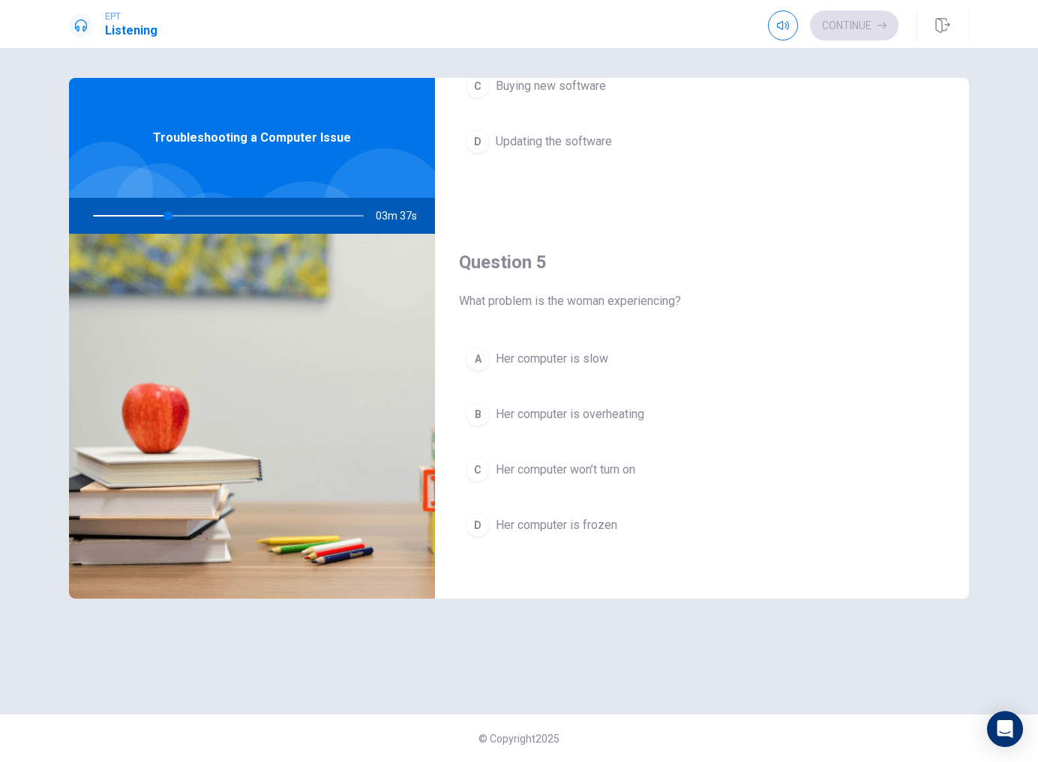
scroll to position [1398, 0]
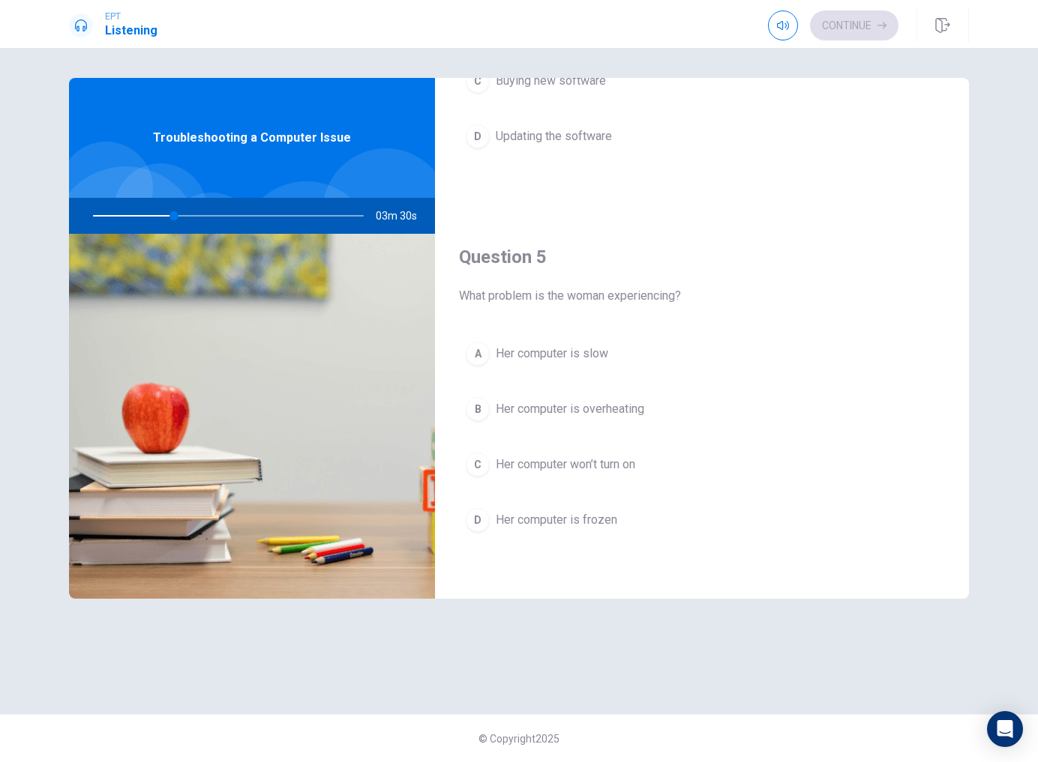
click at [565, 347] on span "Her computer is slow" at bounding box center [552, 354] width 112 height 18
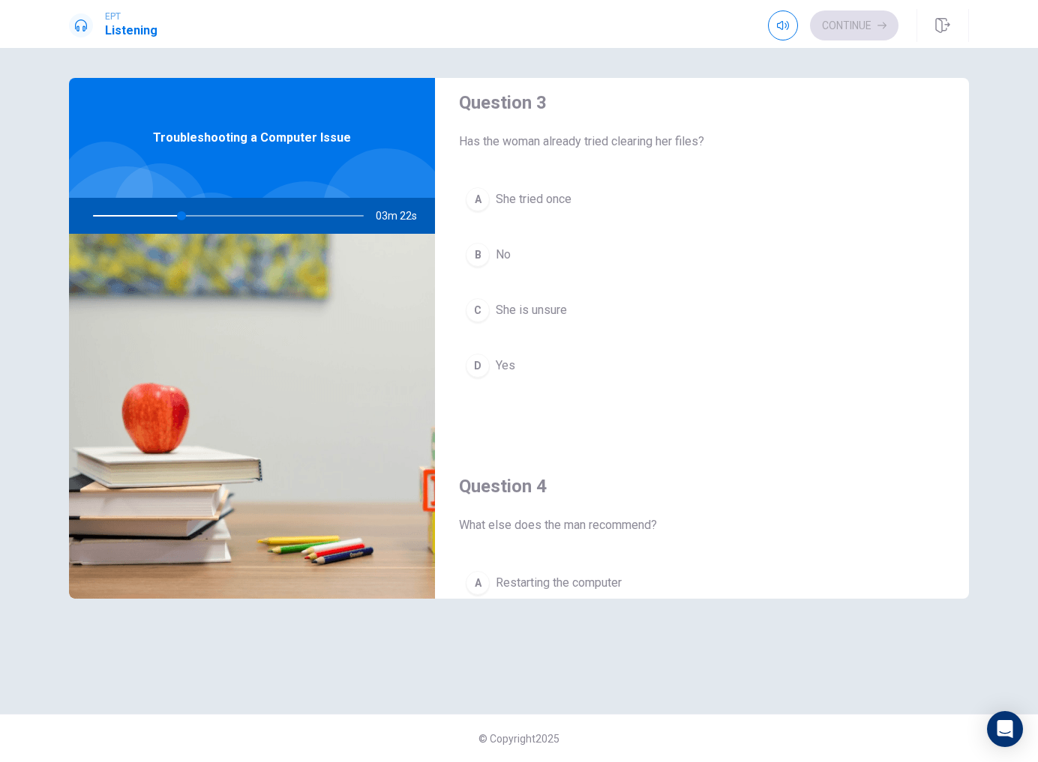
scroll to position [779, 0]
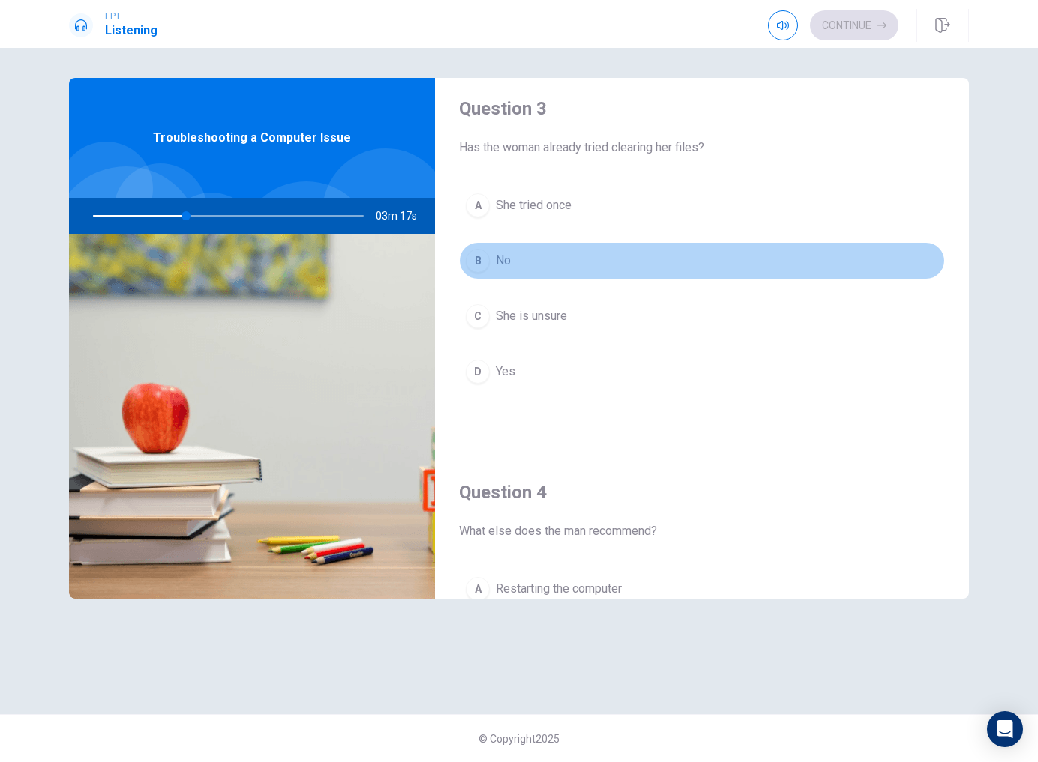
click at [602, 269] on button "B No" at bounding box center [702, 260] width 486 height 37
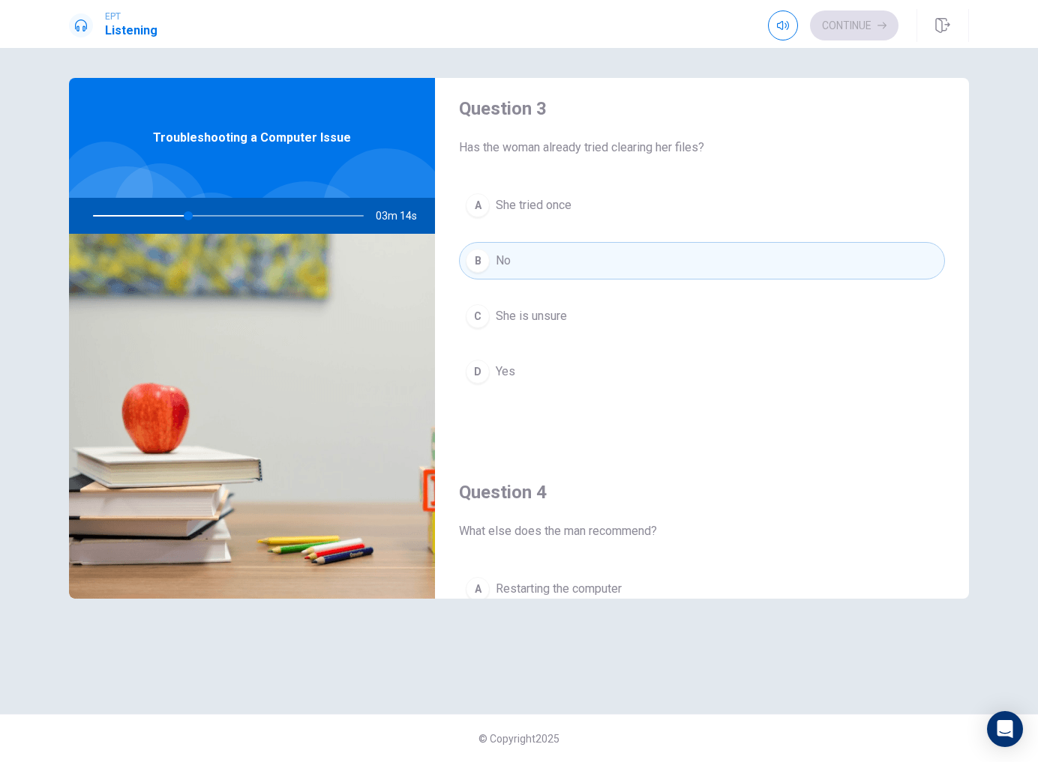
drag, startPoint x: 965, startPoint y: 436, endPoint x: 963, endPoint y: 453, distance: 17.3
click at [965, 459] on div "Question 1 What does the man suggest she try first? A Call tech support B Repla…" at bounding box center [702, 258] width 534 height 1919
click at [963, 453] on div "Question 4 What else does the man recommend? A Restarting the computer B Reinst…" at bounding box center [702, 643] width 534 height 384
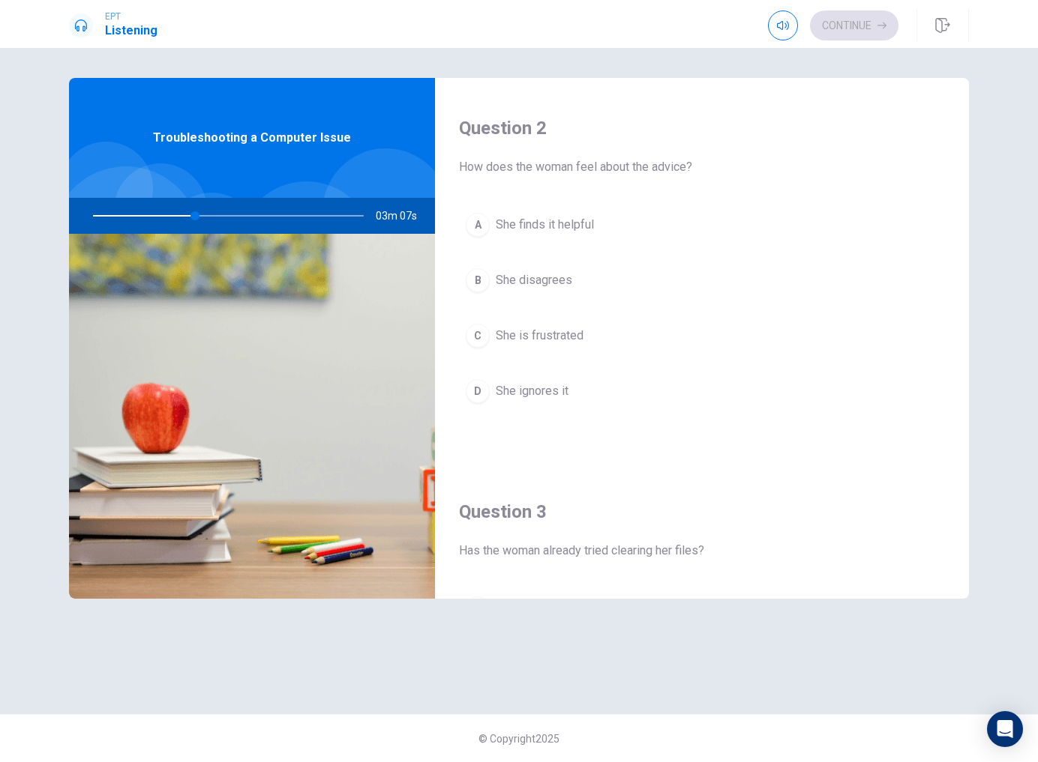
scroll to position [318, 0]
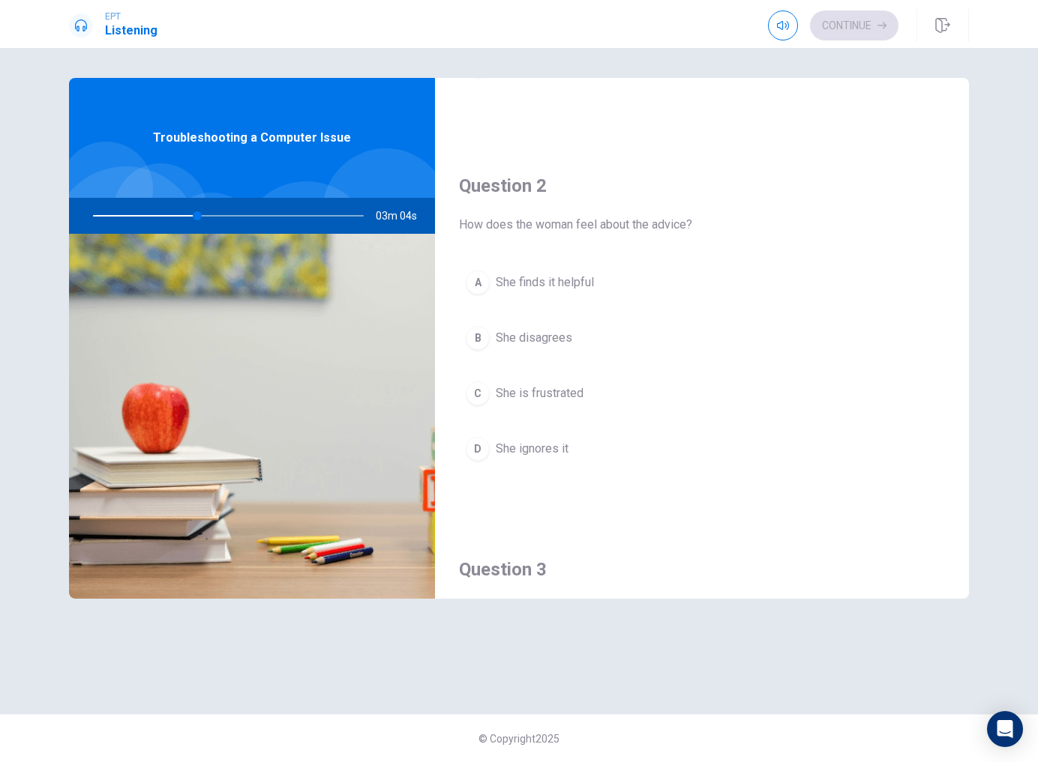
click at [584, 278] on span "She finds it helpful" at bounding box center [545, 283] width 98 height 18
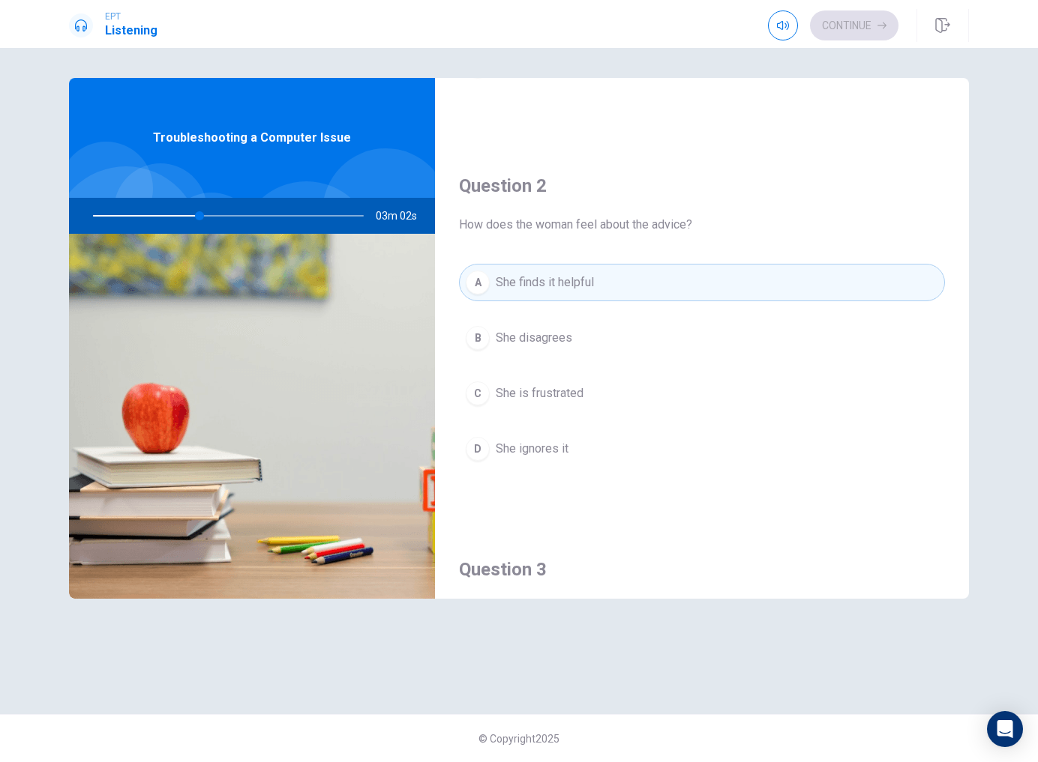
click at [971, 268] on div "Question 1 What does the man suggest she try first? A Call tech support B Repla…" at bounding box center [519, 381] width 948 height 607
click at [963, 265] on div "Question 2 How does the woman feel about the advice? A She finds it helpful B S…" at bounding box center [702, 336] width 534 height 384
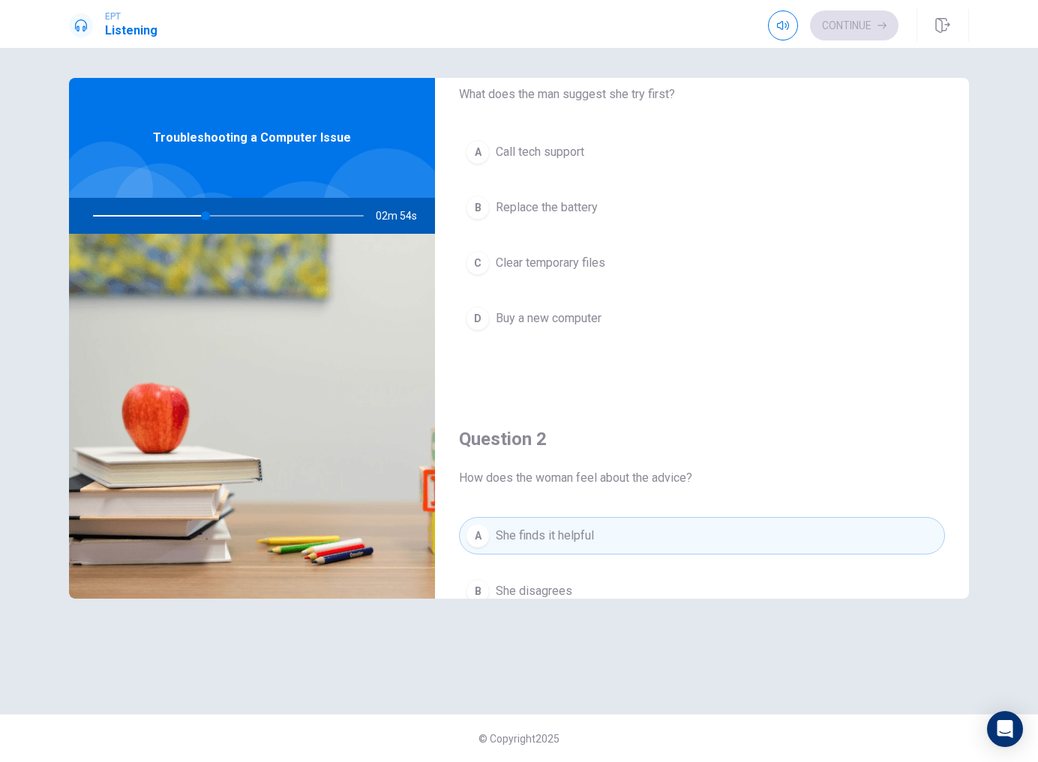
scroll to position [64, 0]
click at [596, 259] on span "Clear temporary files" at bounding box center [550, 264] width 109 height 18
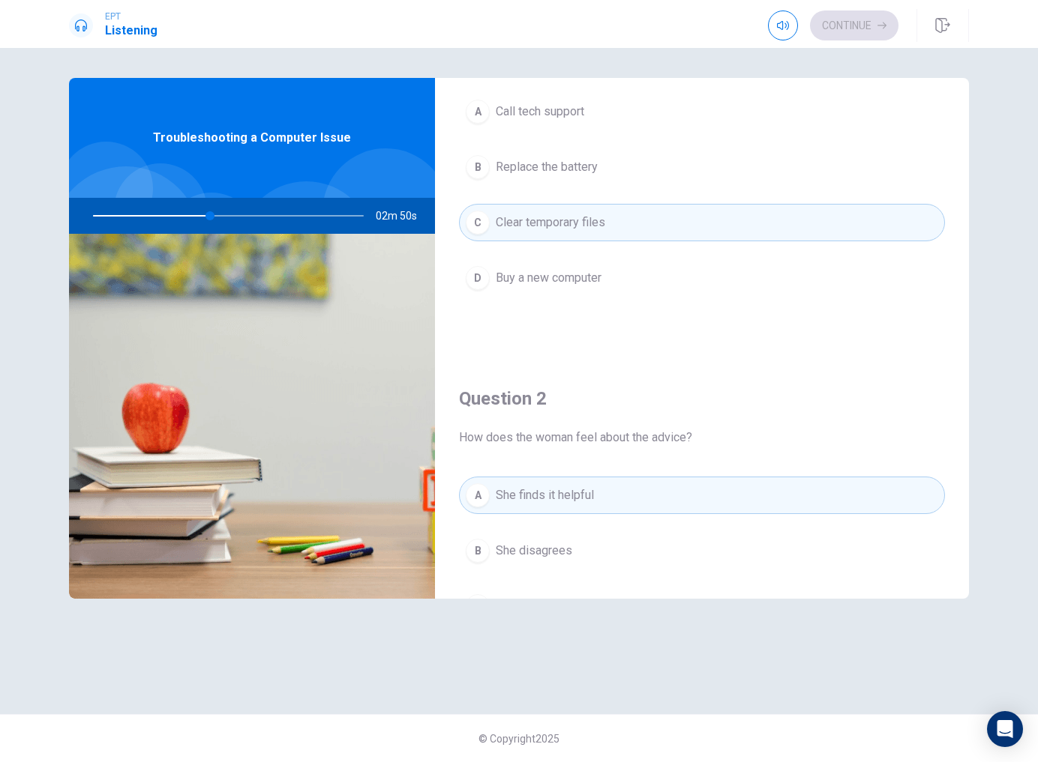
scroll to position [107, 0]
click at [532, 124] on button "A Call tech support" at bounding box center [702, 109] width 486 height 37
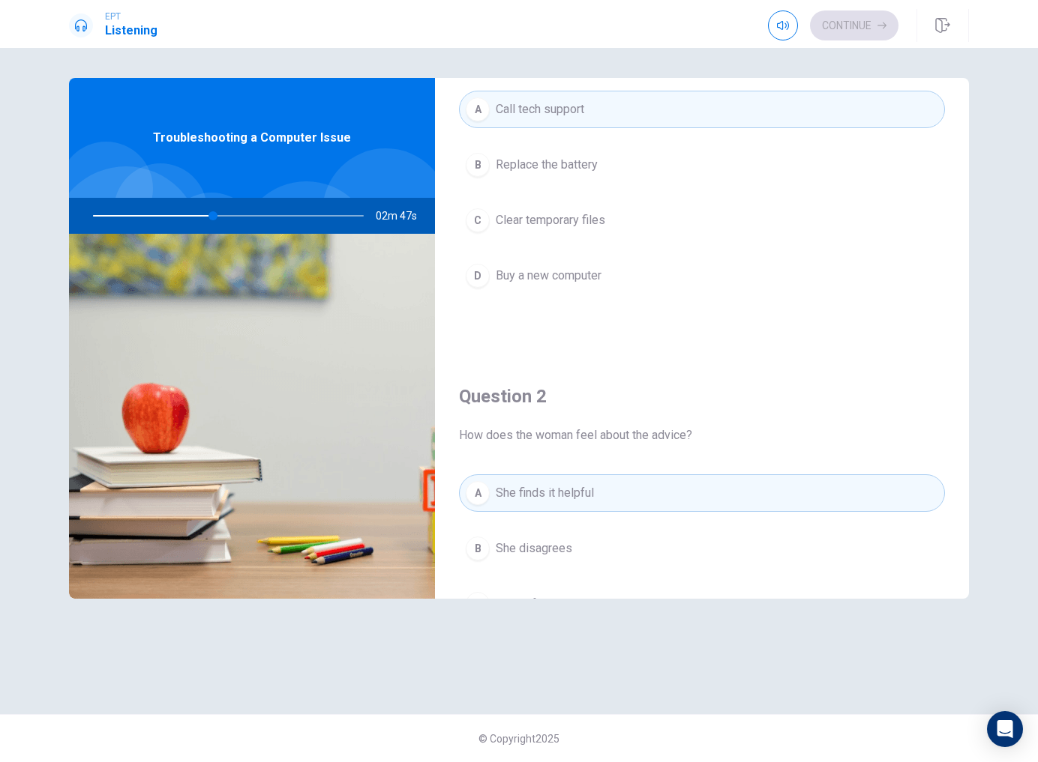
click at [563, 220] on span "Clear temporary files" at bounding box center [550, 220] width 109 height 18
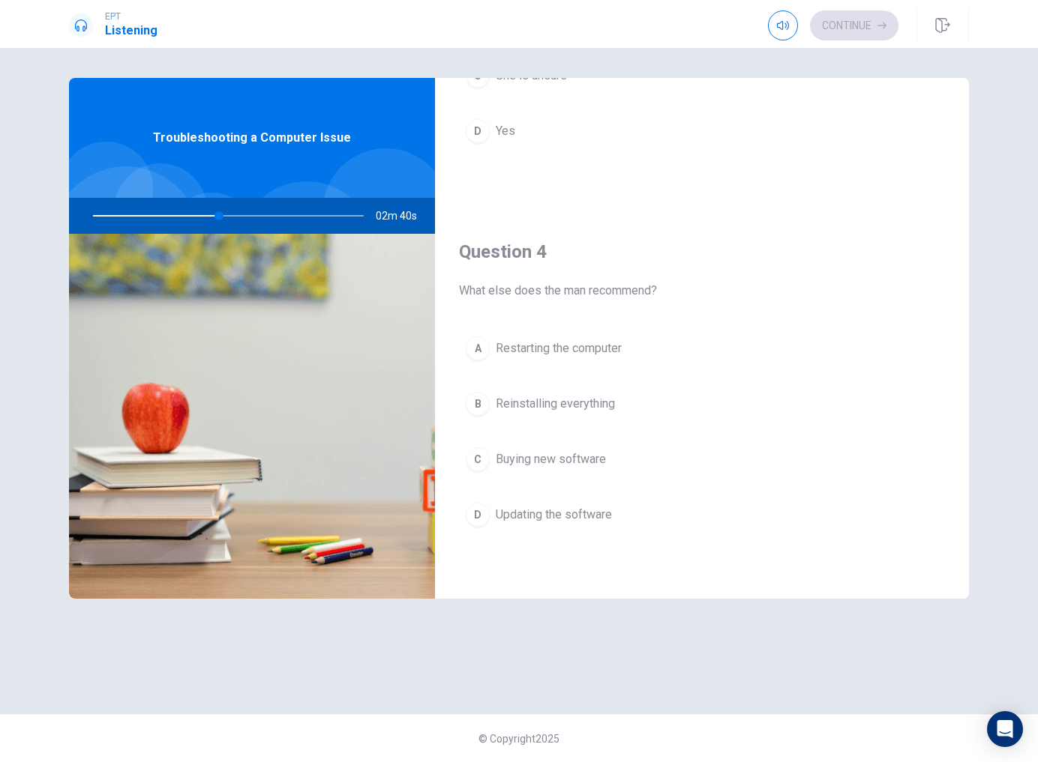
scroll to position [1028, 0]
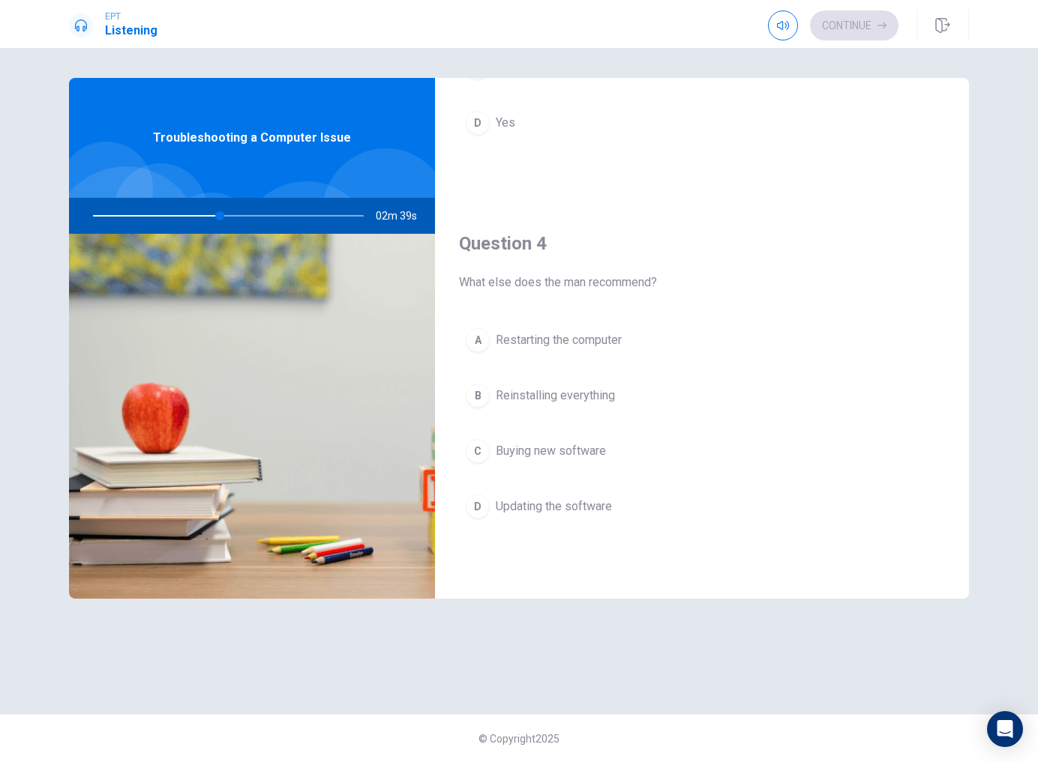
click at [584, 331] on button "A Restarting the computer" at bounding box center [702, 340] width 486 height 37
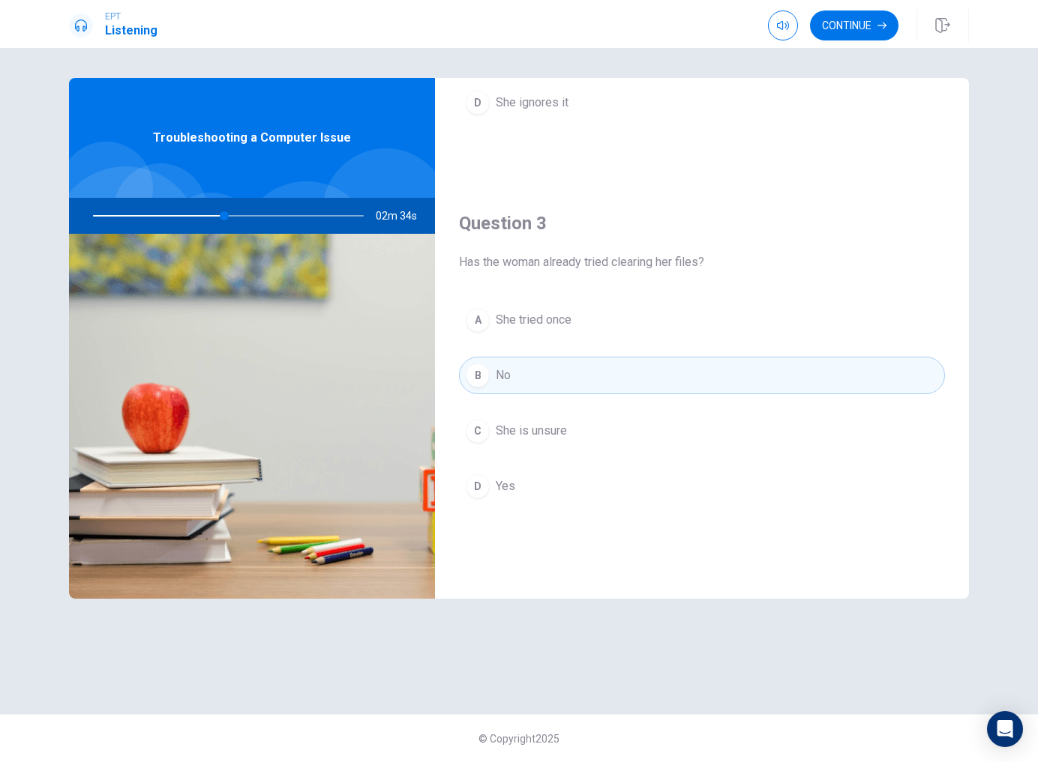
scroll to position [661, 0]
click at [864, 31] on button "Continue" at bounding box center [854, 25] width 88 height 30
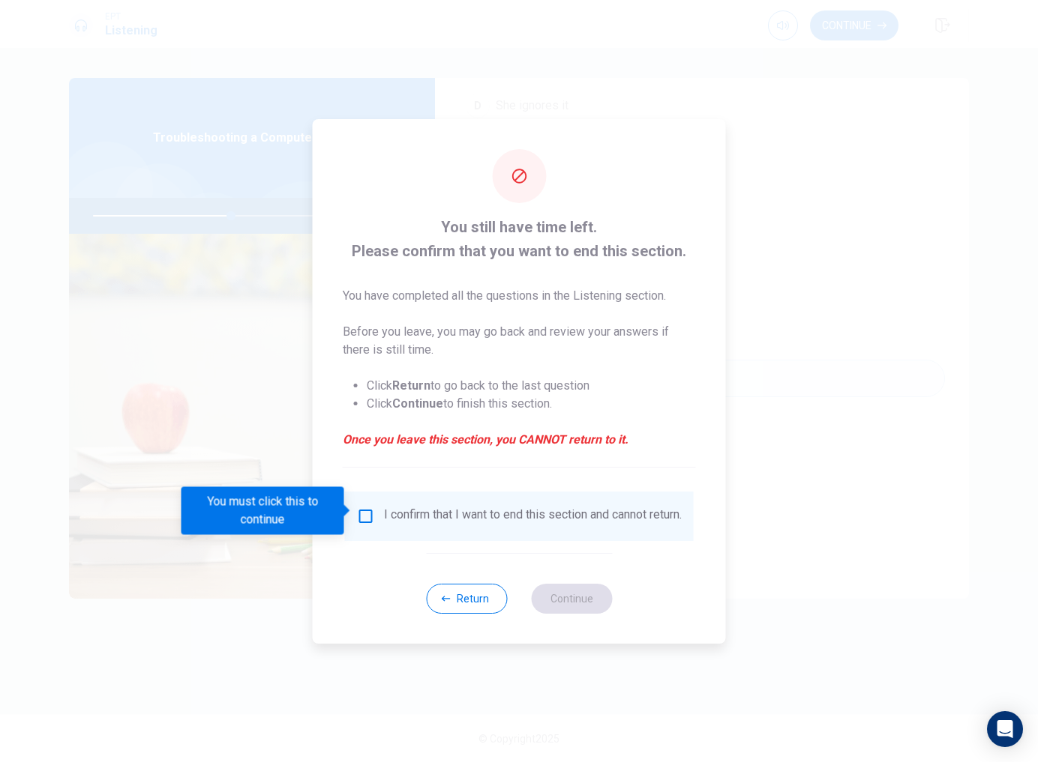
click at [367, 513] on input "You must click this to continue" at bounding box center [366, 517] width 18 height 18
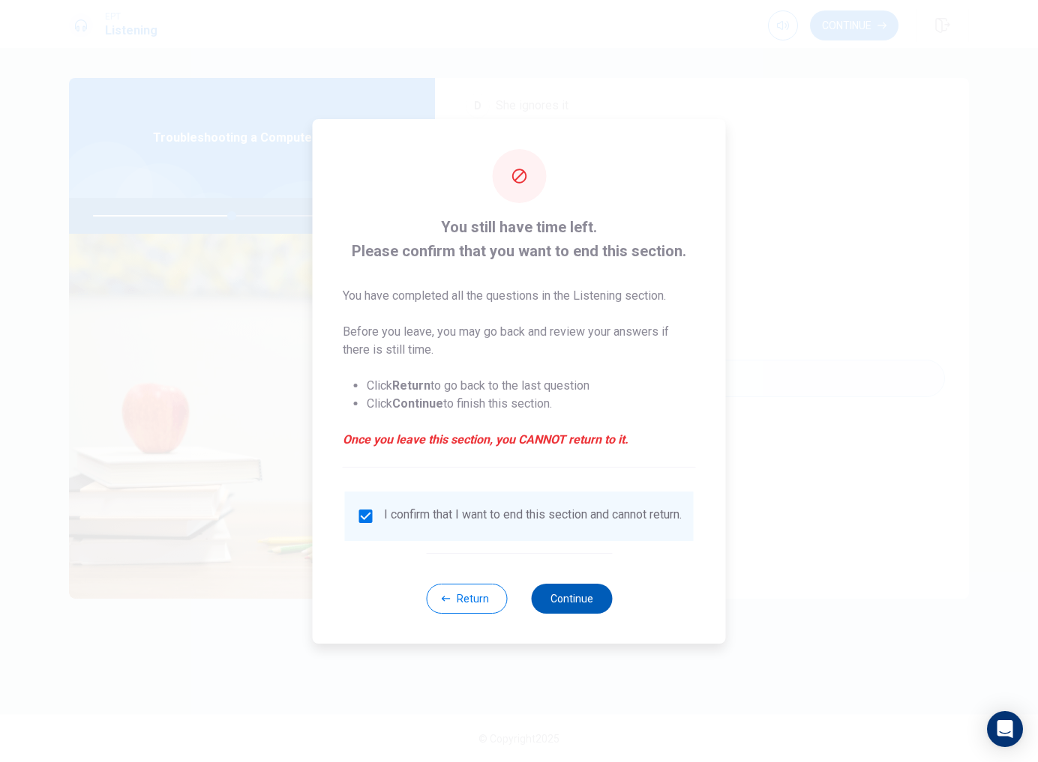
click at [560, 613] on button "Continue" at bounding box center [571, 599] width 81 height 30
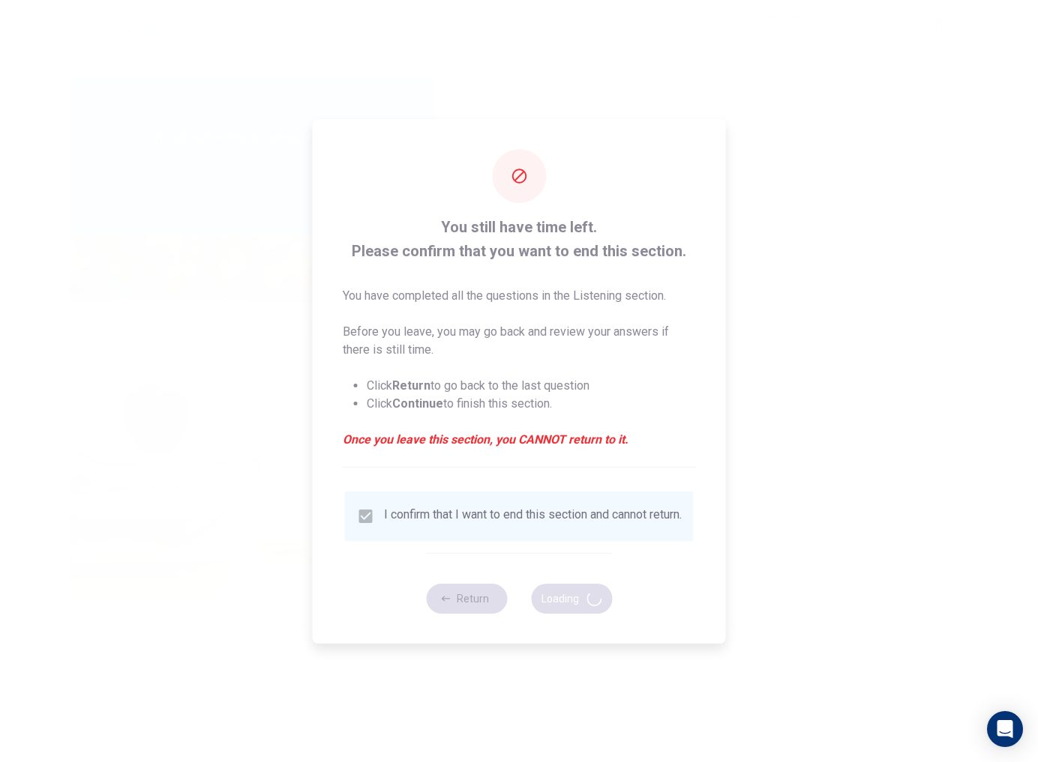
type input "52"
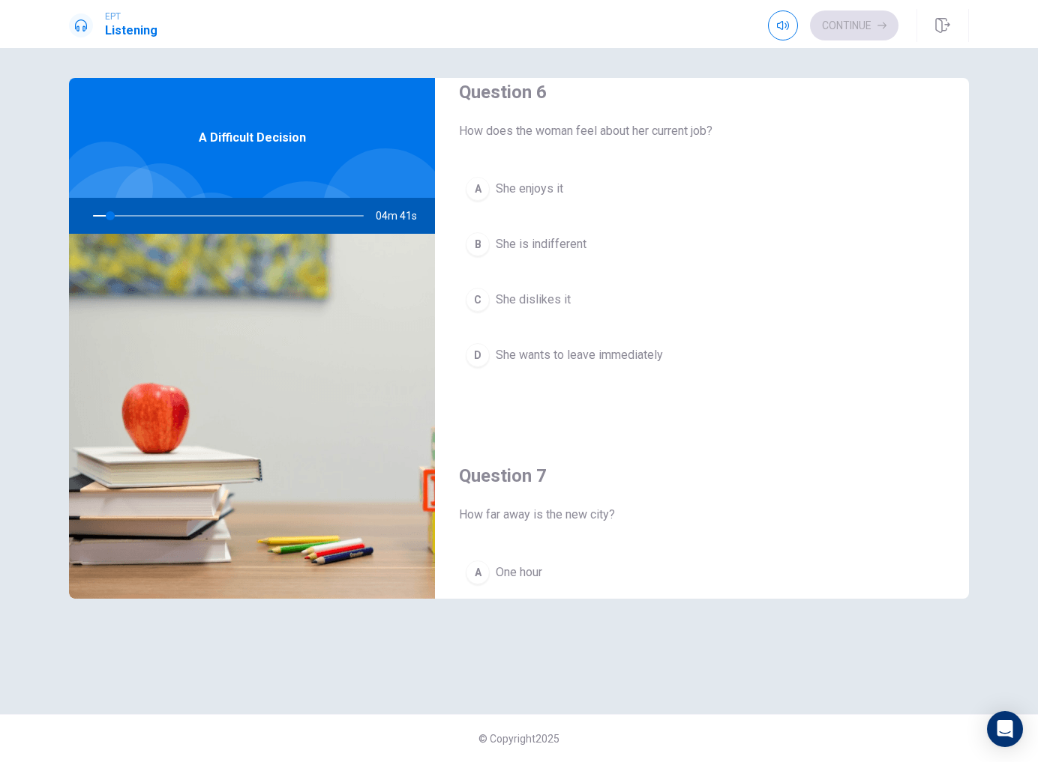
scroll to position [26, 0]
click at [586, 343] on button "D She wants to leave immediately" at bounding box center [702, 356] width 486 height 37
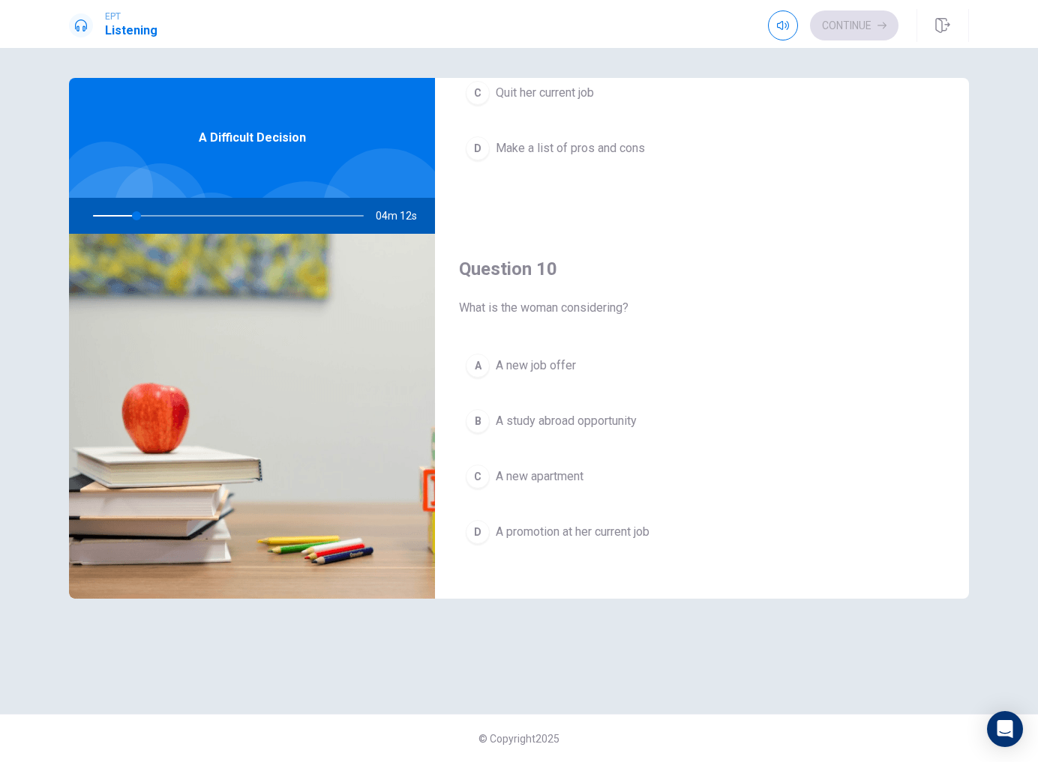
scroll to position [1387, 0]
click at [589, 367] on button "A A new job offer" at bounding box center [702, 364] width 486 height 37
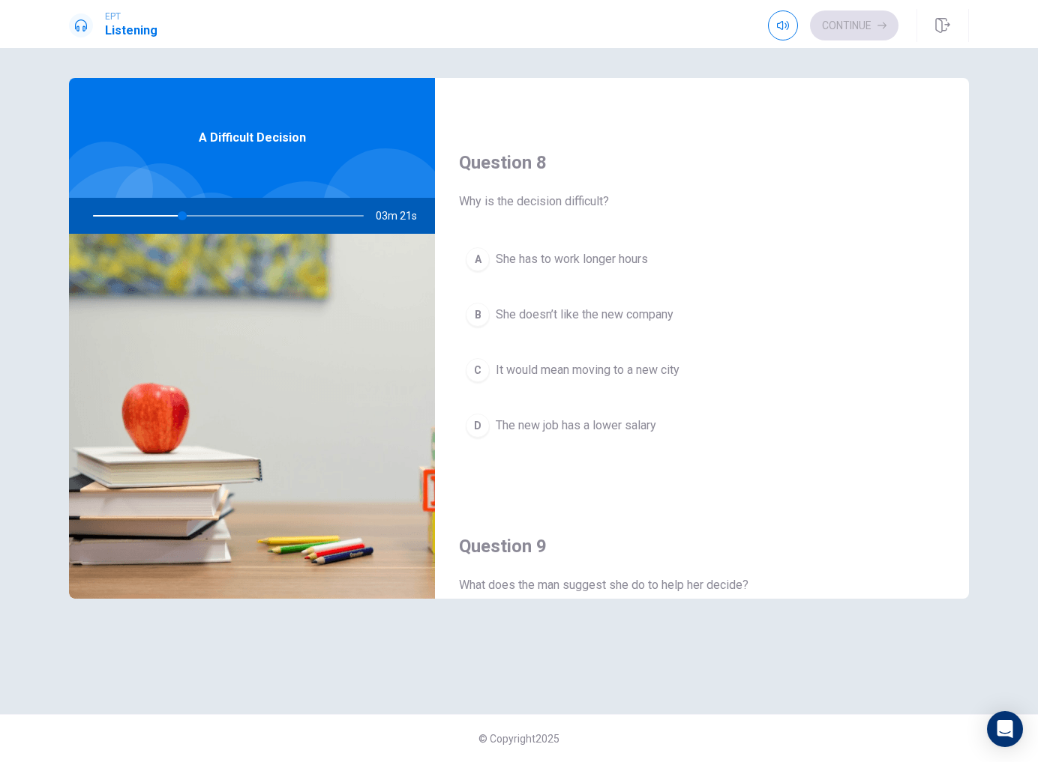
scroll to position [721, 0]
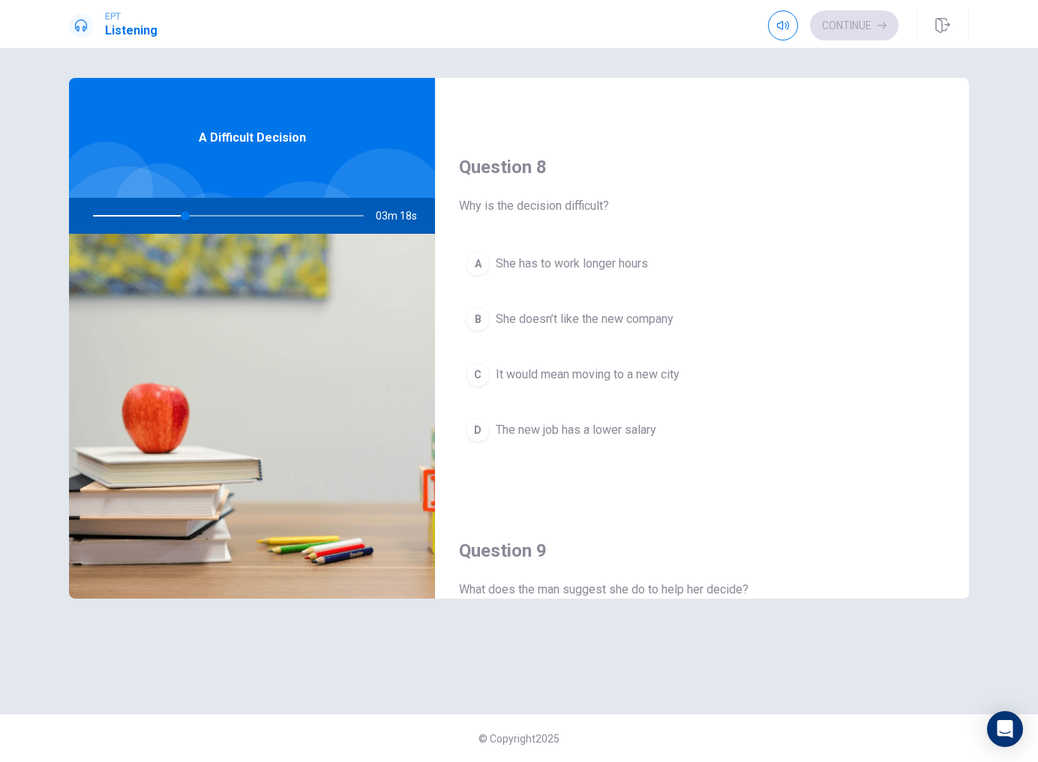
click at [679, 384] on button "C It would mean moving to a new city" at bounding box center [702, 374] width 486 height 37
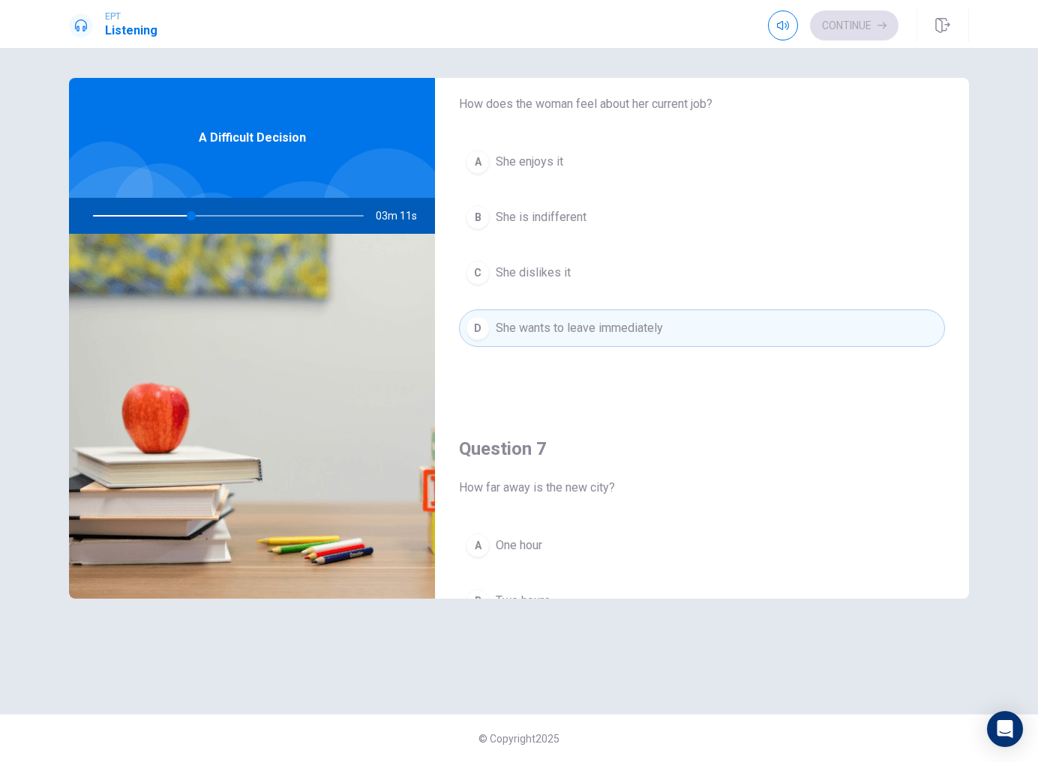
scroll to position [52, 0]
click at [694, 151] on button "A She enjoys it" at bounding box center [702, 164] width 486 height 37
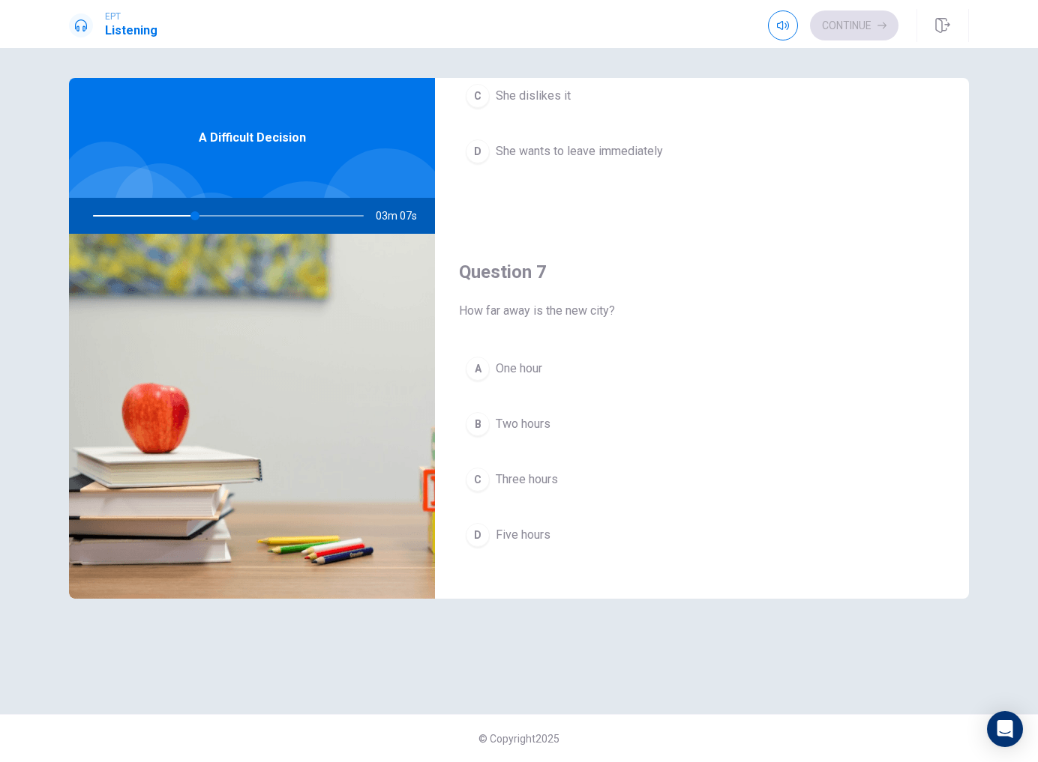
scroll to position [232, 0]
click at [552, 486] on span "Three hours" at bounding box center [527, 479] width 62 height 18
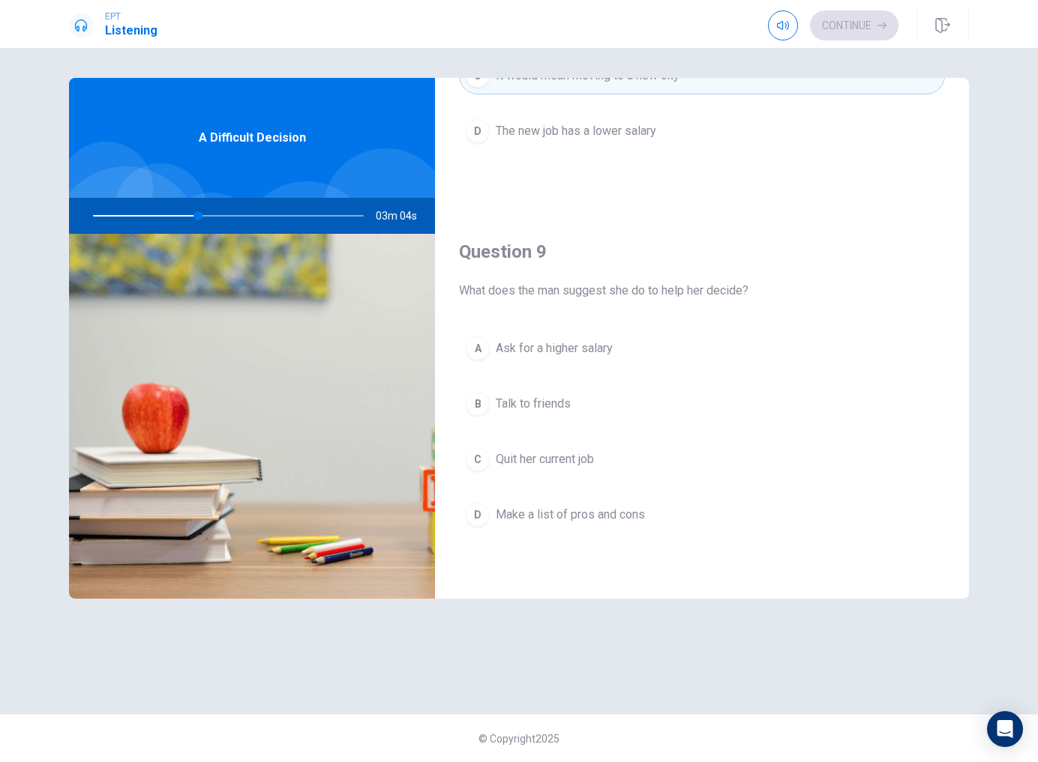
scroll to position [1024, 0]
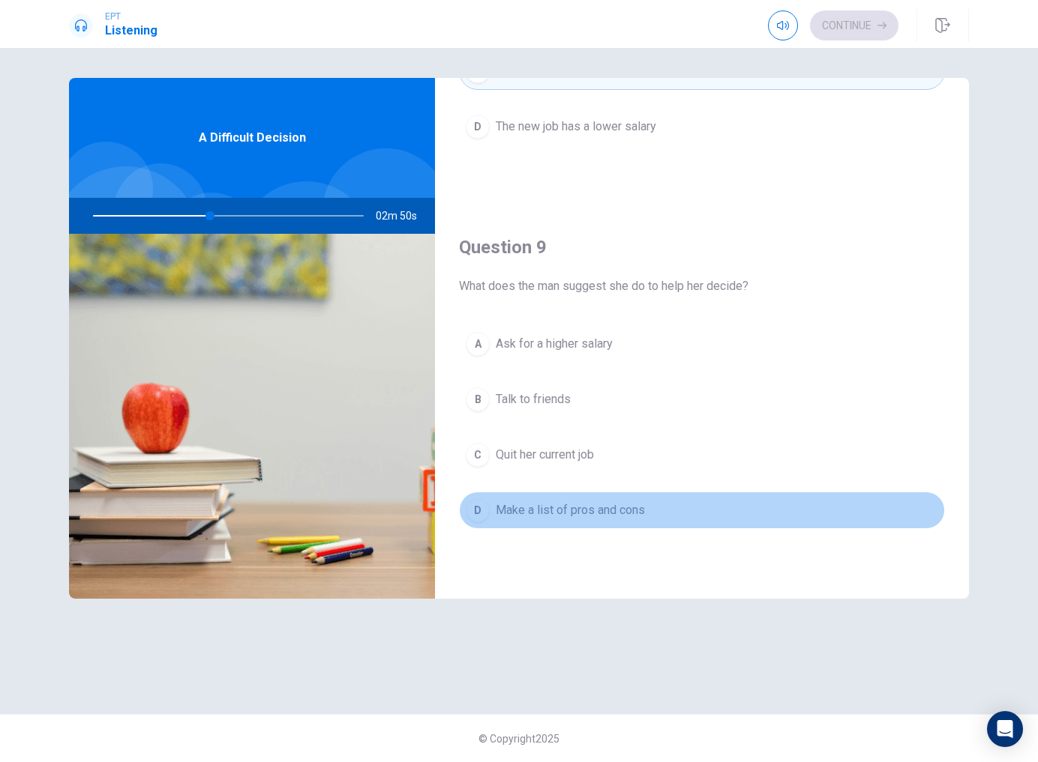
click at [630, 506] on span "Make a list of pros and cons" at bounding box center [570, 511] width 149 height 18
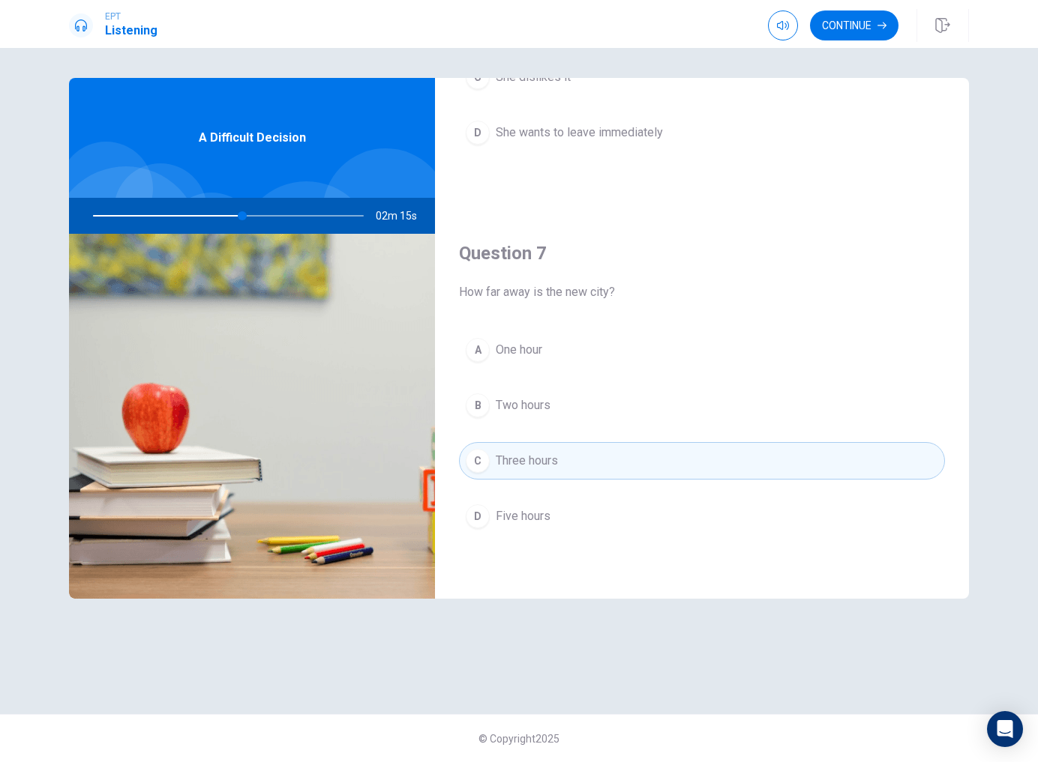
scroll to position [267, 0]
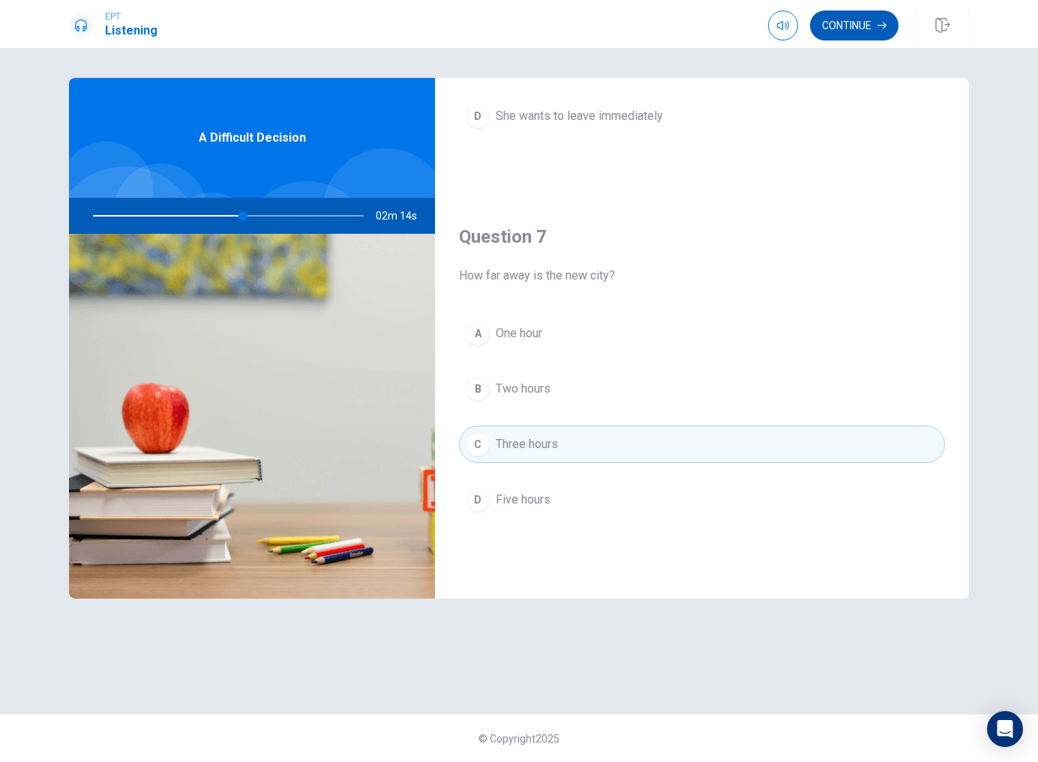
click at [844, 37] on button "Continue" at bounding box center [854, 25] width 88 height 30
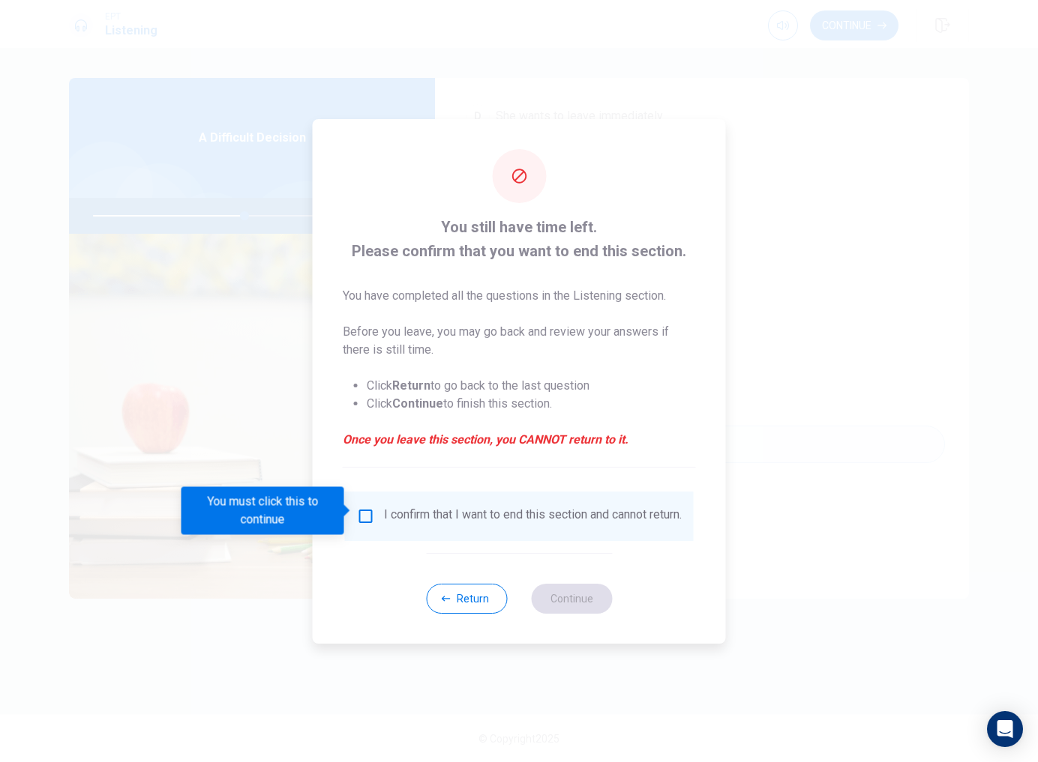
click at [369, 508] on input "You must click this to continue" at bounding box center [366, 517] width 18 height 18
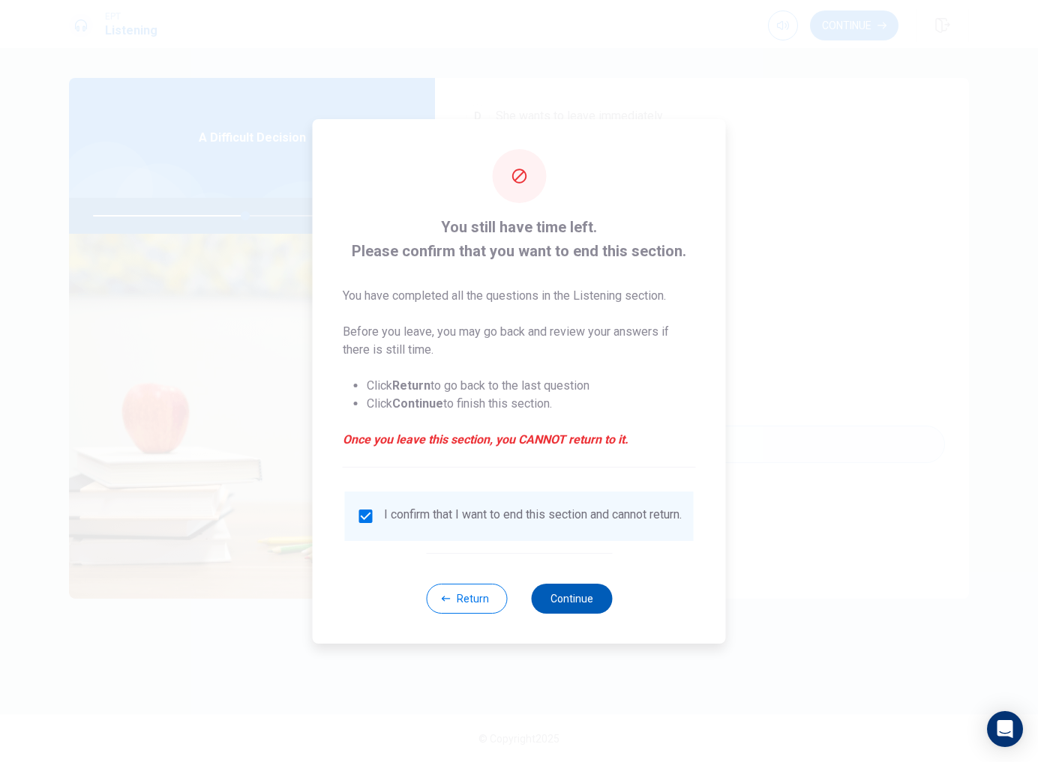
click at [566, 610] on button "Continue" at bounding box center [571, 599] width 81 height 30
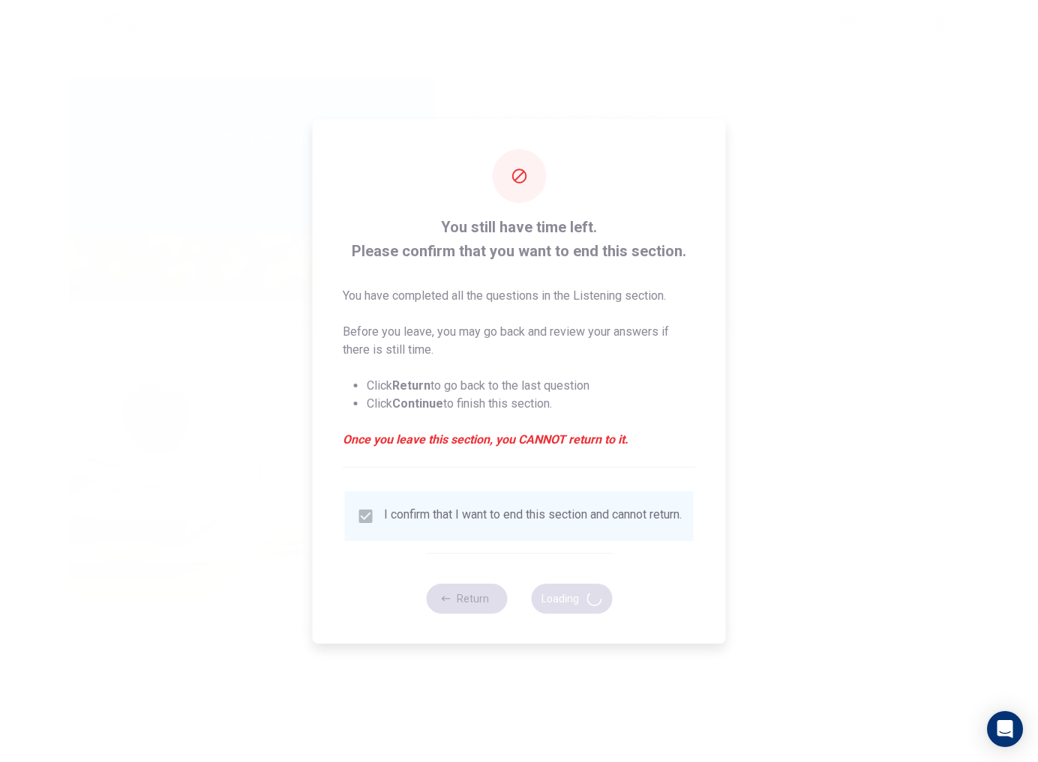
type input "58"
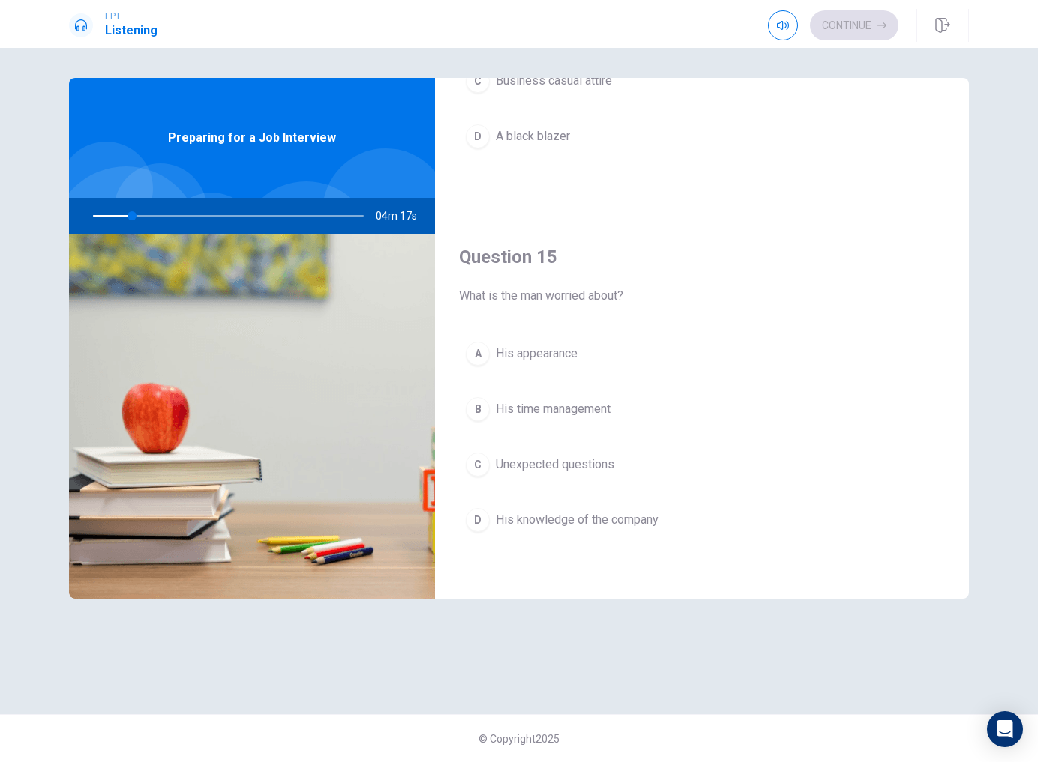
scroll to position [0, 0]
click at [569, 470] on span "Unexpected questions" at bounding box center [555, 465] width 118 height 18
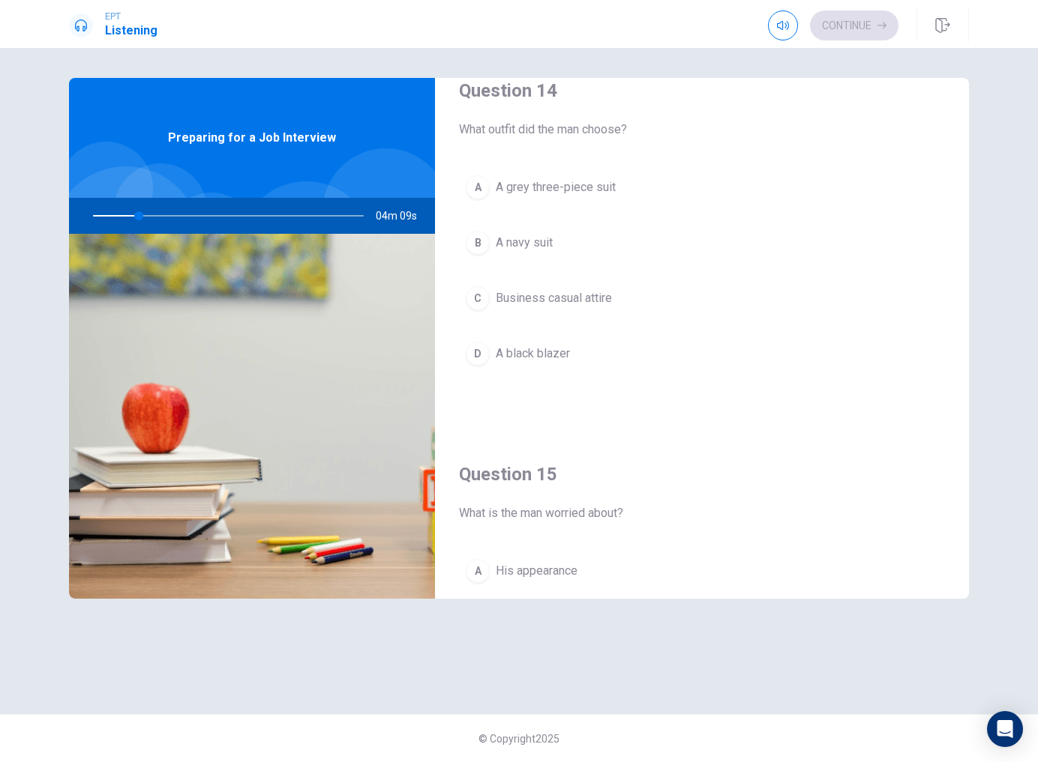
scroll to position [1165, 0]
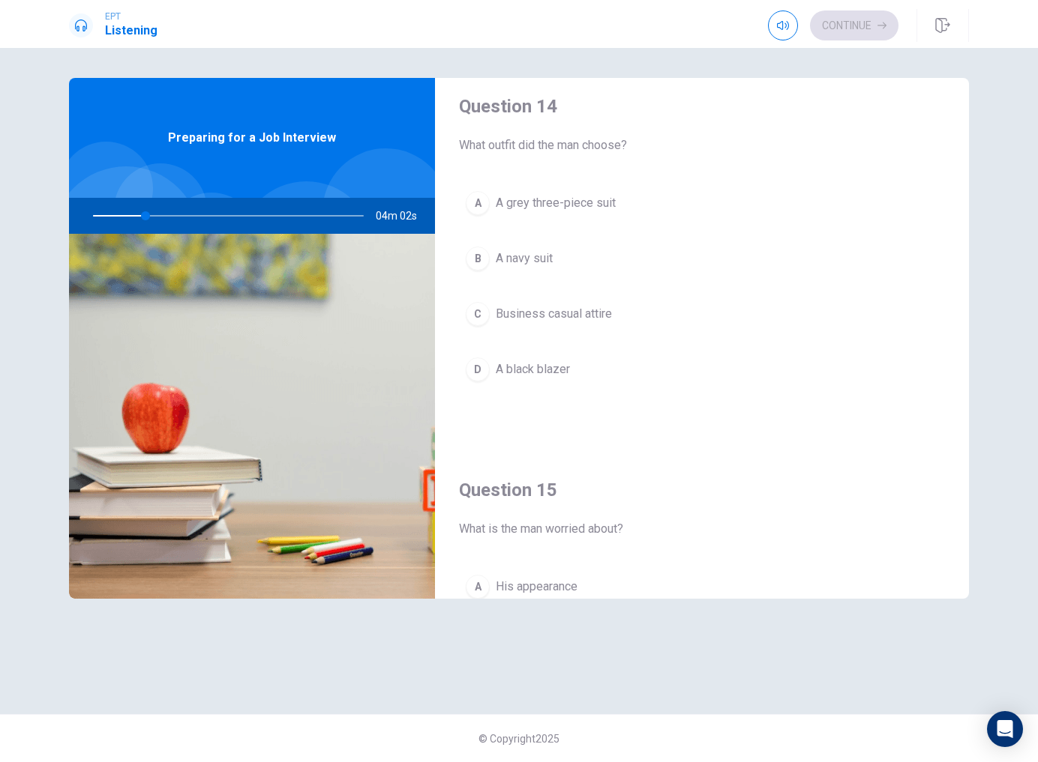
click at [576, 272] on button "B A navy suit" at bounding box center [702, 258] width 486 height 37
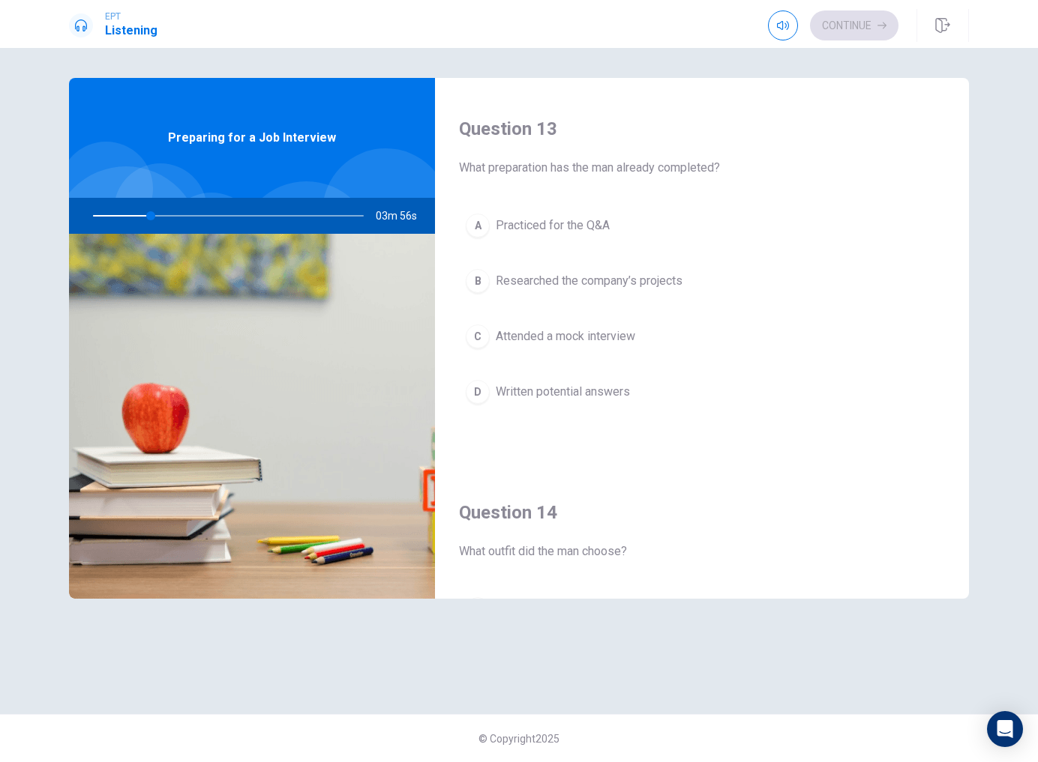
scroll to position [757, 0]
click at [610, 289] on span "Researched the company’s projects" at bounding box center [589, 283] width 187 height 18
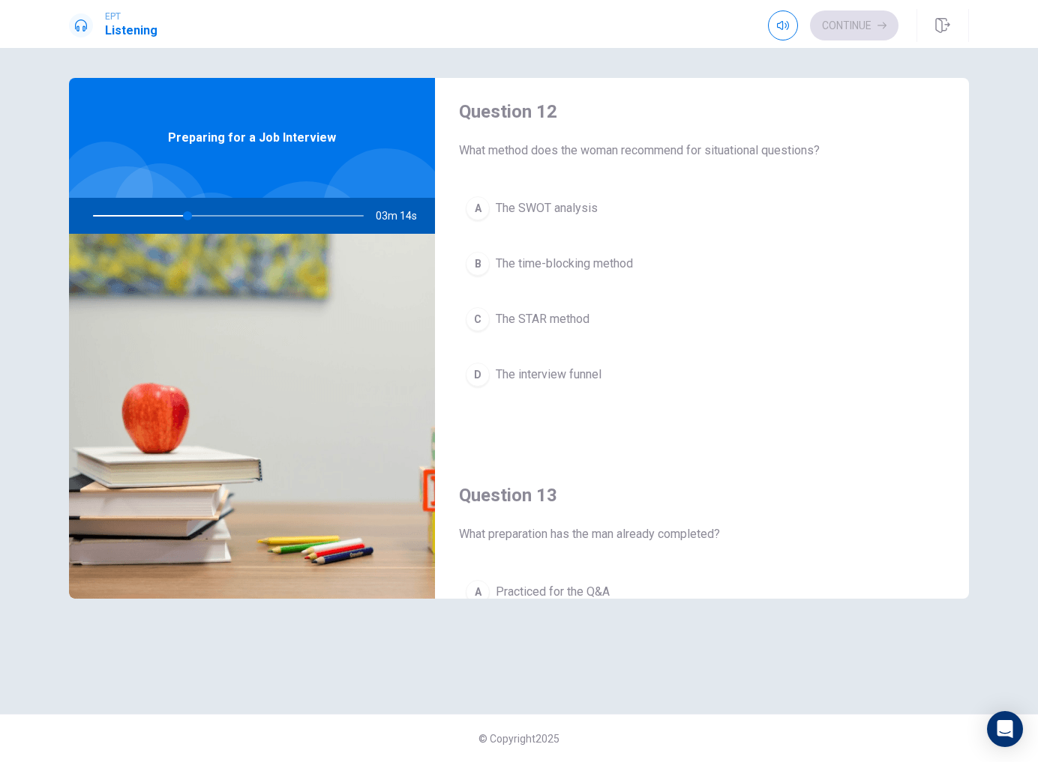
scroll to position [391, 0]
click at [595, 317] on button "C The STAR method" at bounding box center [702, 319] width 486 height 37
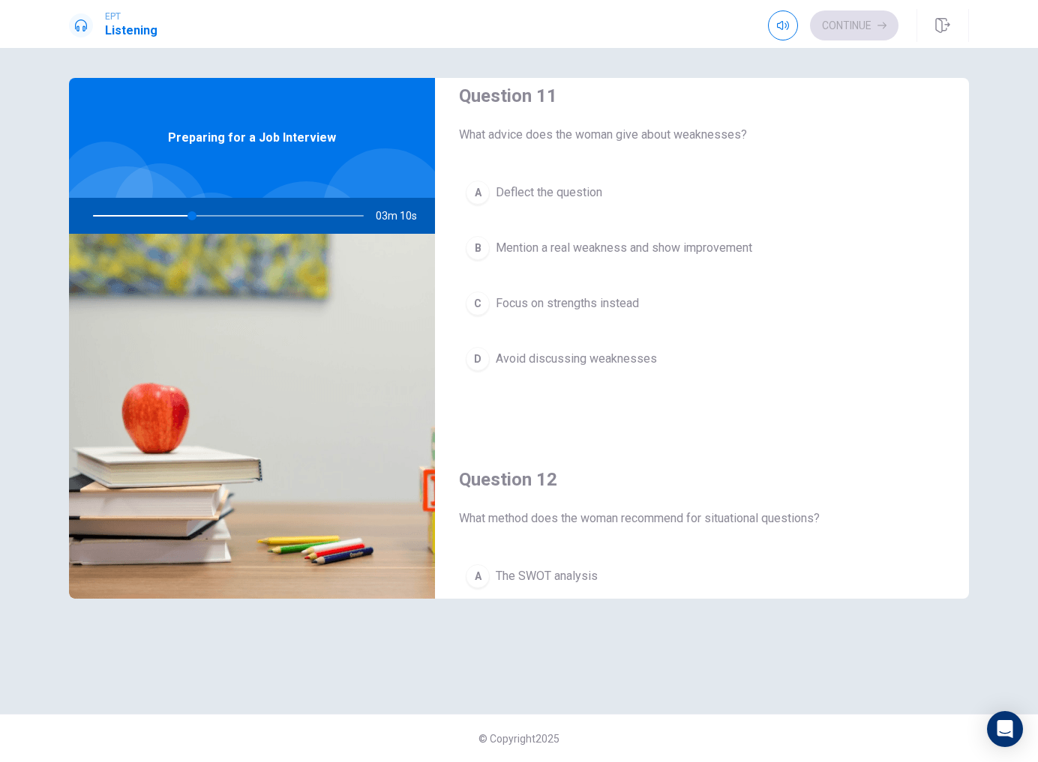
scroll to position [23, 0]
click at [718, 257] on span "Mention a real weakness and show improvement" at bounding box center [624, 249] width 256 height 18
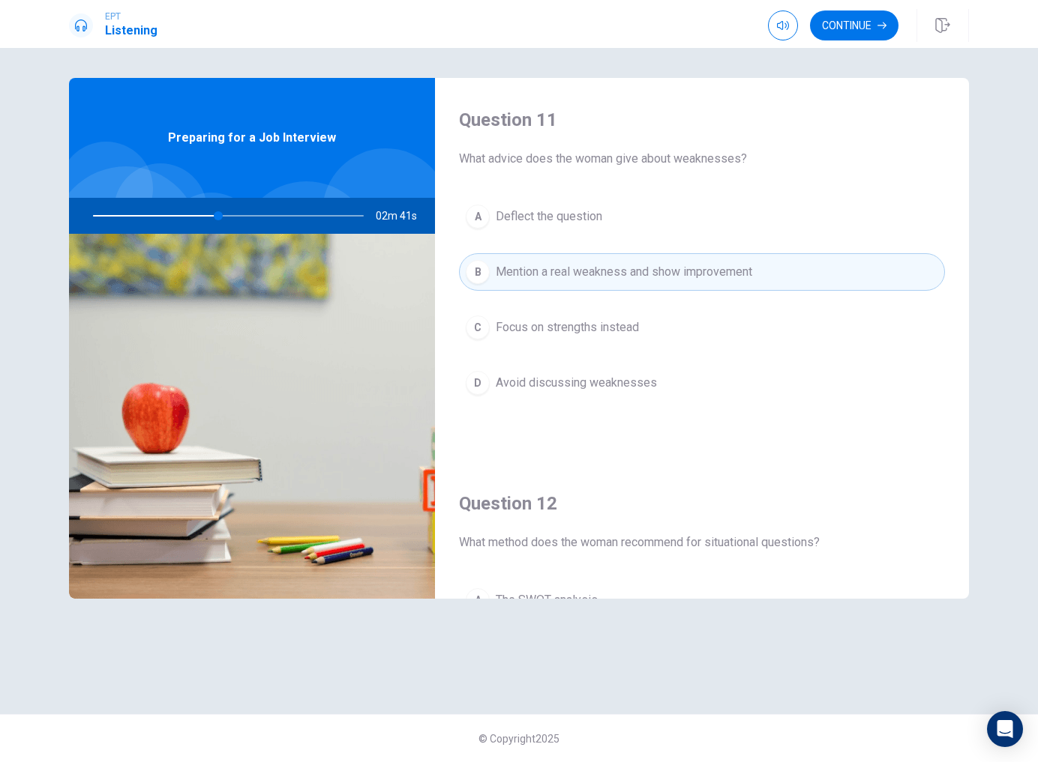
scroll to position [0, 0]
click at [858, 20] on button "Continue" at bounding box center [854, 25] width 88 height 30
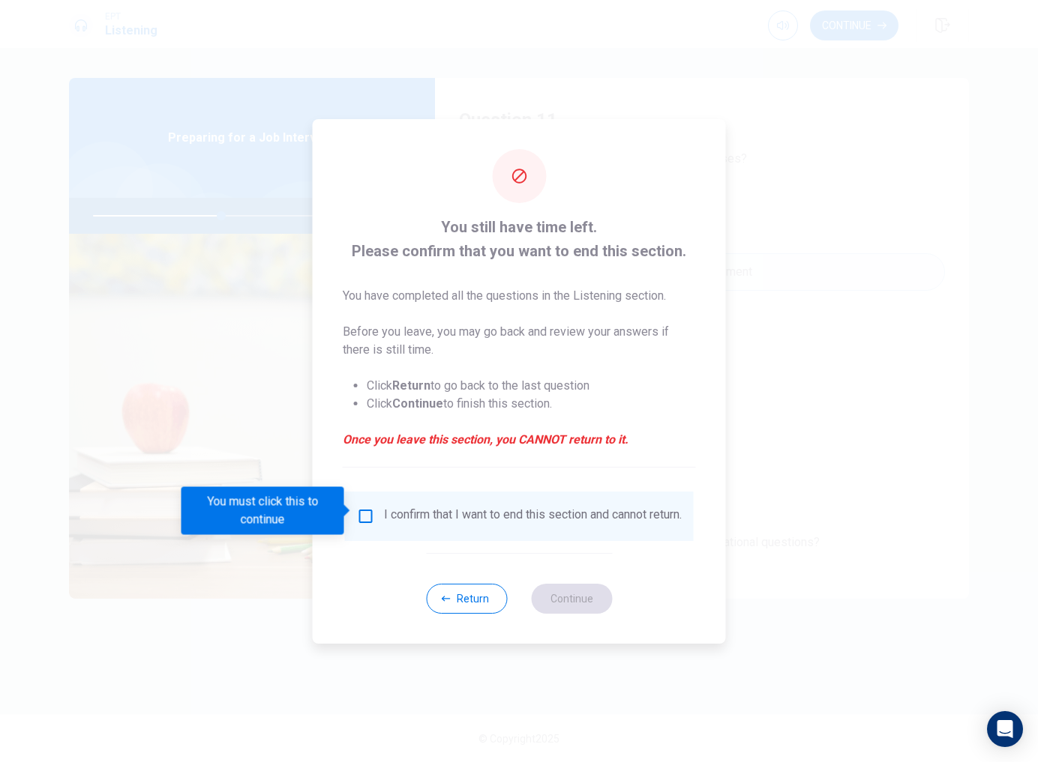
click at [409, 508] on div "I confirm that I want to end this section and cannot return." at bounding box center [533, 517] width 298 height 18
click at [375, 508] on div "I confirm that I want to end this section and cannot return." at bounding box center [519, 517] width 325 height 18
click at [365, 508] on input "You must click this to continue" at bounding box center [366, 517] width 18 height 18
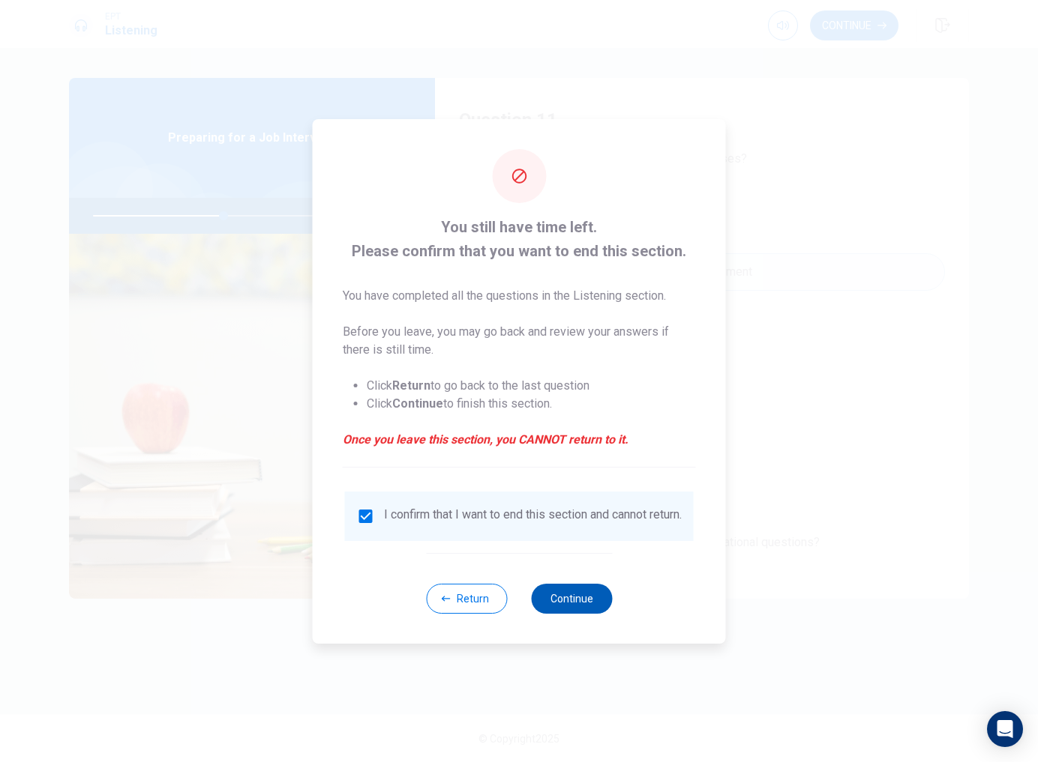
click at [575, 592] on button "Continue" at bounding box center [571, 599] width 81 height 30
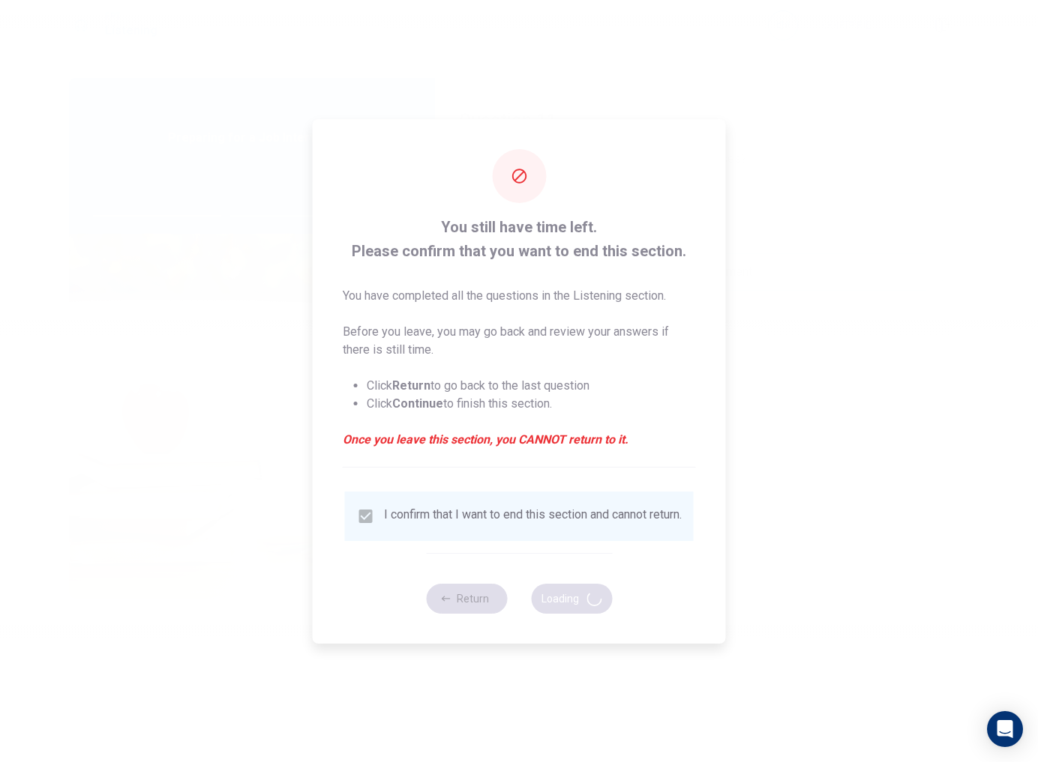
type input "49"
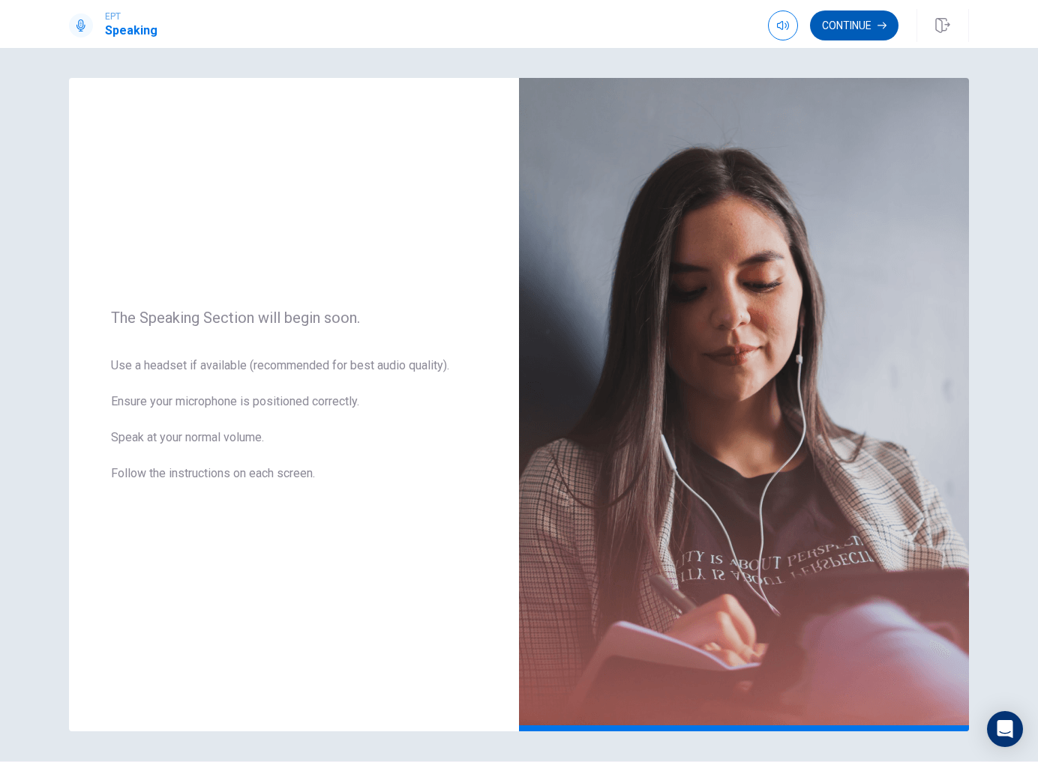
click at [845, 34] on button "Continue" at bounding box center [854, 25] width 88 height 30
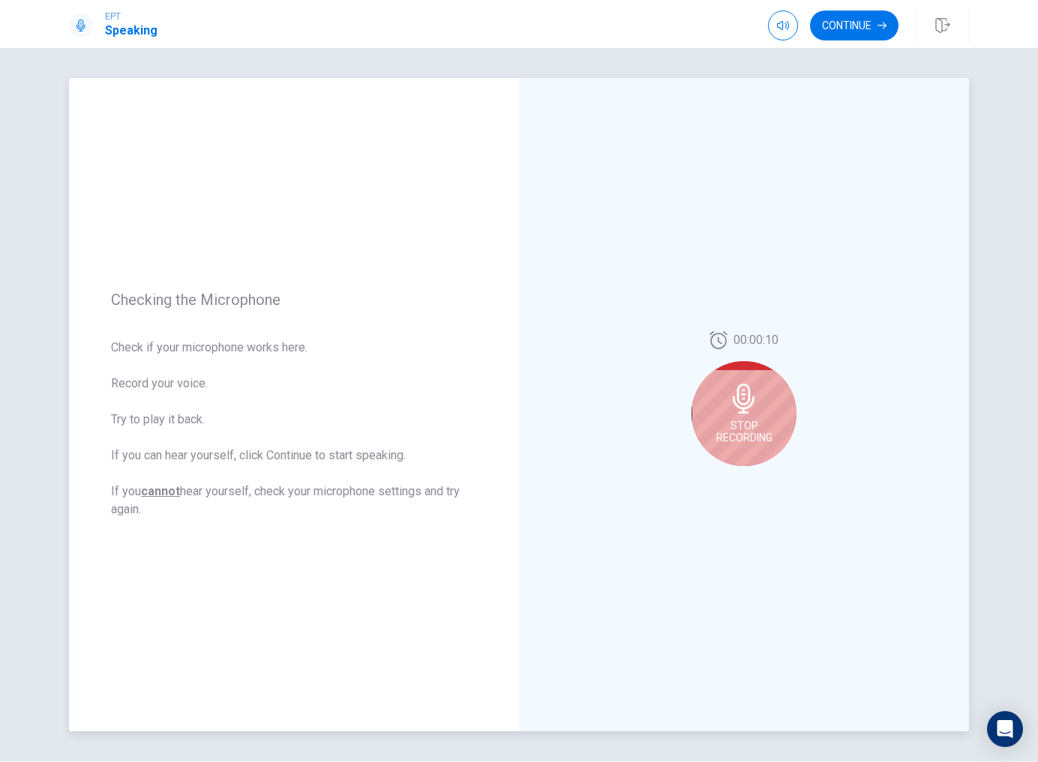
click at [713, 415] on div "Stop Recording" at bounding box center [743, 413] width 105 height 105
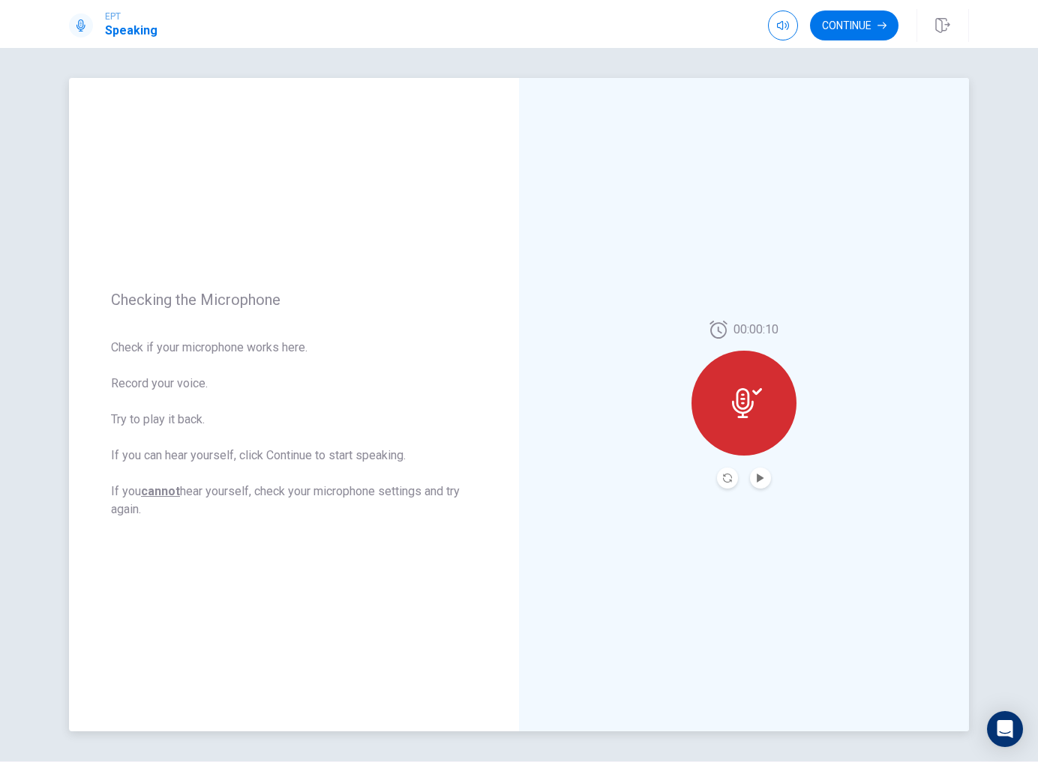
click at [753, 478] on button "Play Audio" at bounding box center [760, 478] width 21 height 21
click at [883, 27] on icon "button" at bounding box center [881, 25] width 9 height 9
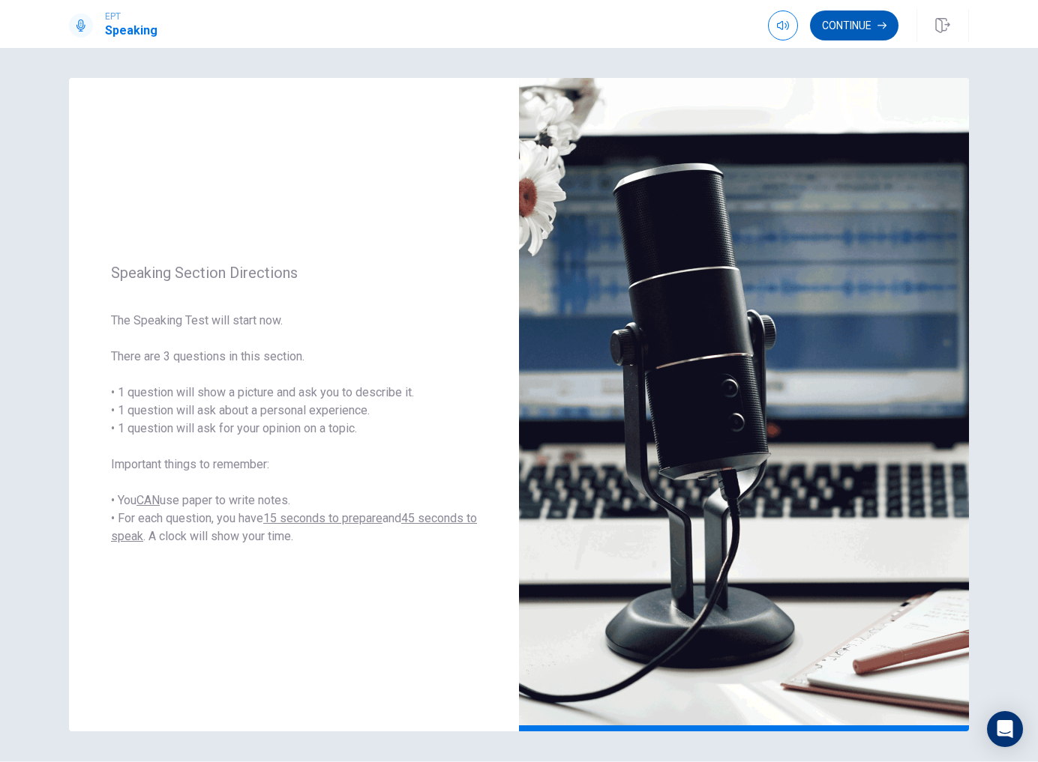
click at [883, 27] on icon "button" at bounding box center [881, 25] width 9 height 9
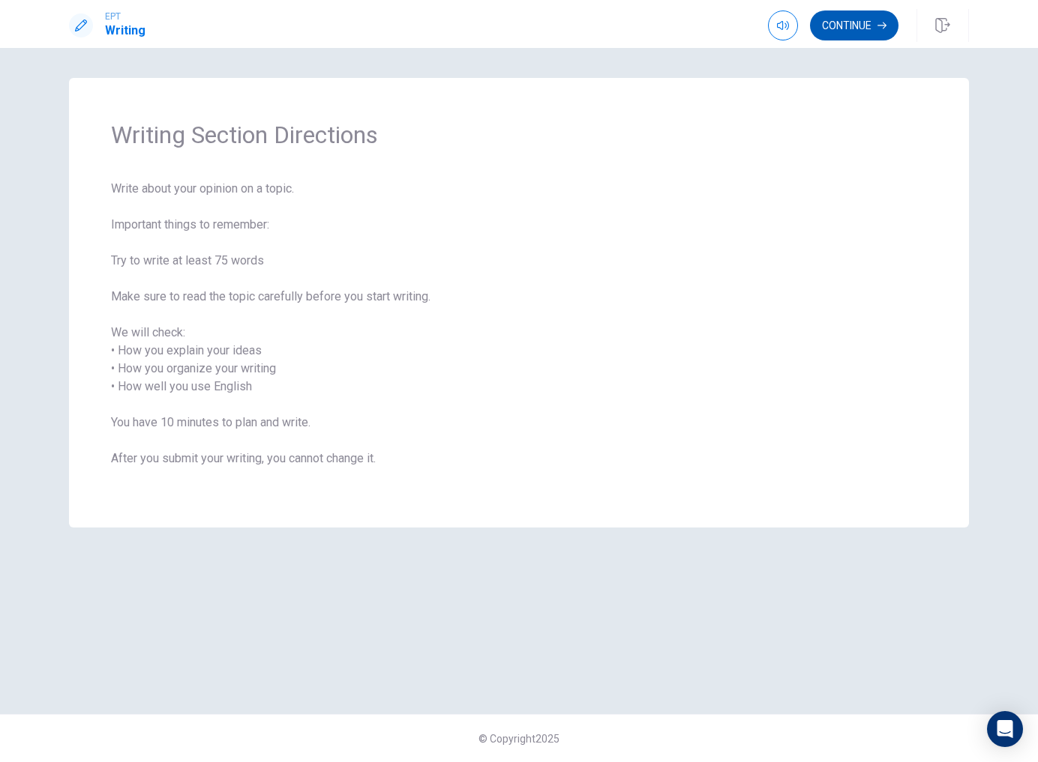
click at [863, 19] on button "Continue" at bounding box center [854, 25] width 88 height 30
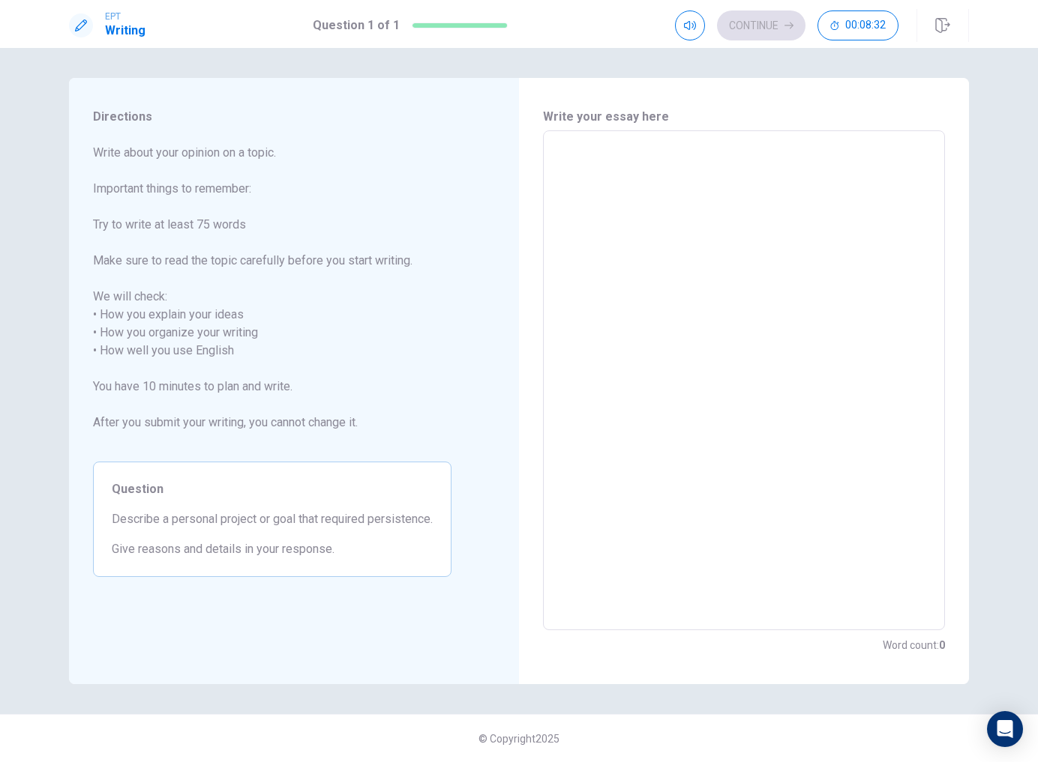
click at [823, 246] on textarea at bounding box center [743, 380] width 381 height 475
type textarea "M"
type textarea "x"
type textarea "My"
type textarea "x"
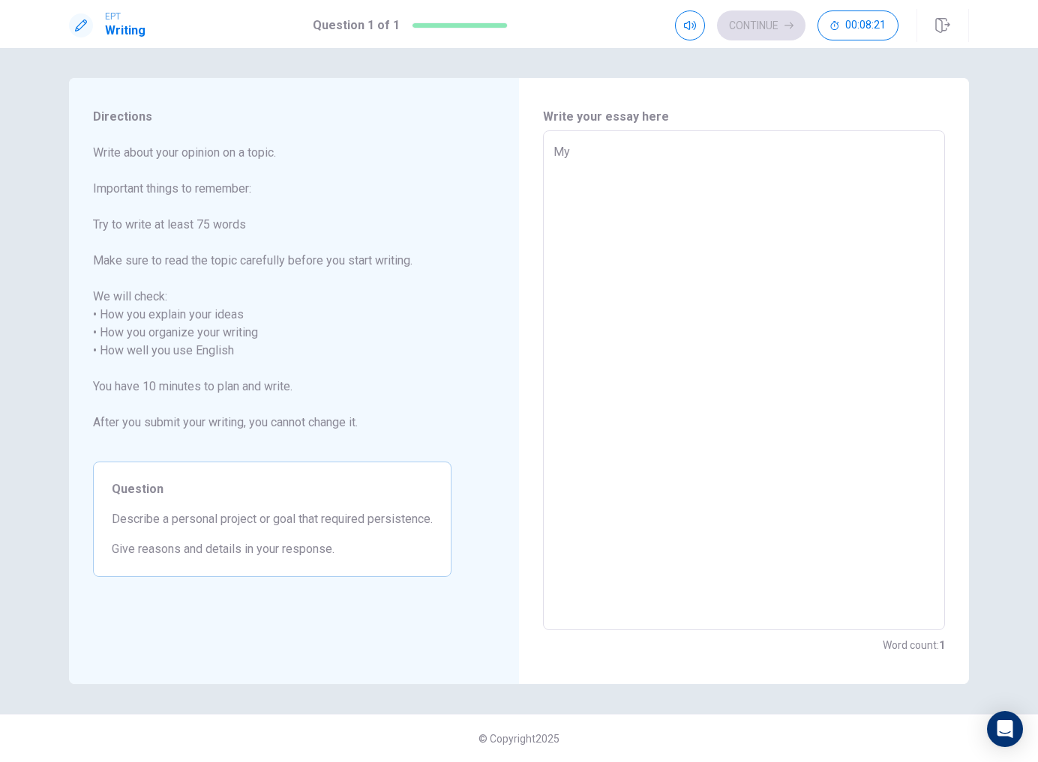
type textarea "My"
type textarea "x"
type textarea "My p"
type textarea "x"
type textarea "My pw"
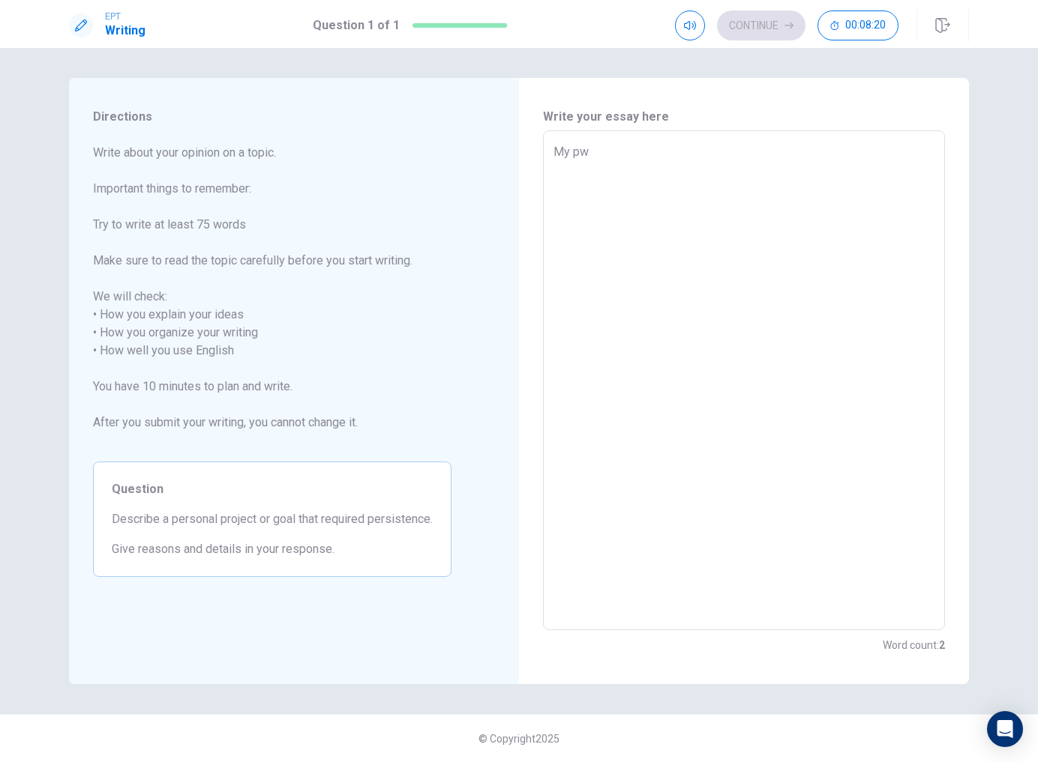
type textarea "x"
type textarea "My pwe"
type textarea "x"
type textarea "My pw"
type textarea "x"
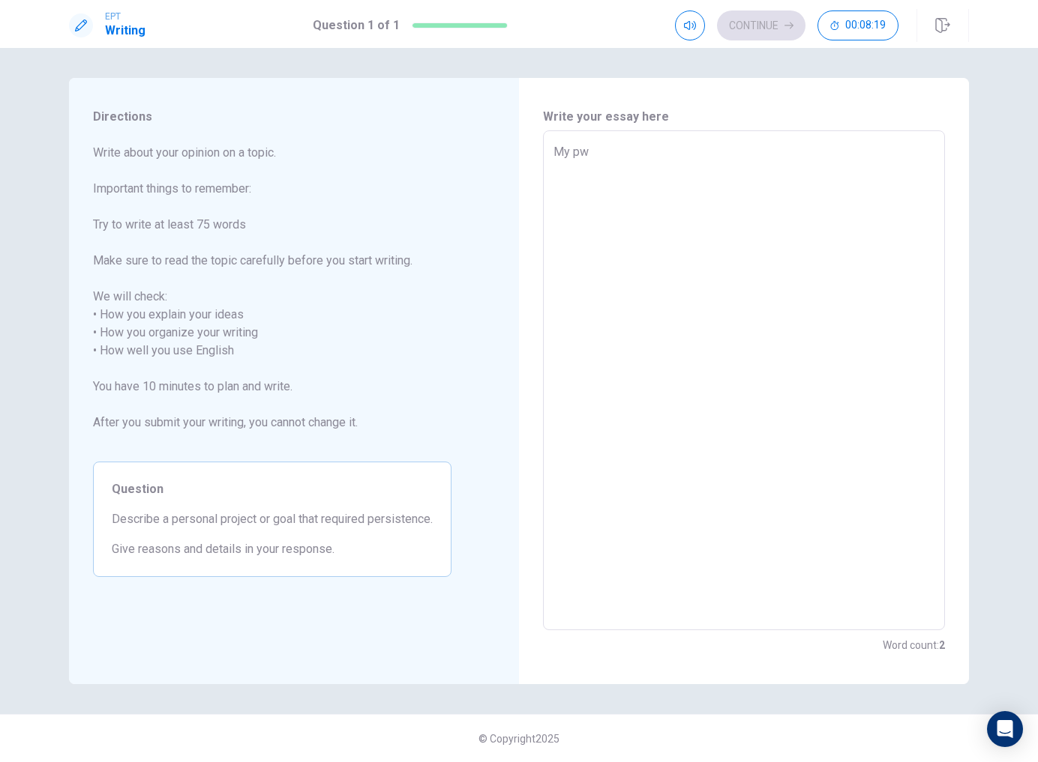
type textarea "My p"
type textarea "x"
type textarea "My pe"
type textarea "x"
type textarea "My per"
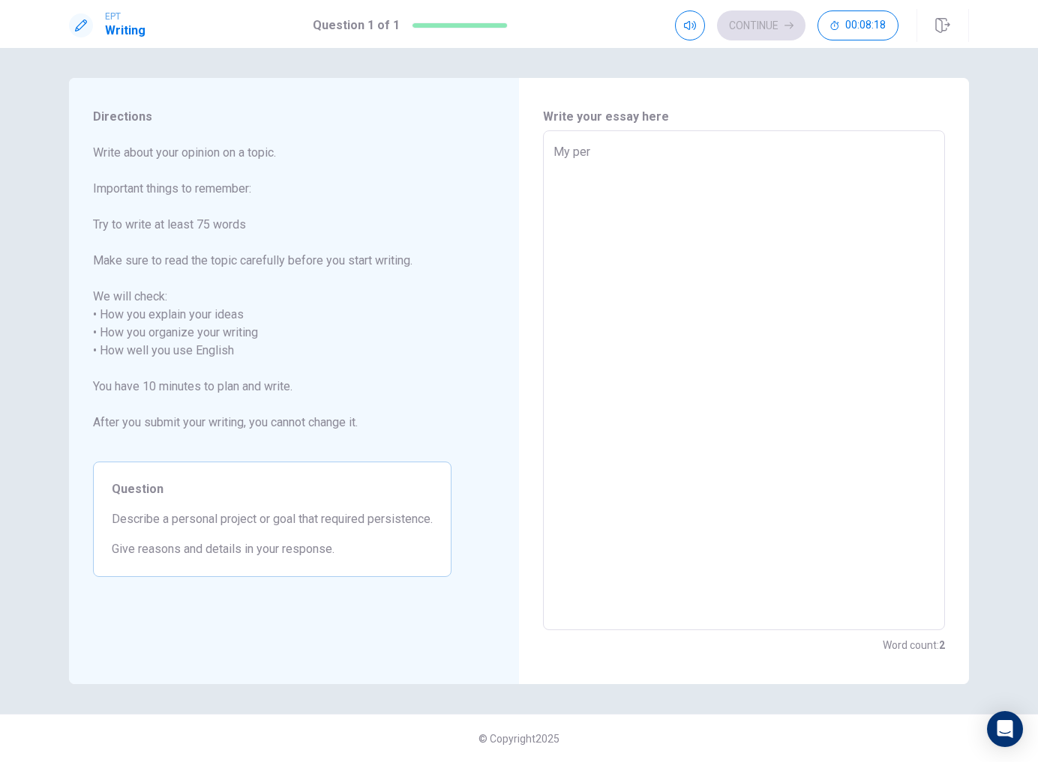
type textarea "x"
type textarea "My pers"
type textarea "x"
type textarea "My persi"
type textarea "x"
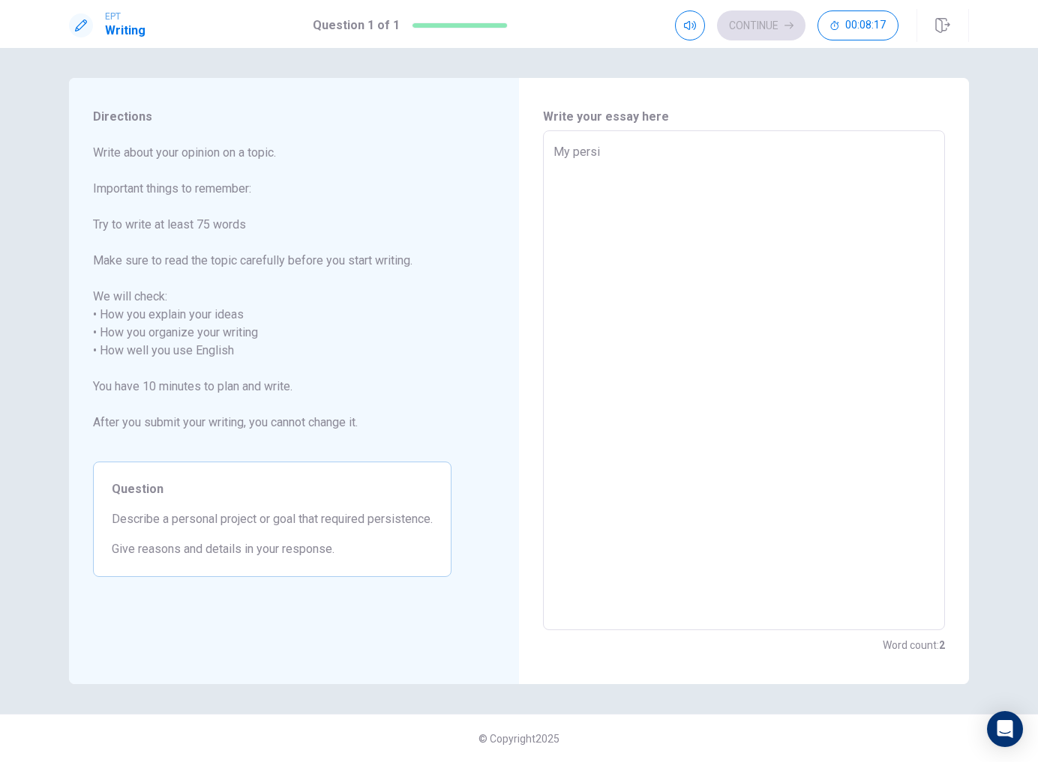
type textarea "My [PERSON_NAME]"
type textarea "x"
type textarea "My persina"
type textarea "x"
type textarea "My persinal"
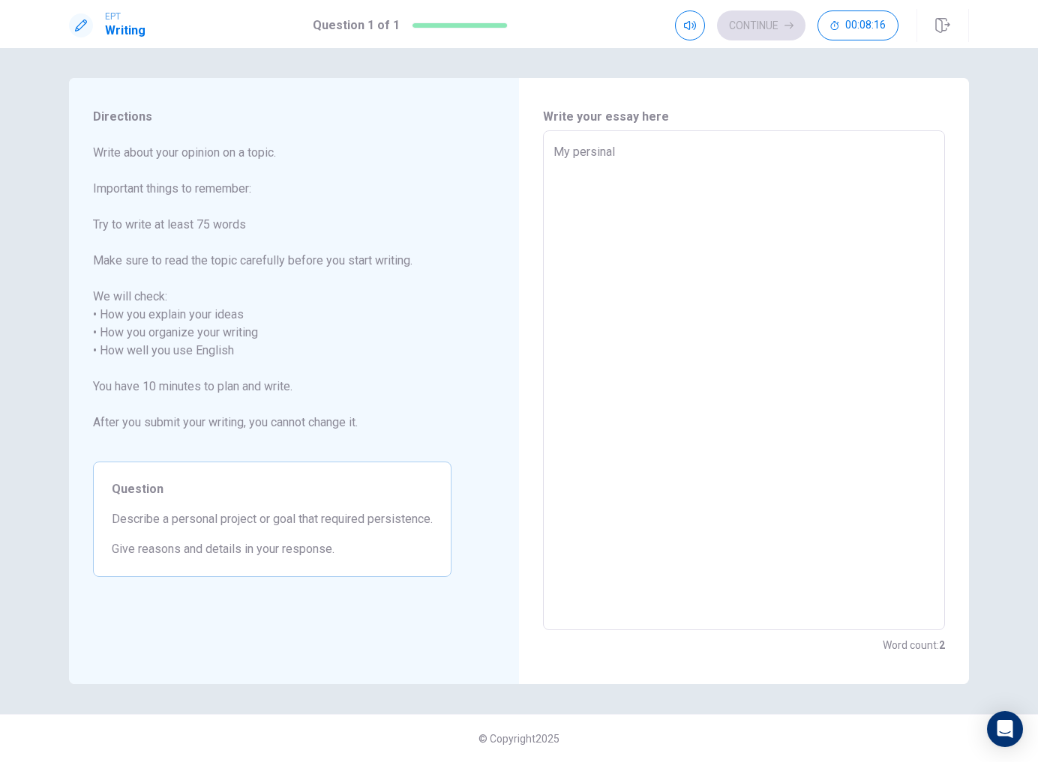
type textarea "x"
type textarea "My persinal"
type textarea "x"
type textarea "My persinal g"
type textarea "x"
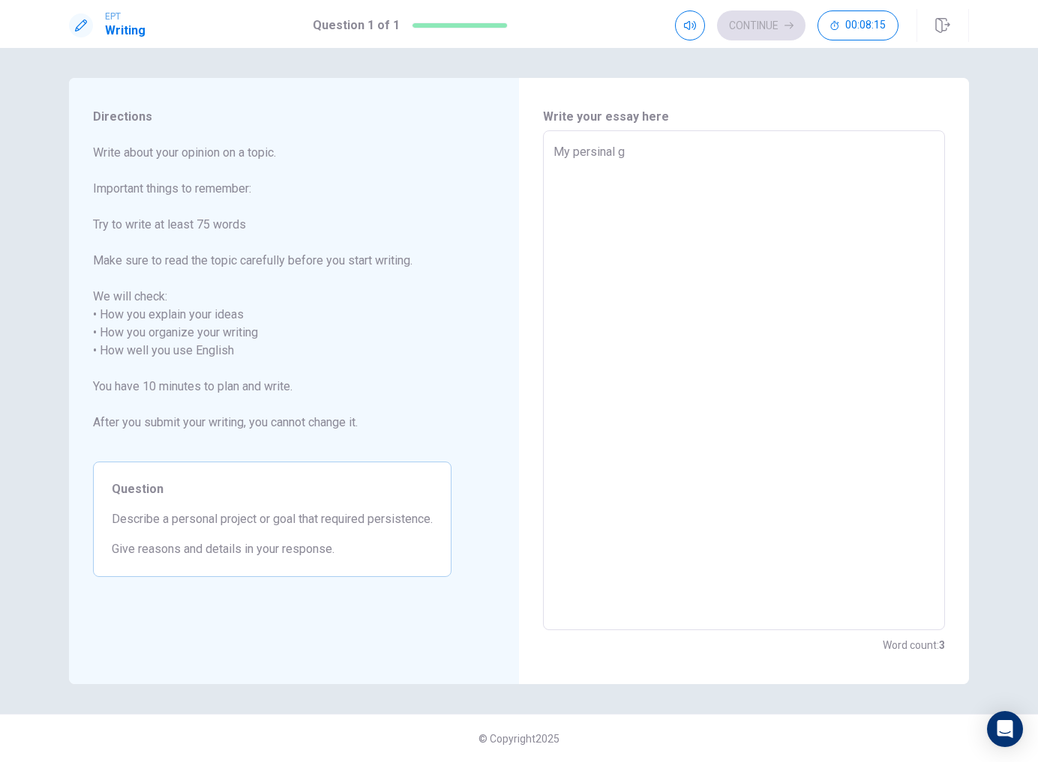
type textarea "My persinal go"
type textarea "x"
type textarea "My persinal goa"
type textarea "x"
type textarea "My persinal goal"
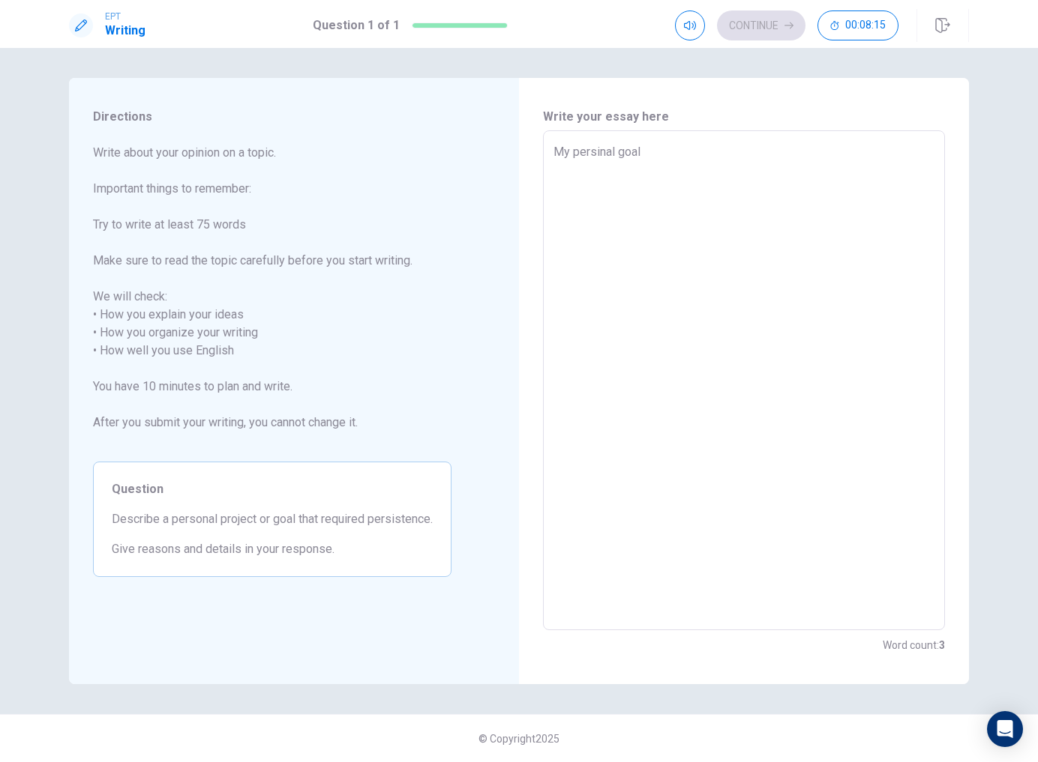
type textarea "x"
type textarea "My persinal goal"
type textarea "x"
type textarea "My persinal goal i"
type textarea "x"
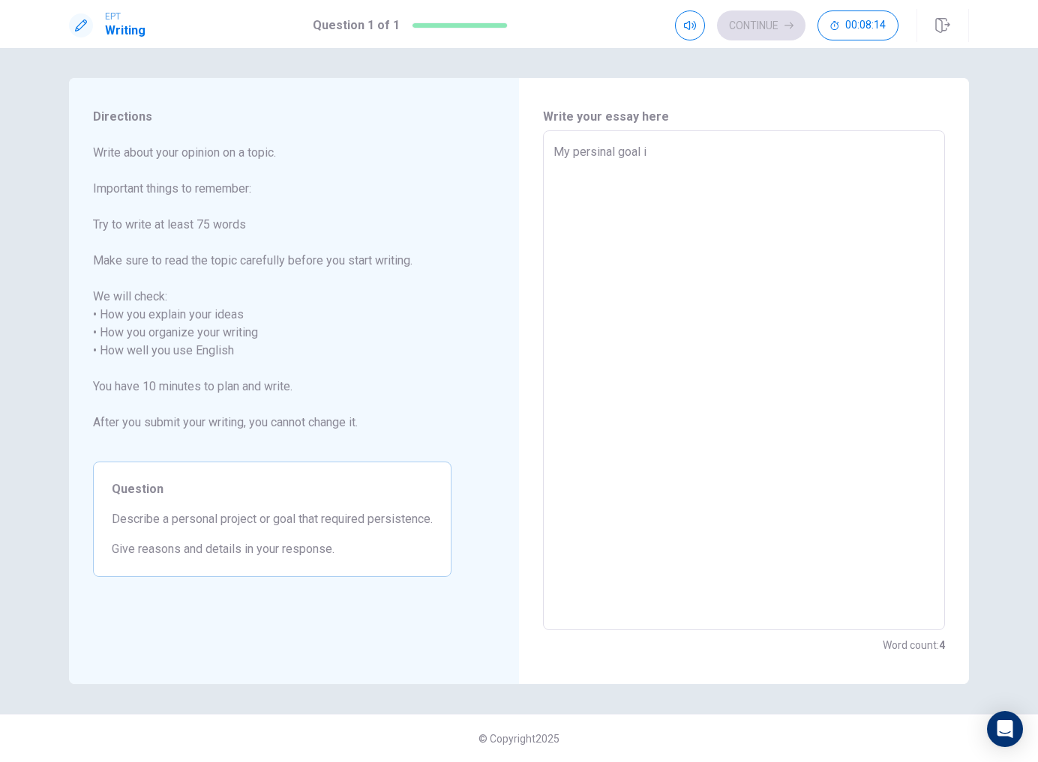
type textarea "My persinal goal is"
type textarea "x"
type textarea "My persinal goal is"
type textarea "x"
type textarea "My persinal goal is t"
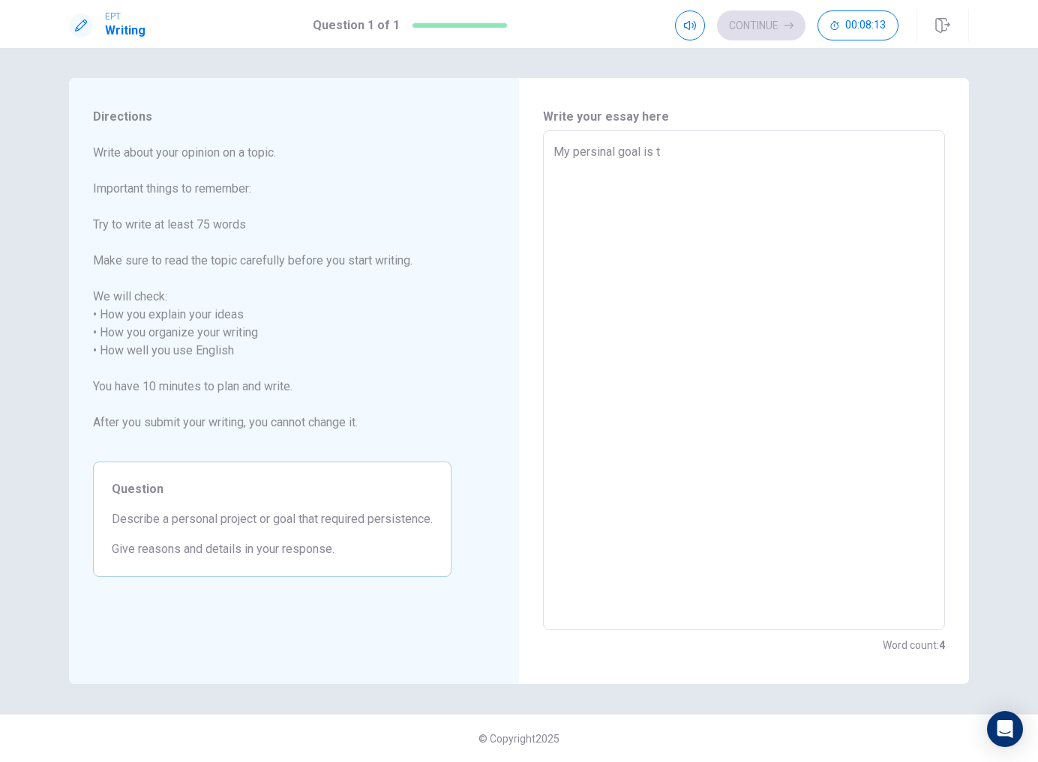
type textarea "x"
type textarea "My persinal goal is to"
type textarea "x"
type textarea "My persinal goal is to"
type textarea "x"
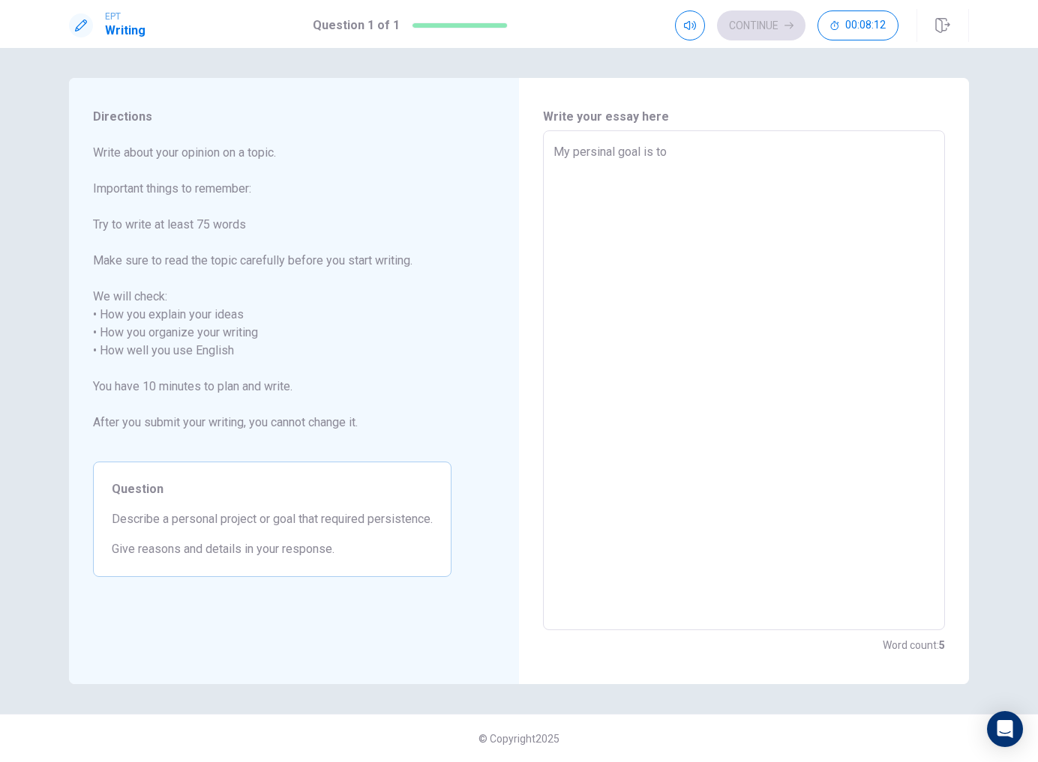
type textarea "My persinal goal is to p"
type textarea "x"
type textarea "My persinal goal is to pl"
type textarea "x"
type textarea "My persinal goal is to pla"
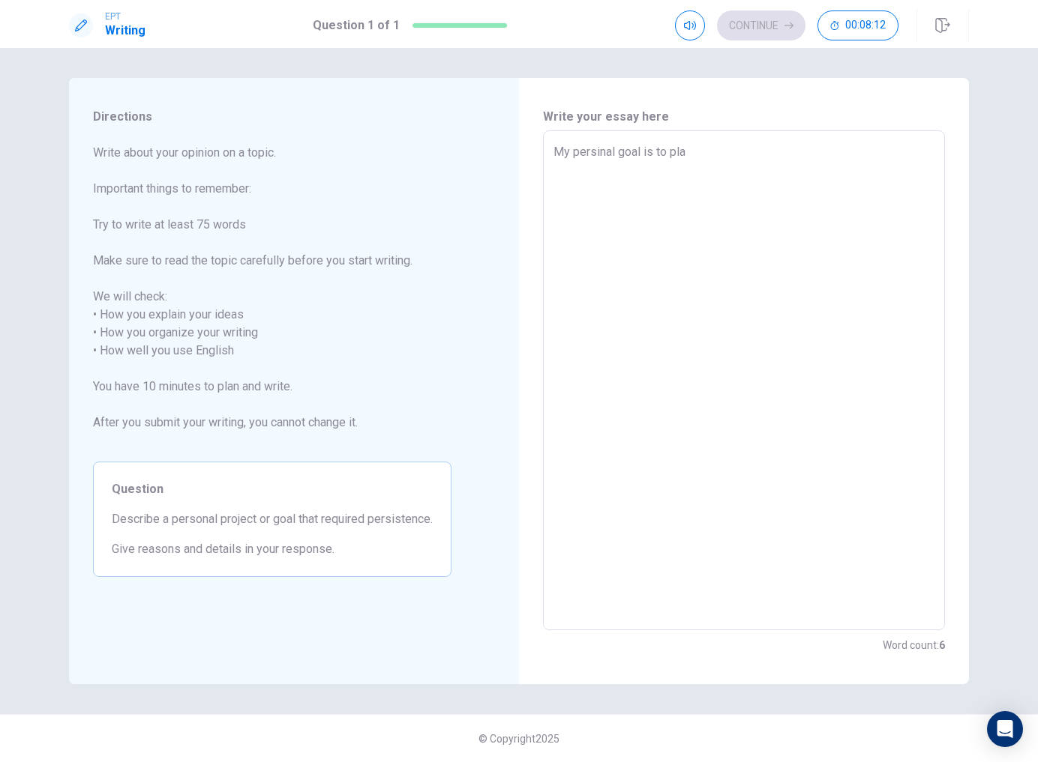
type textarea "x"
type textarea "My persinal goal is to play"
type textarea "x"
type textarea "My persinal goal is to play"
type textarea "x"
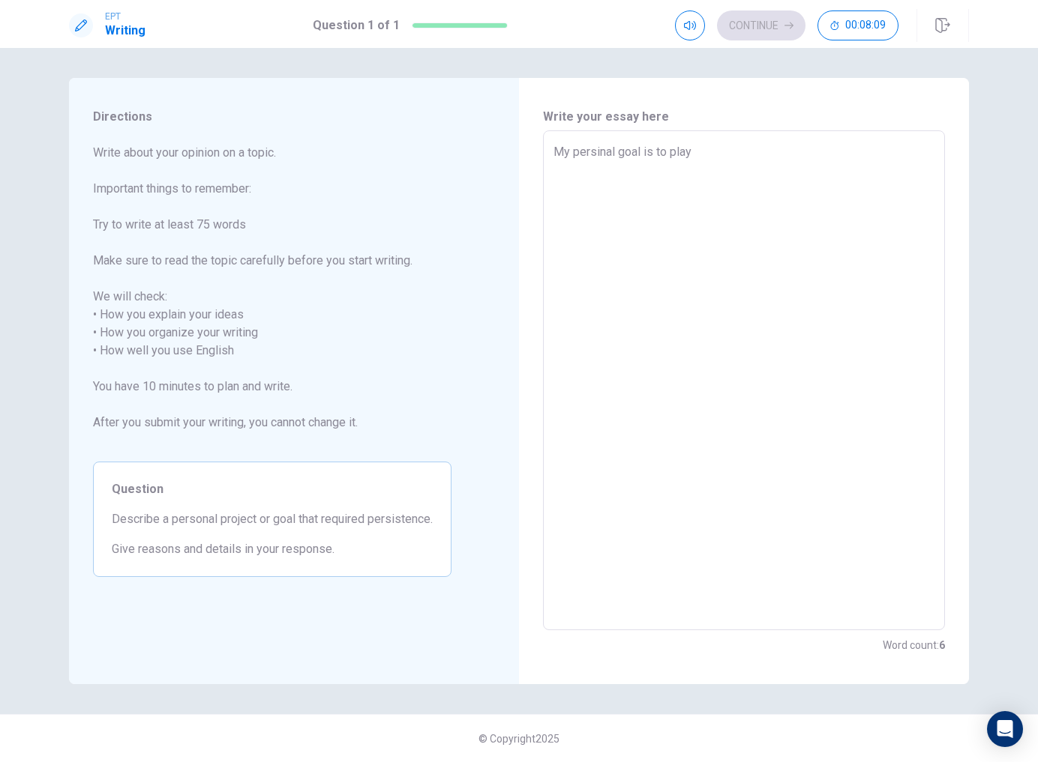
type textarea "My persinal goal is to play"
type textarea "x"
type textarea "My persinal goal is to pla"
type textarea "x"
type textarea "My persinal goal is to pl"
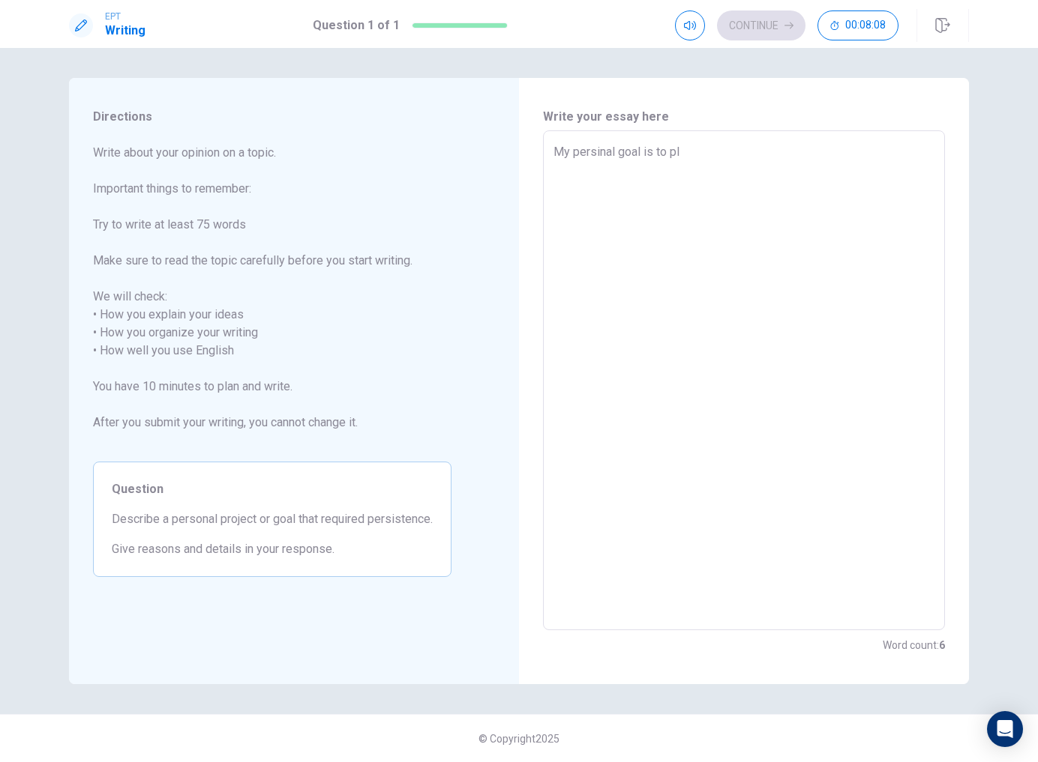
type textarea "x"
type textarea "My persinal goal is to p"
type textarea "x"
type textarea "My persinal goal is to"
type textarea "x"
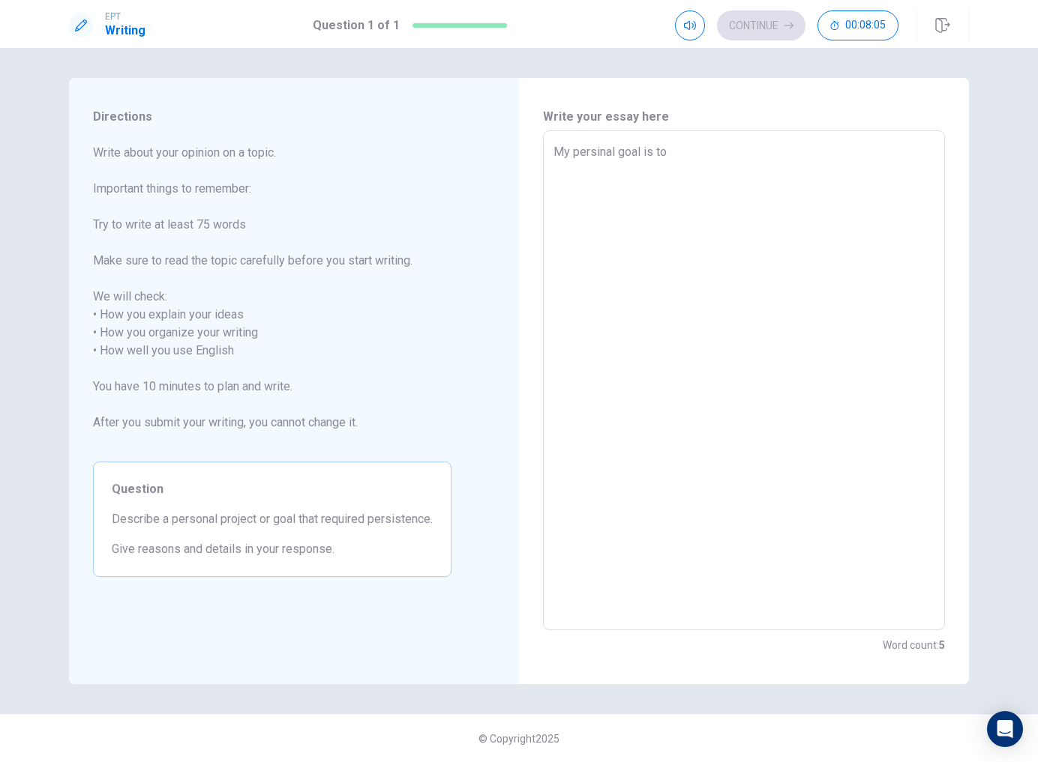
type textarea "My persinal goal is to l"
type textarea "x"
type textarea "My persinal goal is to le"
type textarea "x"
type textarea "My persinal goal is to lea"
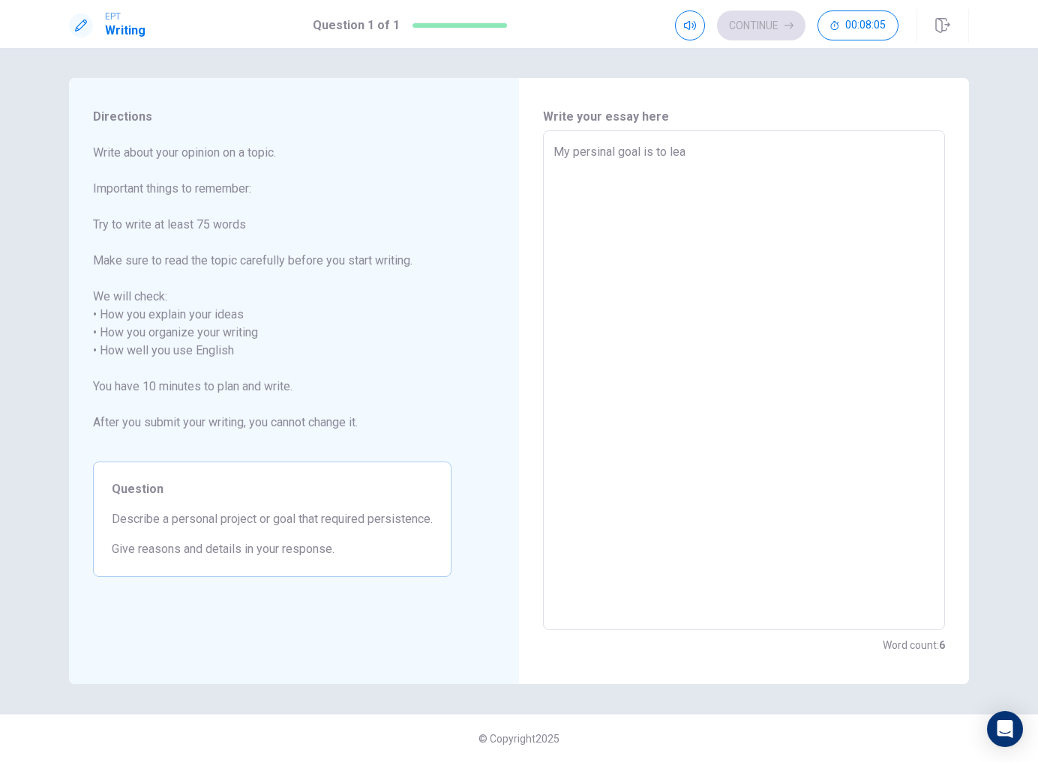
type textarea "x"
type textarea "My persinal goal is to [PERSON_NAME]"
type textarea "x"
type textarea "My persinal goal is to learn"
type textarea "x"
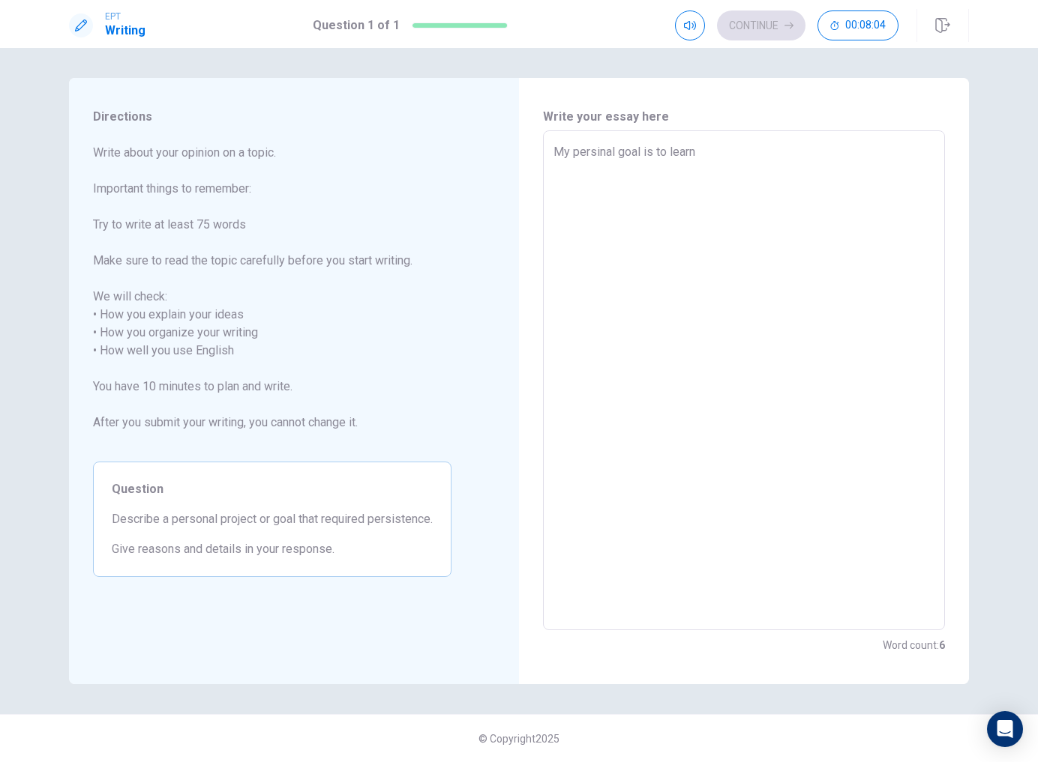
type textarea "My persinal goal is to learn"
type textarea "x"
type textarea "My persinal goal is to learn h"
type textarea "x"
type textarea "My persinal goal is to learn ho"
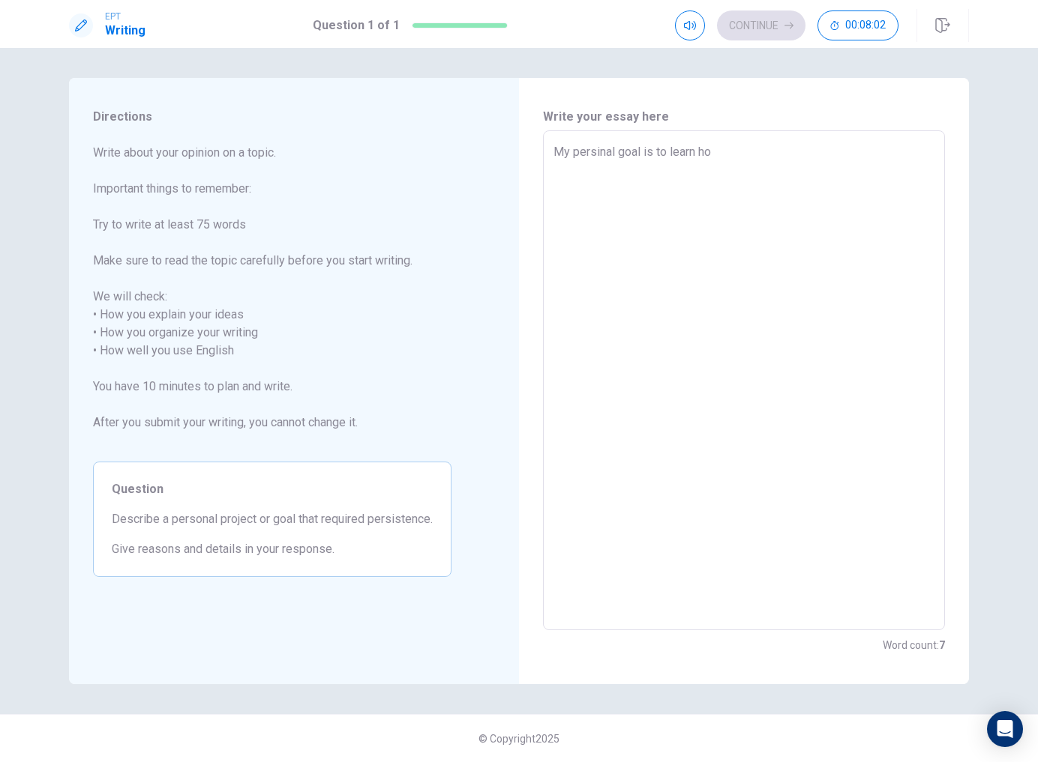
type textarea "x"
type textarea "My persinal goal is to learn how"
type textarea "x"
type textarea "My persinal goal is to learn how"
type textarea "x"
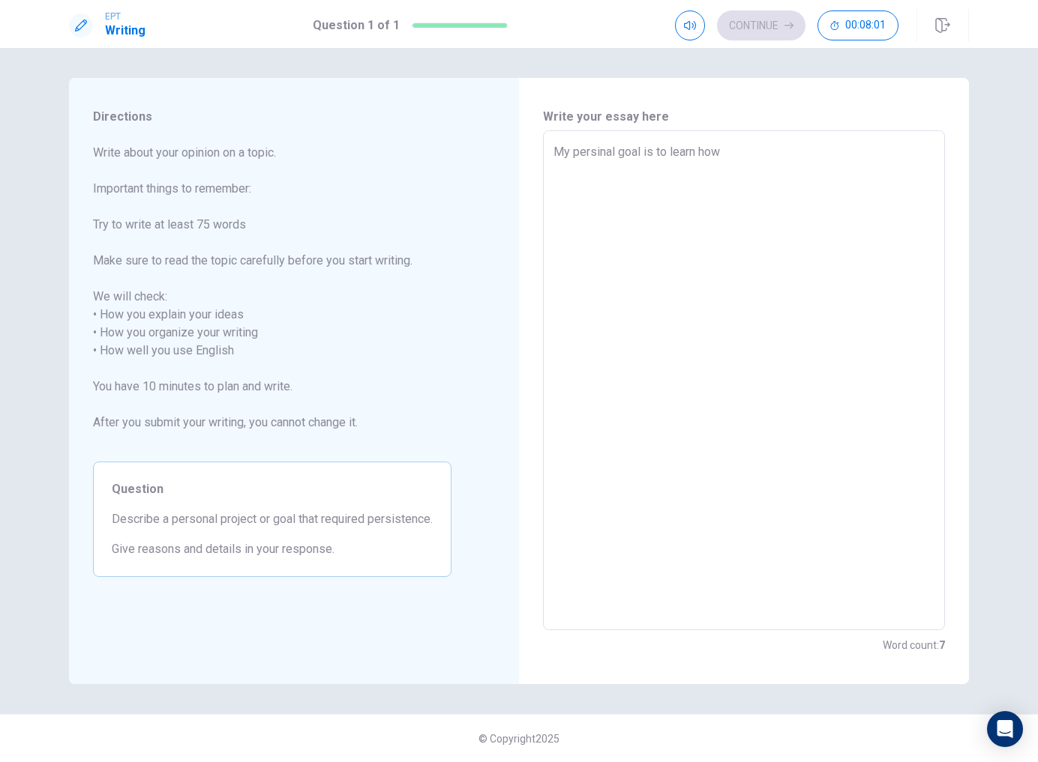
type textarea "My persinal goal is to learn how t"
type textarea "x"
type textarea "My persinal goal is to learn how to"
type textarea "x"
type textarea "My persinal goal is to learn how to"
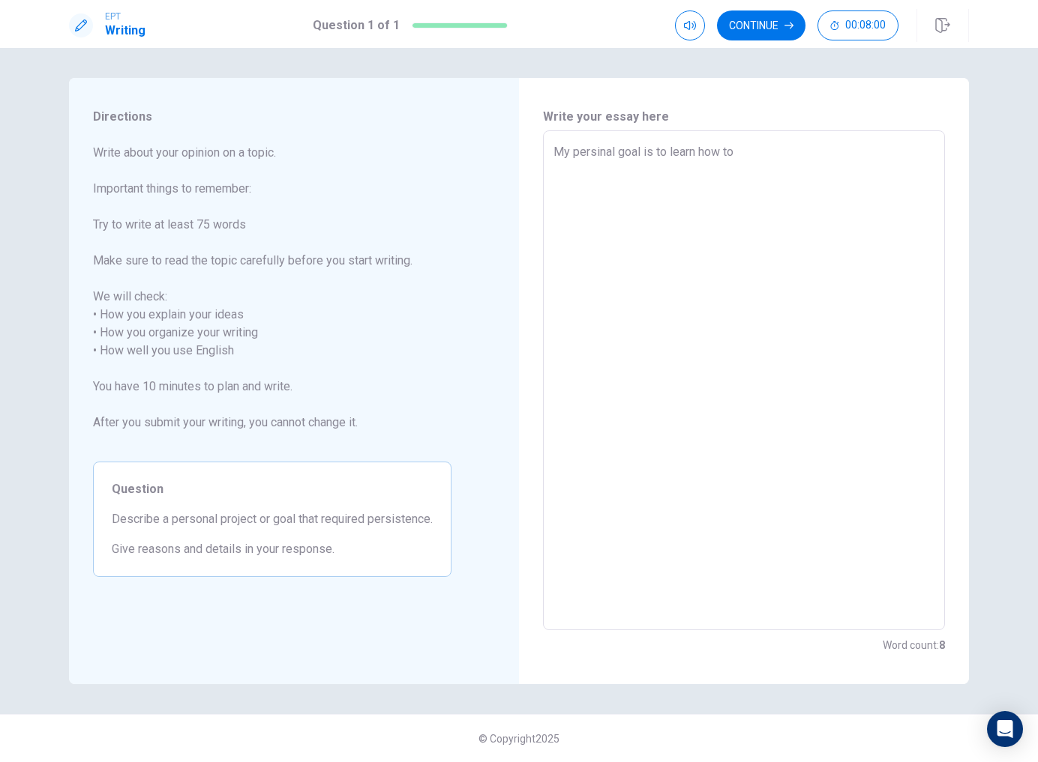
type textarea "x"
type textarea "My persinal goal is to learn how to p"
type textarea "x"
type textarea "My persinal goal is to learn how to pl"
type textarea "x"
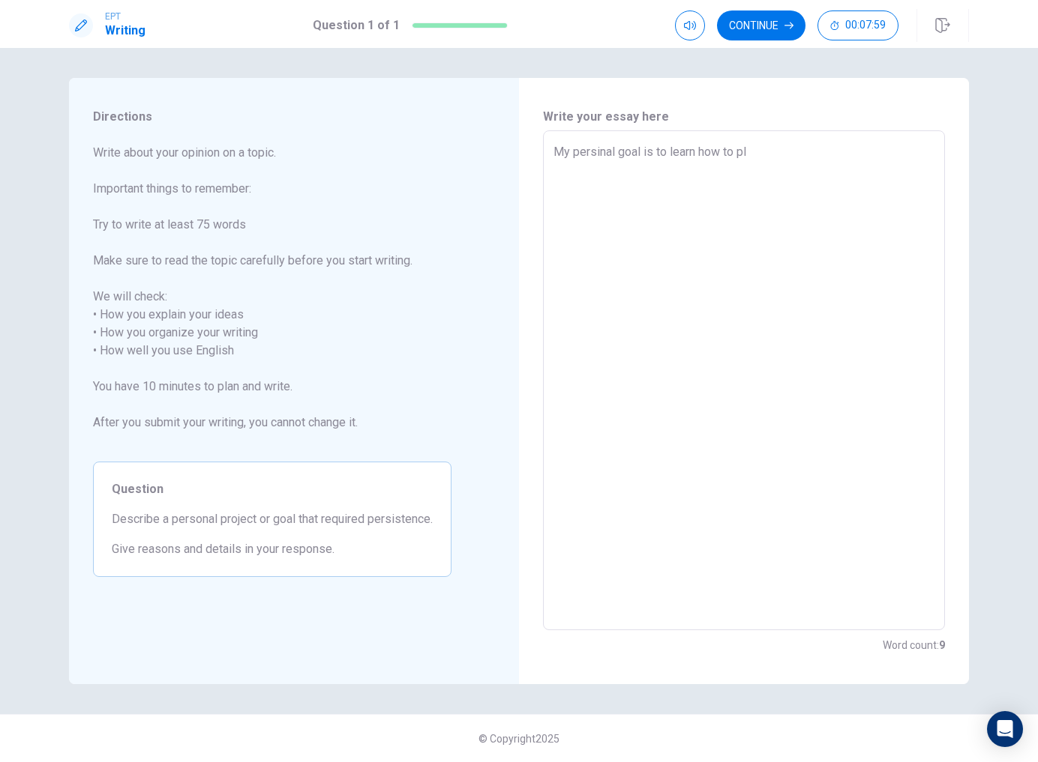
type textarea "My persinal goal is to learn how to pla"
type textarea "x"
type textarea "My persinal goal is to learn how to play"
type textarea "x"
type textarea "My persinal goal is to learn how to play"
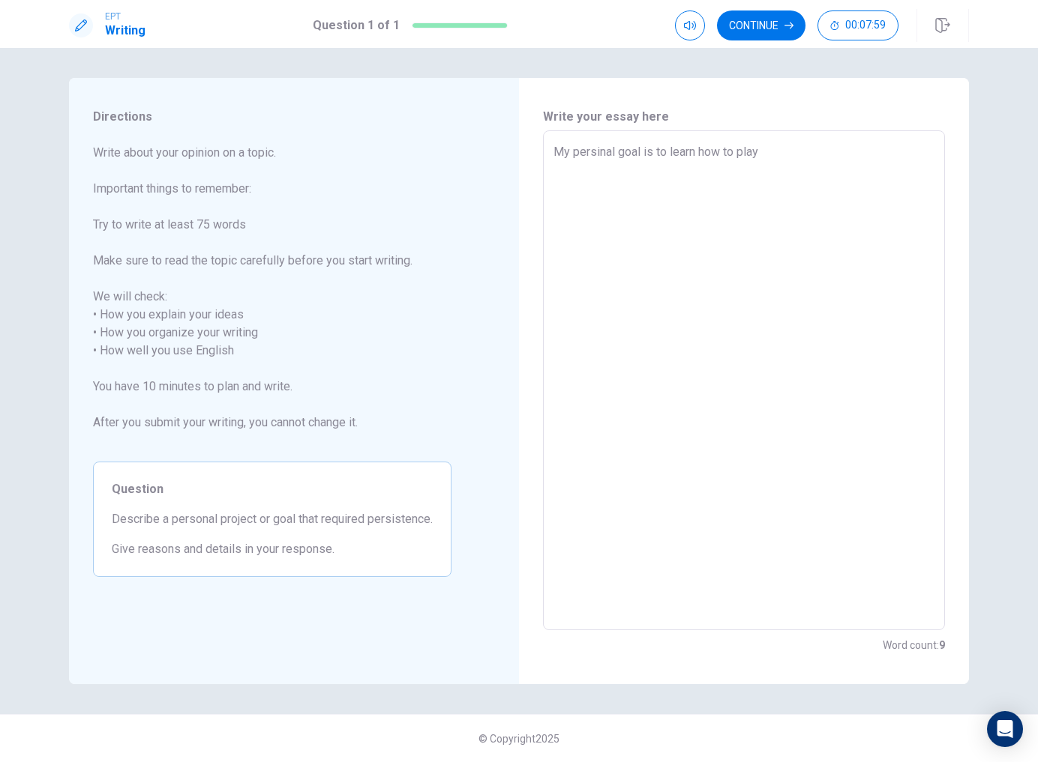
type textarea "x"
type textarea "My persinal goal is to learn how to play t"
type textarea "x"
type textarea "My persinal goal is to learn how to play th"
type textarea "x"
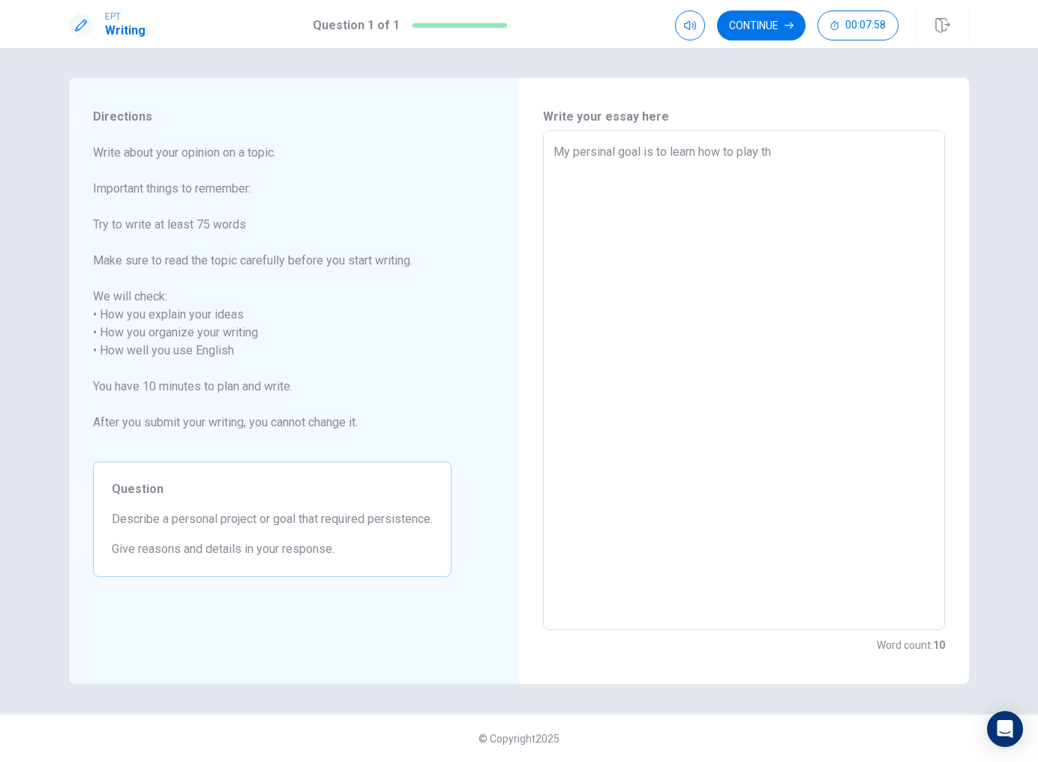
type textarea "My persinal goal is to learn how to play the"
type textarea "x"
type textarea "My persinal goal is to learn how to play the"
type textarea "x"
type textarea "My persinal goal is to learn how to play the g"
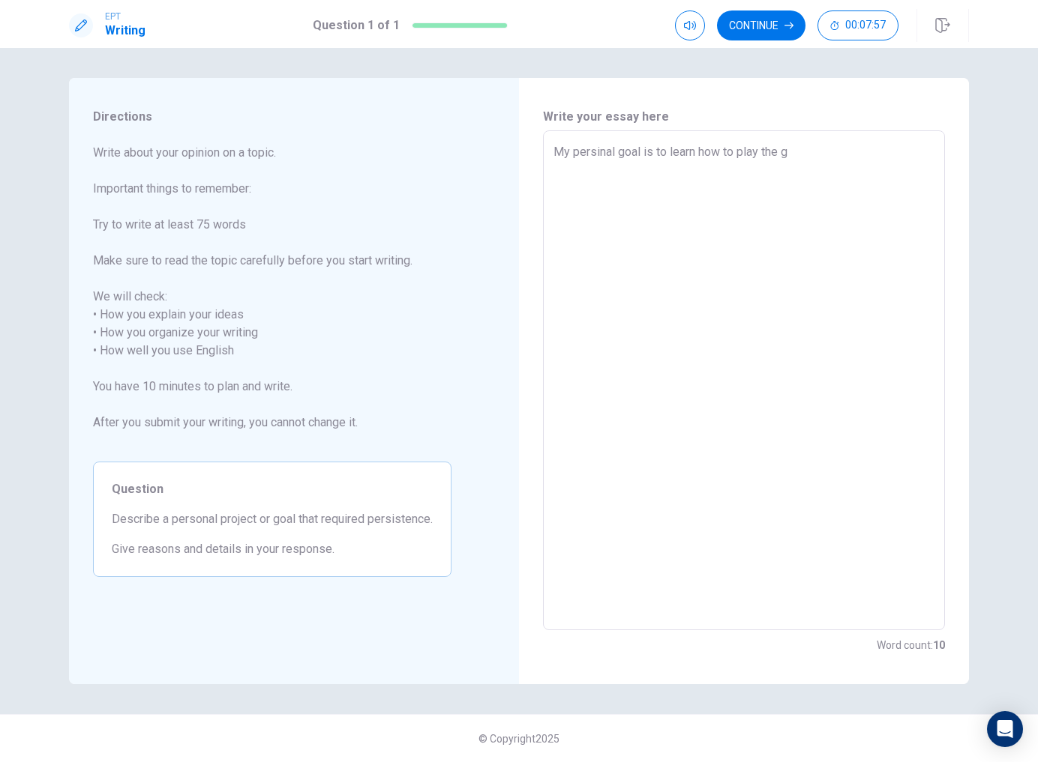
type textarea "x"
type textarea "My persinal goal is to learn how to play the gu"
type textarea "x"
type textarea "My persinal goal is to learn how to play the gui"
type textarea "x"
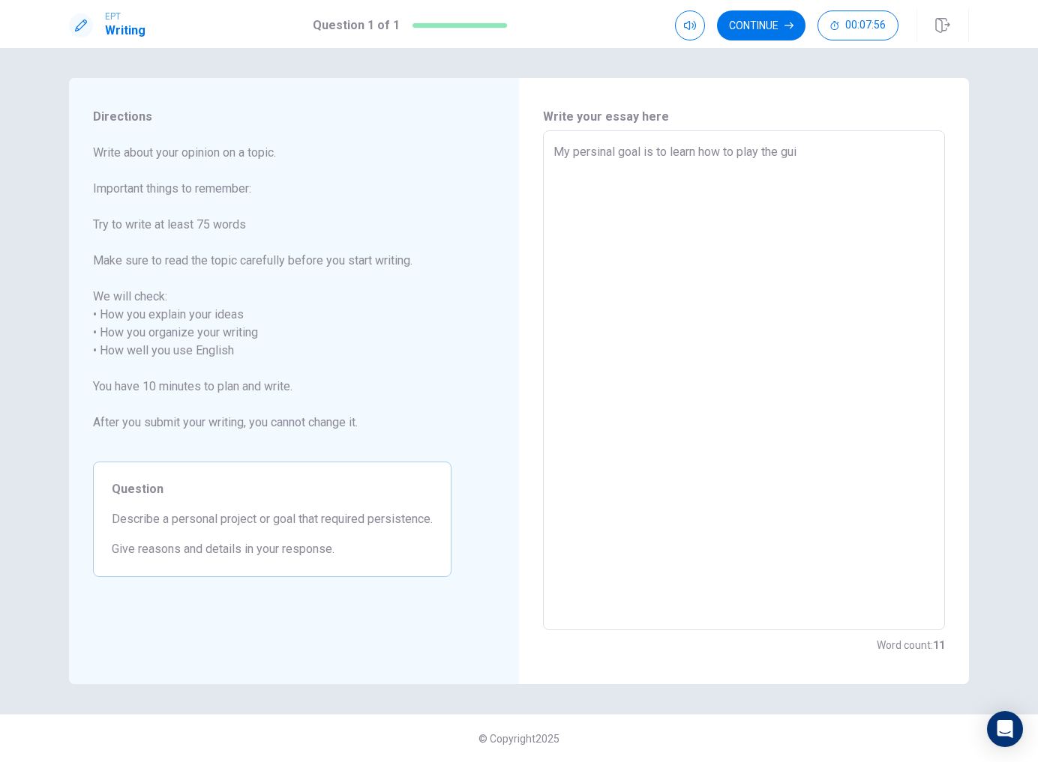
type textarea "My persinal goal is to learn how to play the guit"
type textarea "x"
type textarea "My persinal goal is to learn how to play the guita"
type textarea "x"
type textarea "My persinal goal is to learn how to play the guitar"
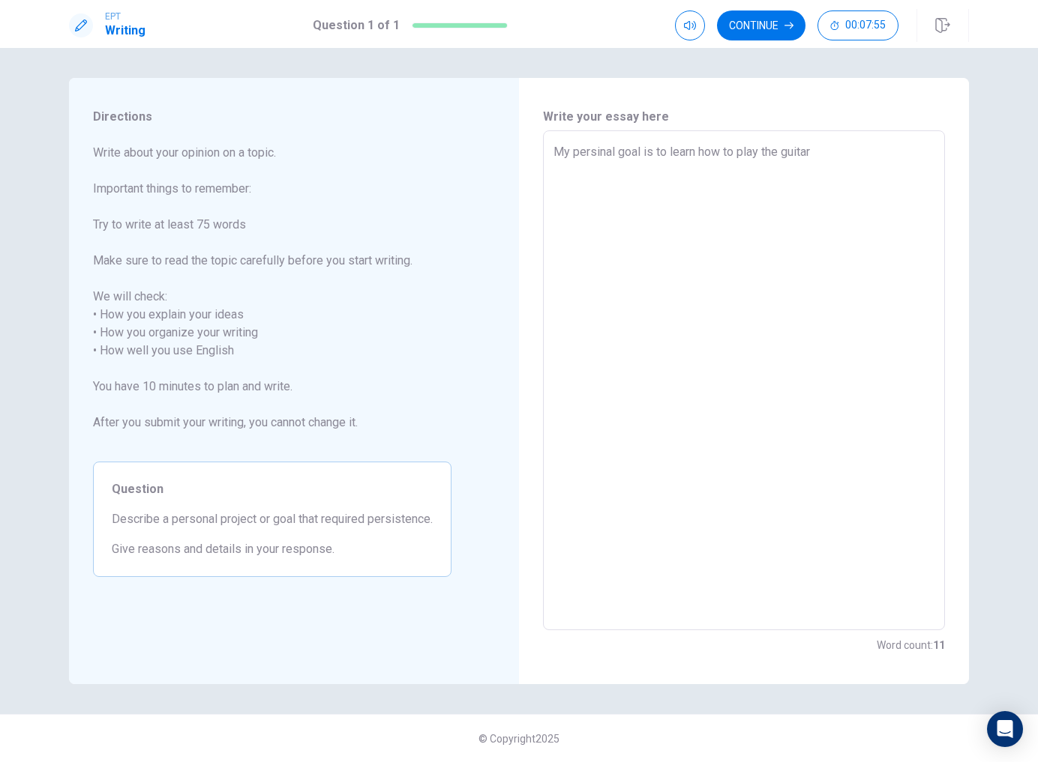
type textarea "x"
type textarea "My persinal goal is to learn how to play the guitar."
type textarea "x"
type textarea "My persinal goal is to learn how to play the guitar.a"
type textarea "x"
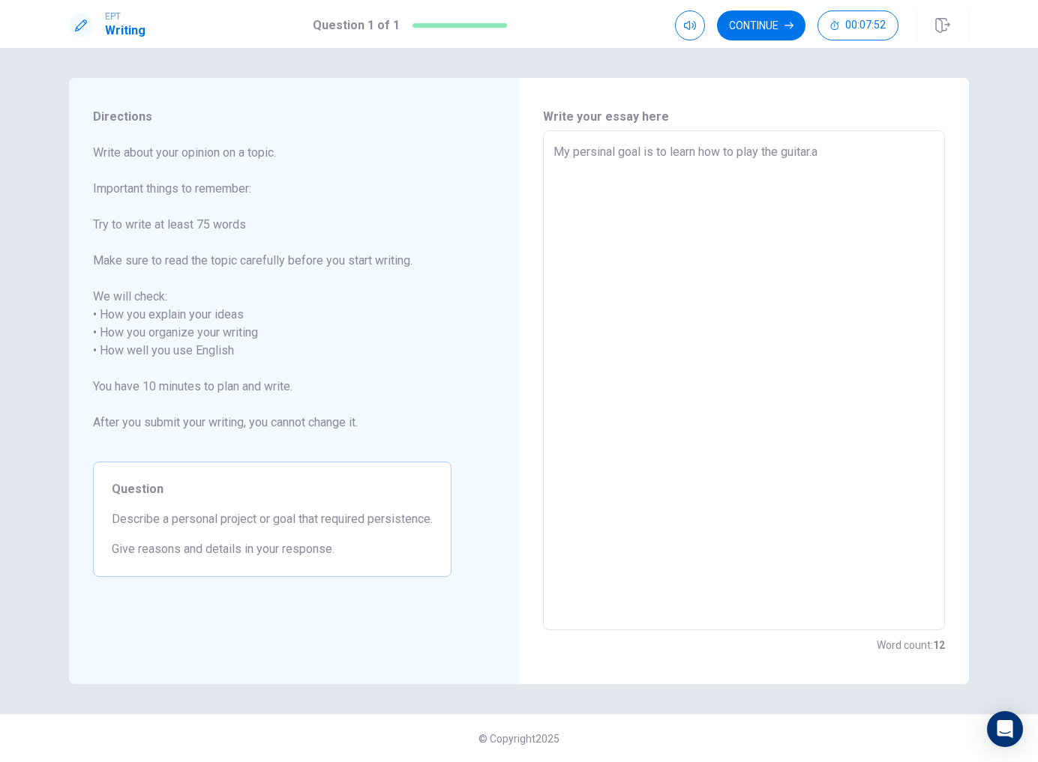
type textarea "My persinal goal is to learn how to play the [DOMAIN_NAME]"
type textarea "x"
type textarea "My persinal goal is to learn how to play the guitar.a"
type textarea "x"
type textarea "My persinal goal is to learn how to play the guitar."
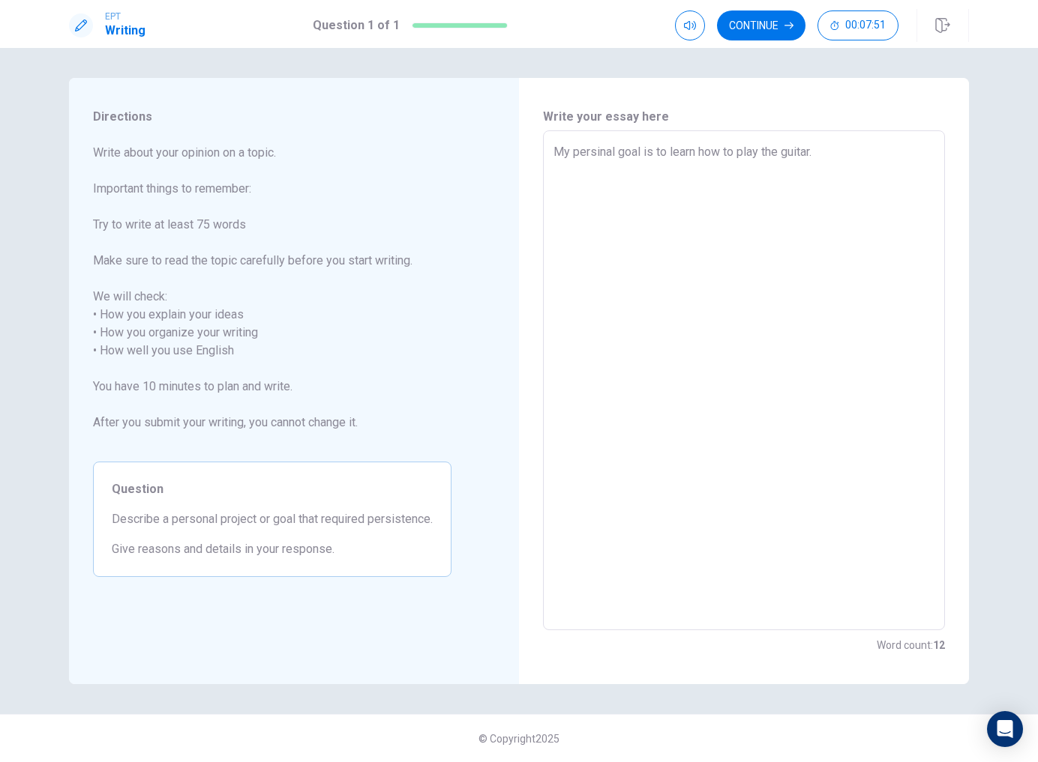
type textarea "x"
type textarea "My persinal goal is to learn how to play the guitar.a"
type textarea "x"
type textarea "My persinal goal is to learn how to play the guitar."
type textarea "x"
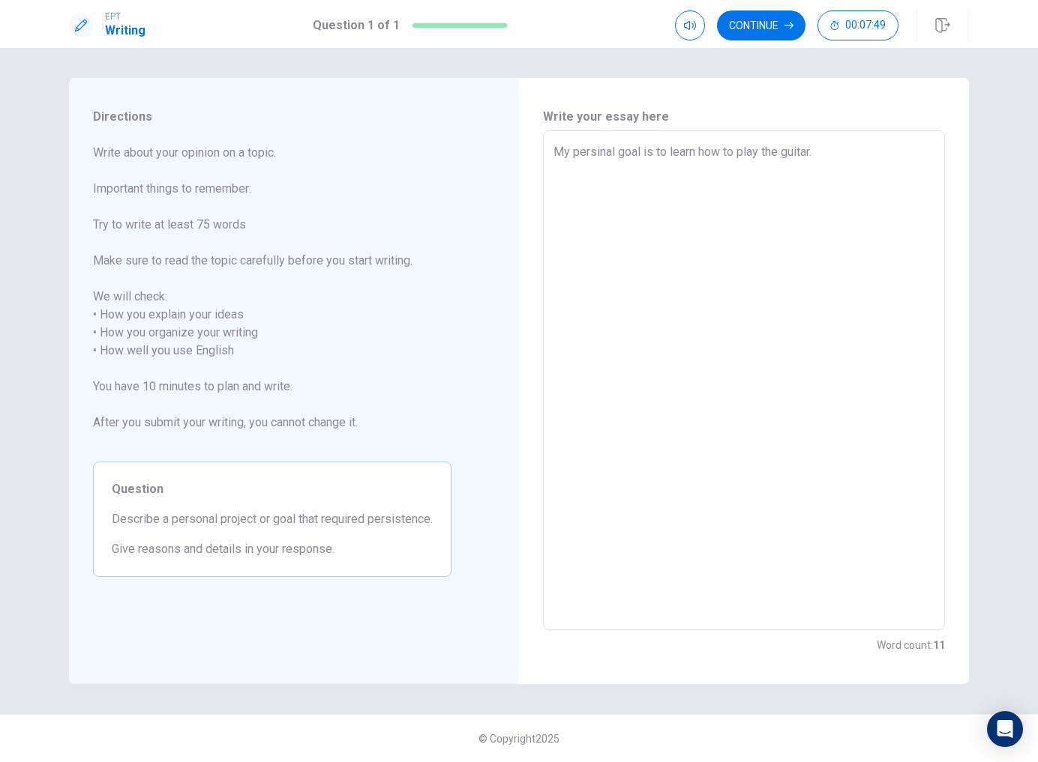
type textarea "My persinal goal is to learn how to play the guitar.a"
type textarea "x"
type textarea "My persinal goal is to learn how to play the guitar."
type textarea "x"
type textarea "My persinal goal is to learn how to play the guitar.a"
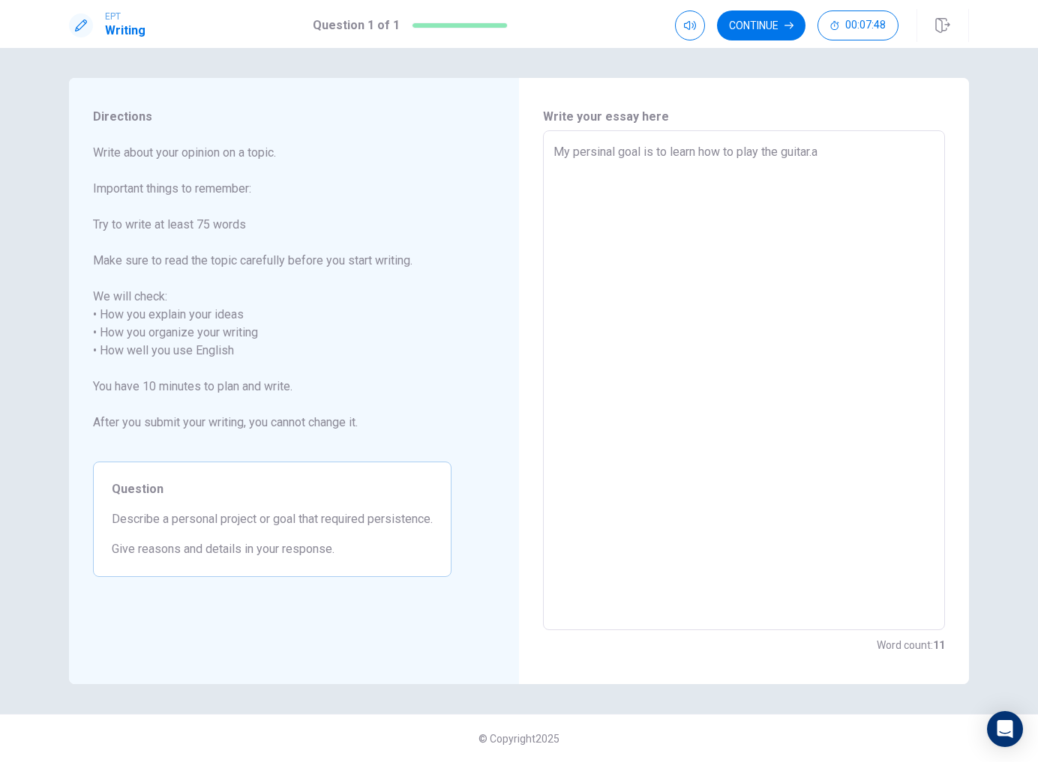
type textarea "x"
type textarea "My persinal goal is to learn how to play the guitar."
type textarea "x"
type textarea "My persinal goal is to learn how to play the guitar"
type textarea "x"
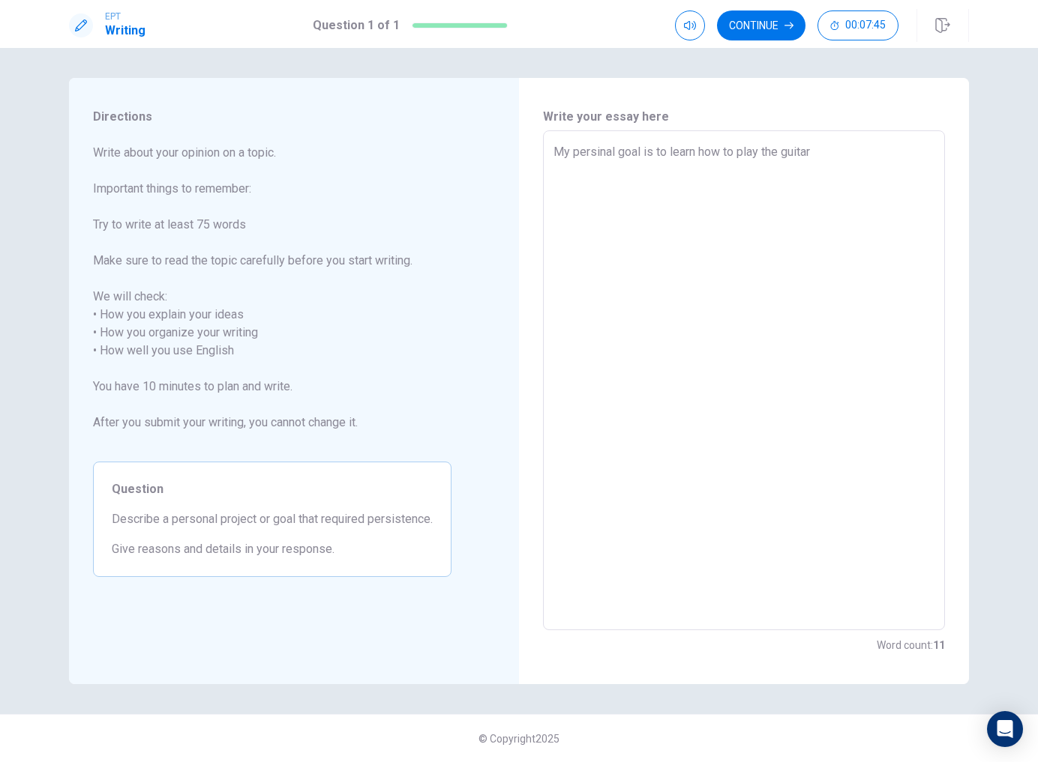
type textarea "My persinal goal is to learn how to play the guitar."
type textarea "x"
type textarea "My persinal goal is to learn how to play the guitar.a"
type textarea "x"
type textarea "My persinal goal is to learn how to play the guitar."
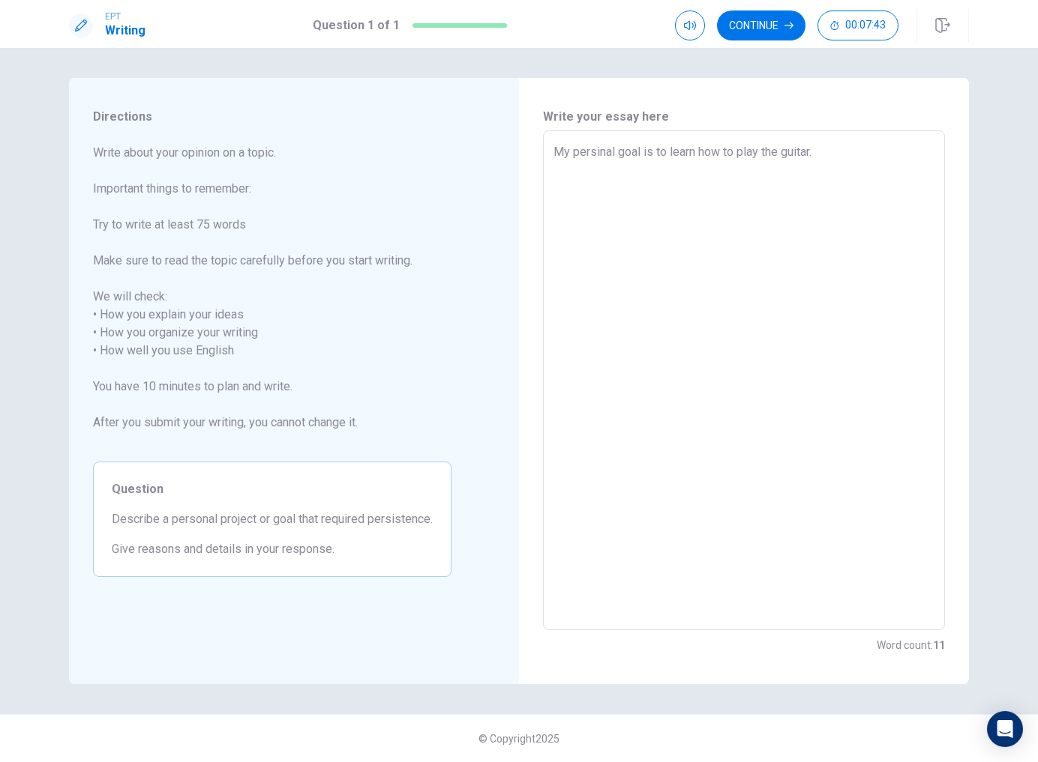
type textarea "x"
type textarea "My persinal goal is to learn how to play the guitar.a"
type textarea "x"
type textarea "My persinal goal is to learn how to play the guitar.a"
type textarea "x"
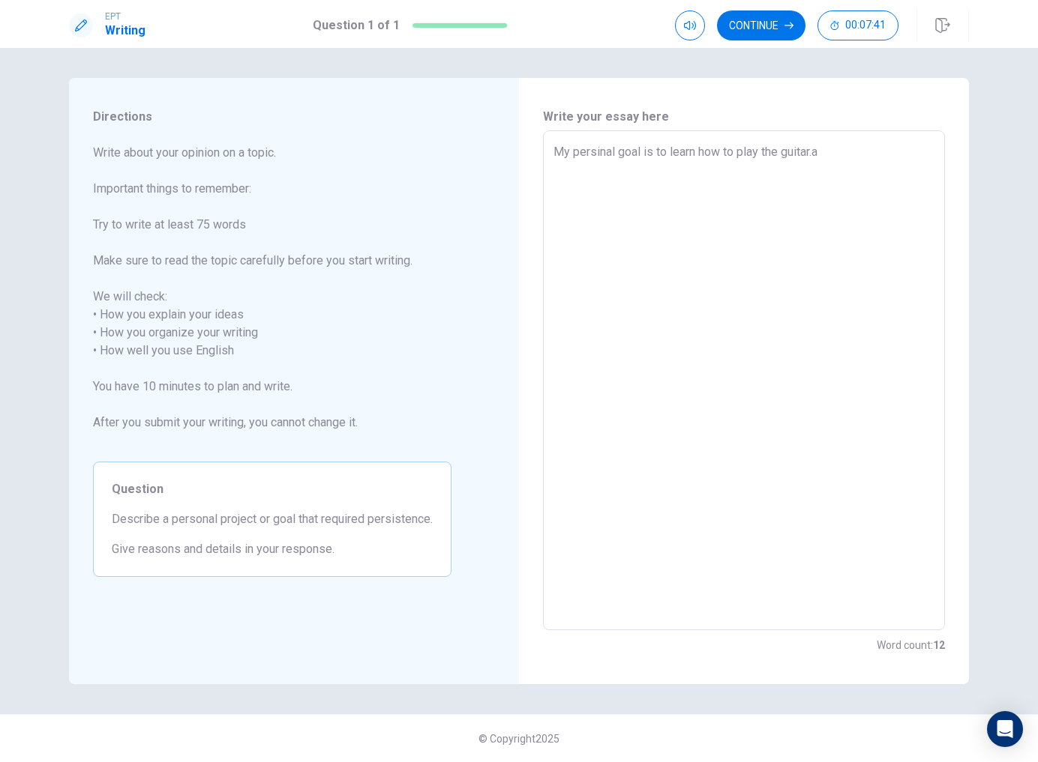
type textarea "My persinal goal is to learn how to play the guitar.a"
type textarea "x"
type textarea "My persinal goal is to learn how to play the guitar."
type textarea "x"
type textarea "My persinal goal is to learn how to play the guitar.A"
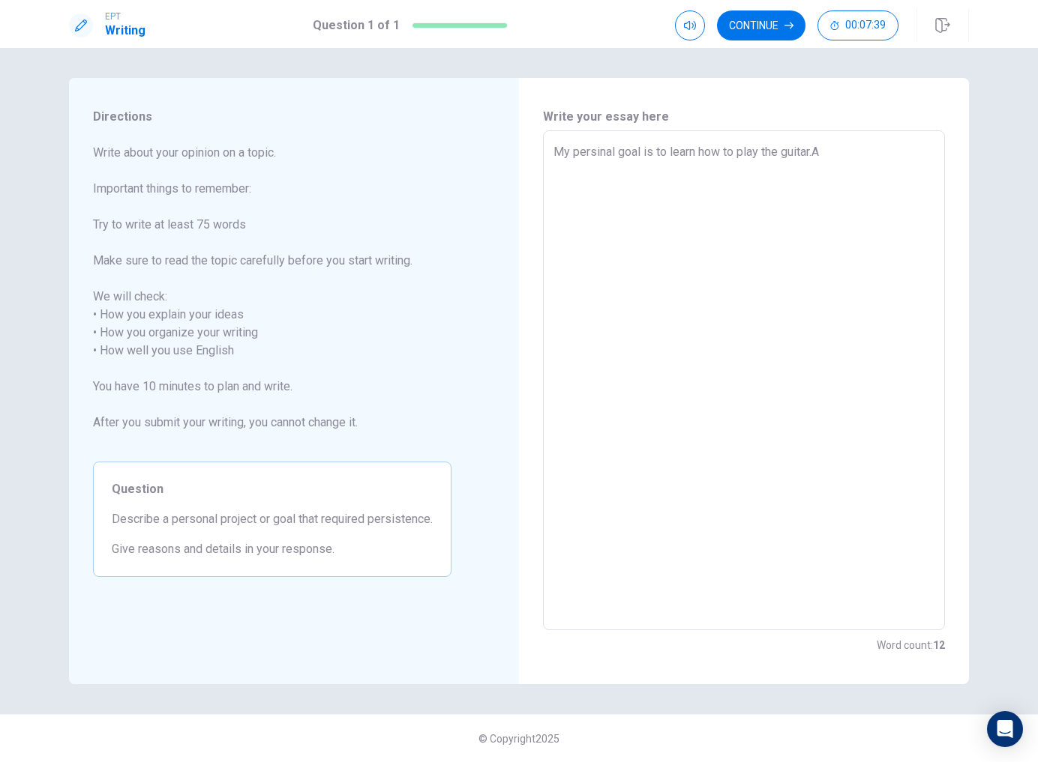
type textarea "x"
type textarea "My persinal goal is to learn how to play the [DOMAIN_NAME]"
type textarea "x"
type textarea "My persinal goal is to learn how to play the guitar.A"
type textarea "x"
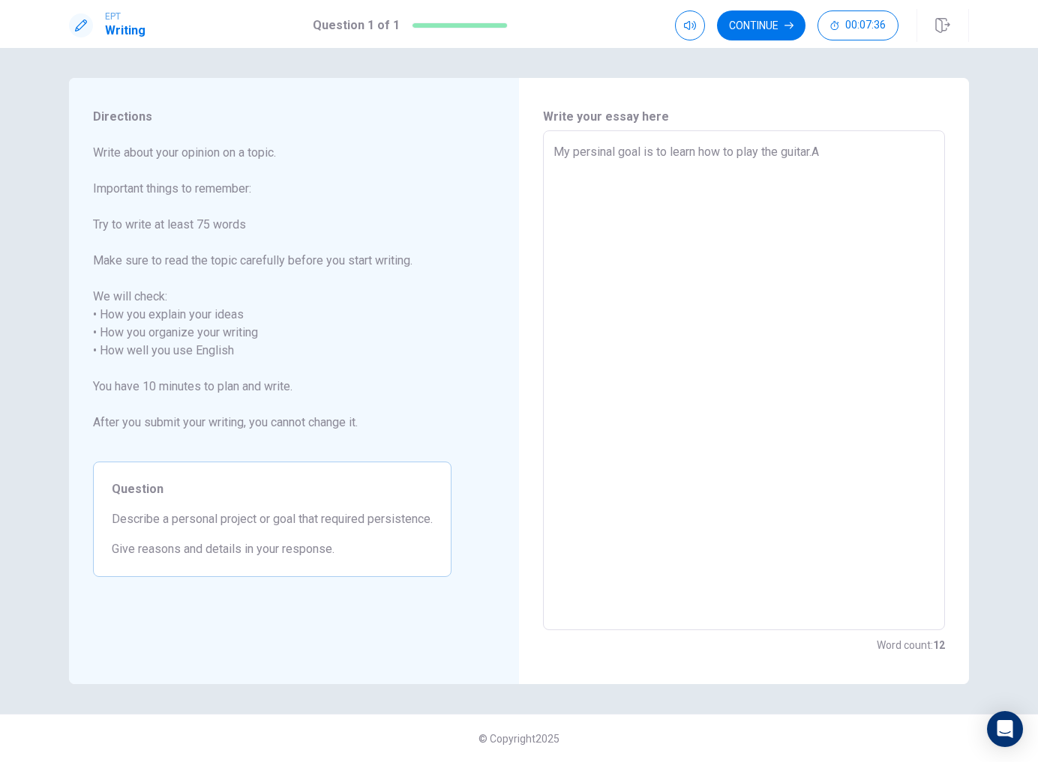
type textarea "My persinal goal is to learn how to play the [DOMAIN_NAME]"
type textarea "x"
type textarea "My persinal goal is to learn how to play the [DOMAIN_NAME]"
type textarea "x"
type textarea "My persinal goal is to learn how to play the [DOMAIN_NAME] f"
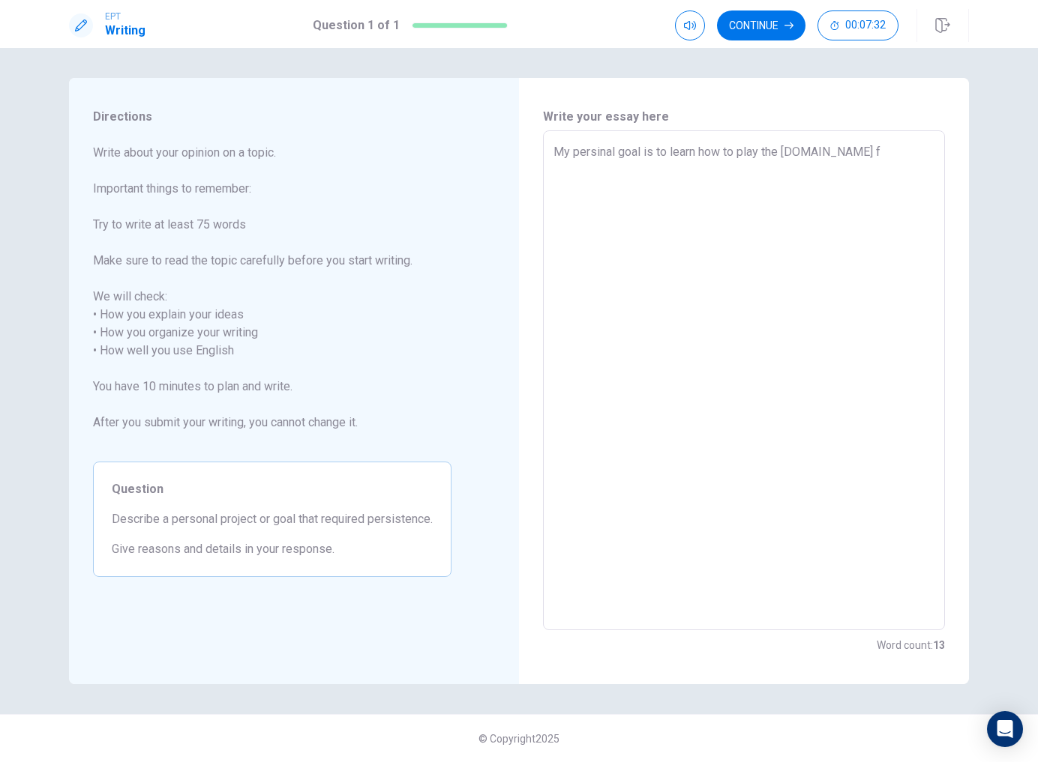
type textarea "x"
type textarea "My persinal goal is to learn how to play the [DOMAIN_NAME] fi"
type textarea "x"
type textarea "My persinal goal is to learn how to play the [DOMAIN_NAME] fir"
type textarea "x"
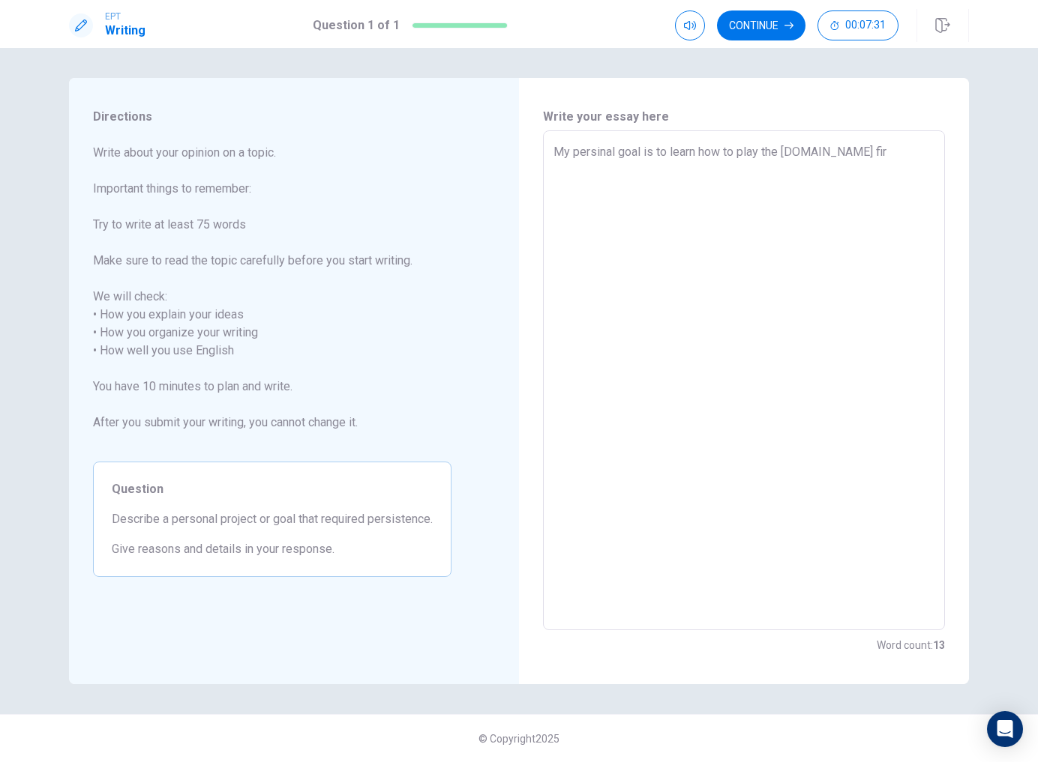
type textarea "My persinal goal is to learn how to play the [DOMAIN_NAME] firs"
type textarea "x"
type textarea "My persinal goal is to learn how to play the [DOMAIN_NAME] first"
type textarea "x"
type textarea "My persinal goal is to learn how to play the [DOMAIN_NAME] first,"
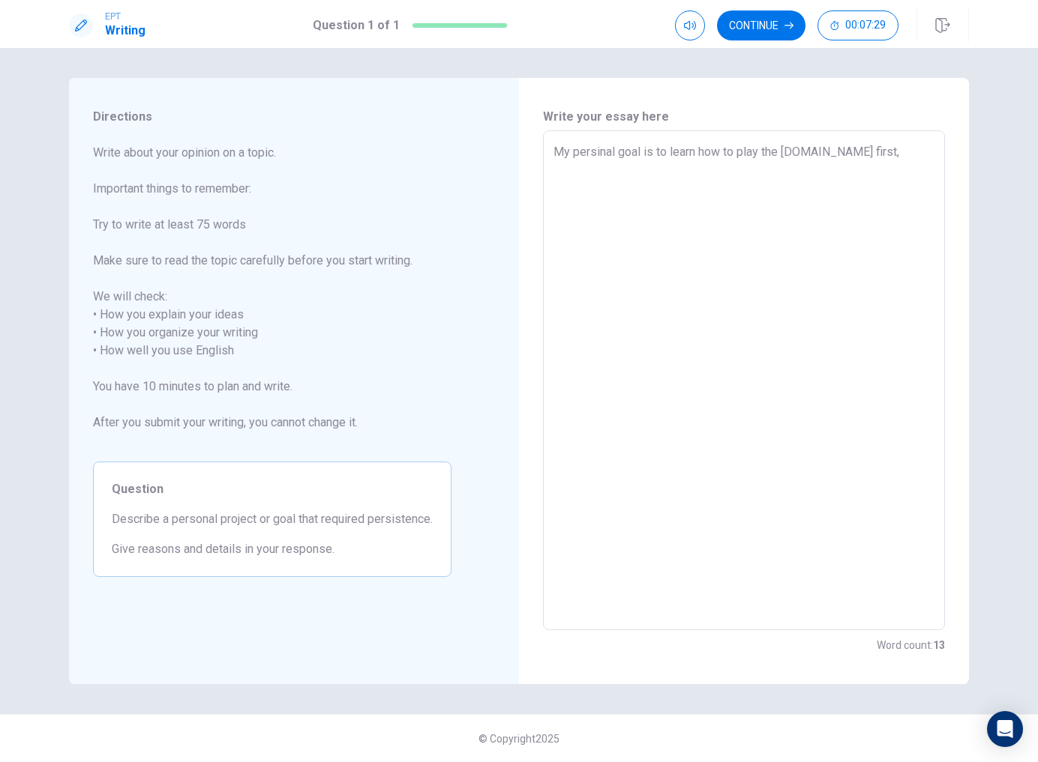
type textarea "x"
type textarea "My persinal goal is to learn how to play the [DOMAIN_NAME] first,"
type textarea "x"
type textarea "My persinal goal is to learn how to play the [DOMAIN_NAME] first, m"
type textarea "x"
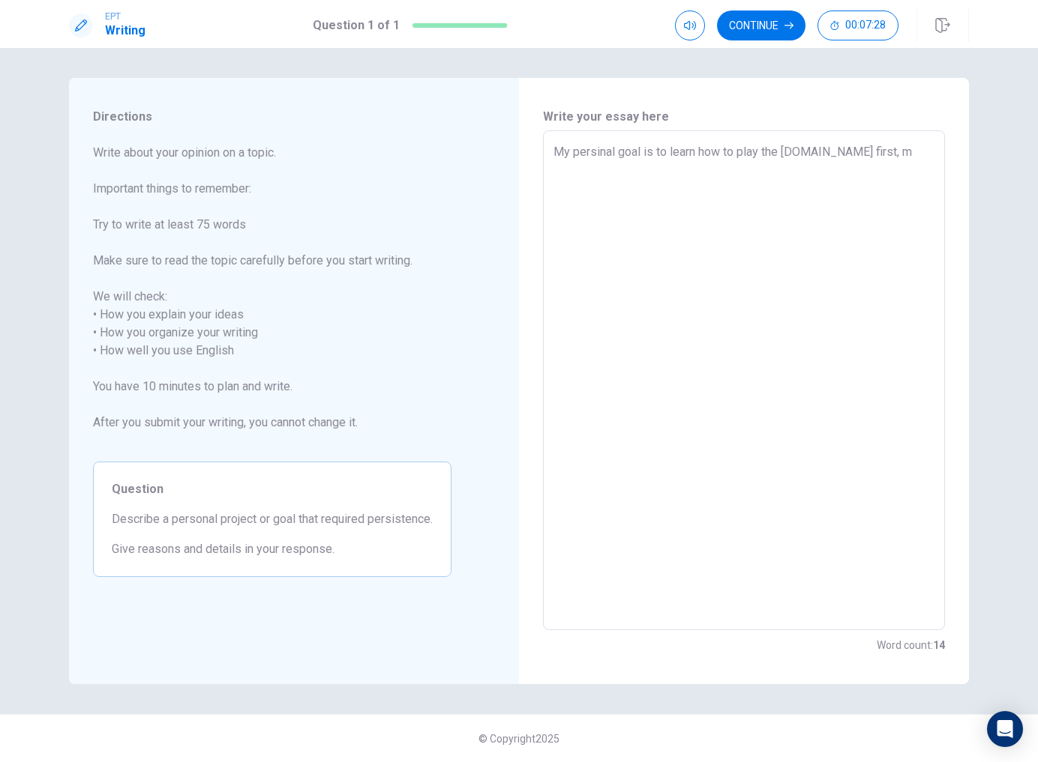
type textarea "My persinal goal is to learn how to play the [DOMAIN_NAME] first, my"
type textarea "x"
type textarea "My persinal goal is to learn how to play the [DOMAIN_NAME] first, my"
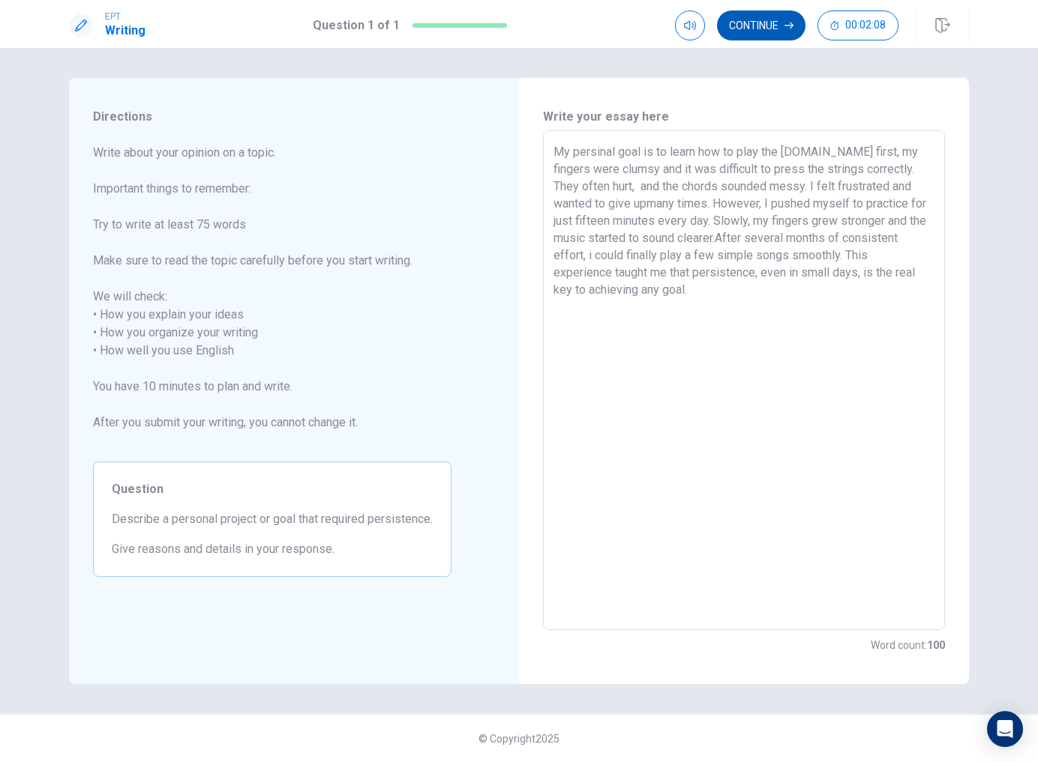
click at [785, 21] on icon "button" at bounding box center [788, 25] width 9 height 9
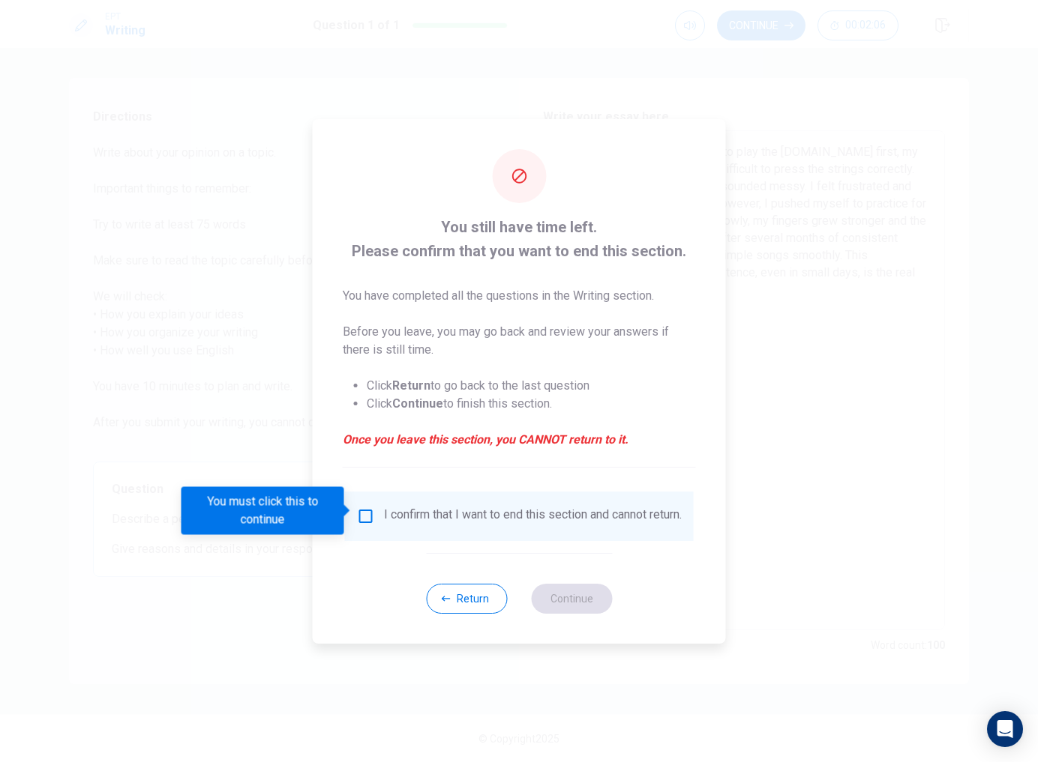
click at [371, 508] on input "You must click this to continue" at bounding box center [366, 517] width 18 height 18
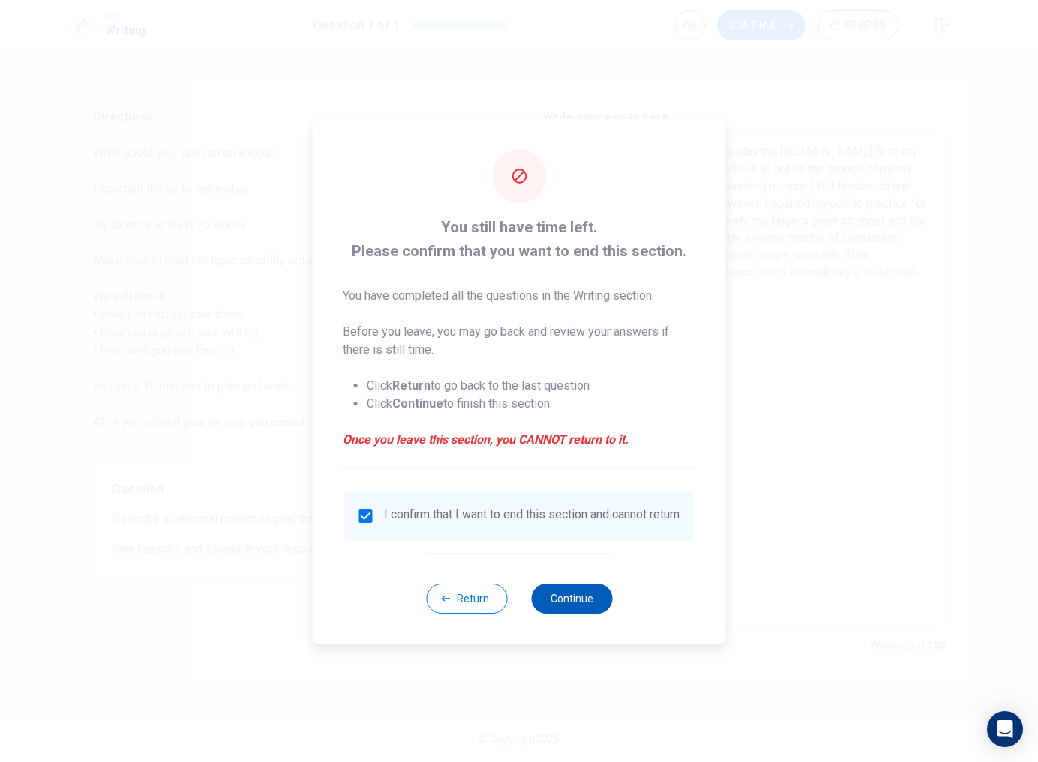
click at [606, 611] on button "Continue" at bounding box center [571, 599] width 81 height 30
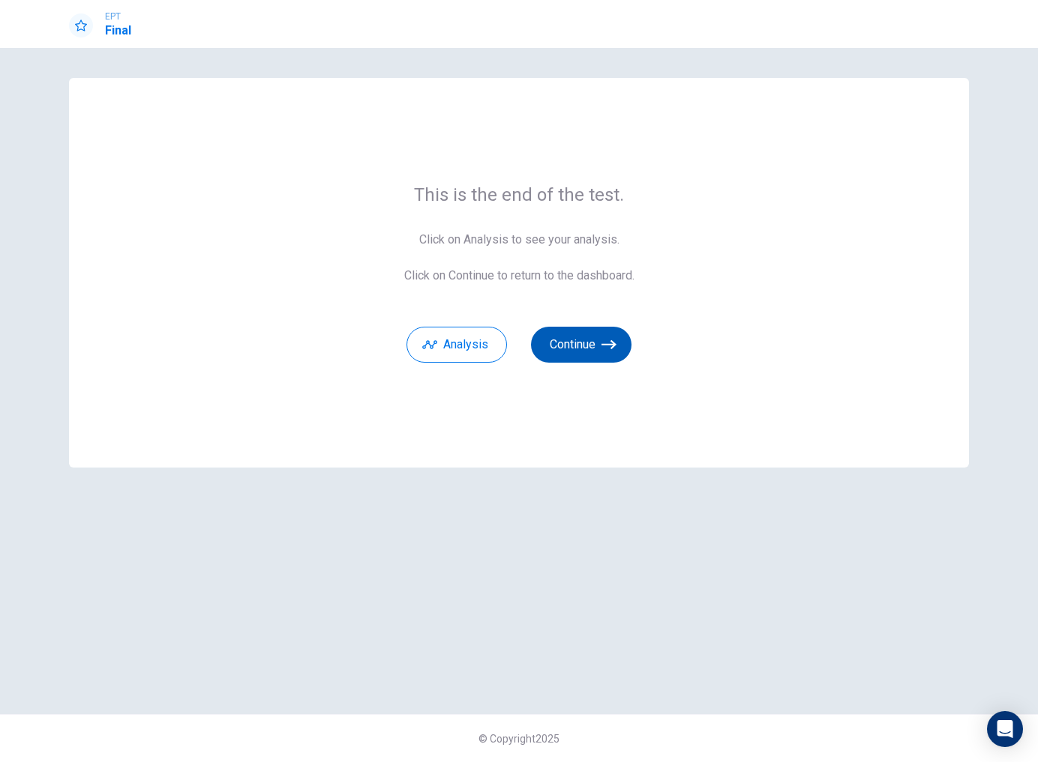
click at [618, 352] on button "Continue" at bounding box center [581, 345] width 100 height 36
